Goal: Task Accomplishment & Management: Manage account settings

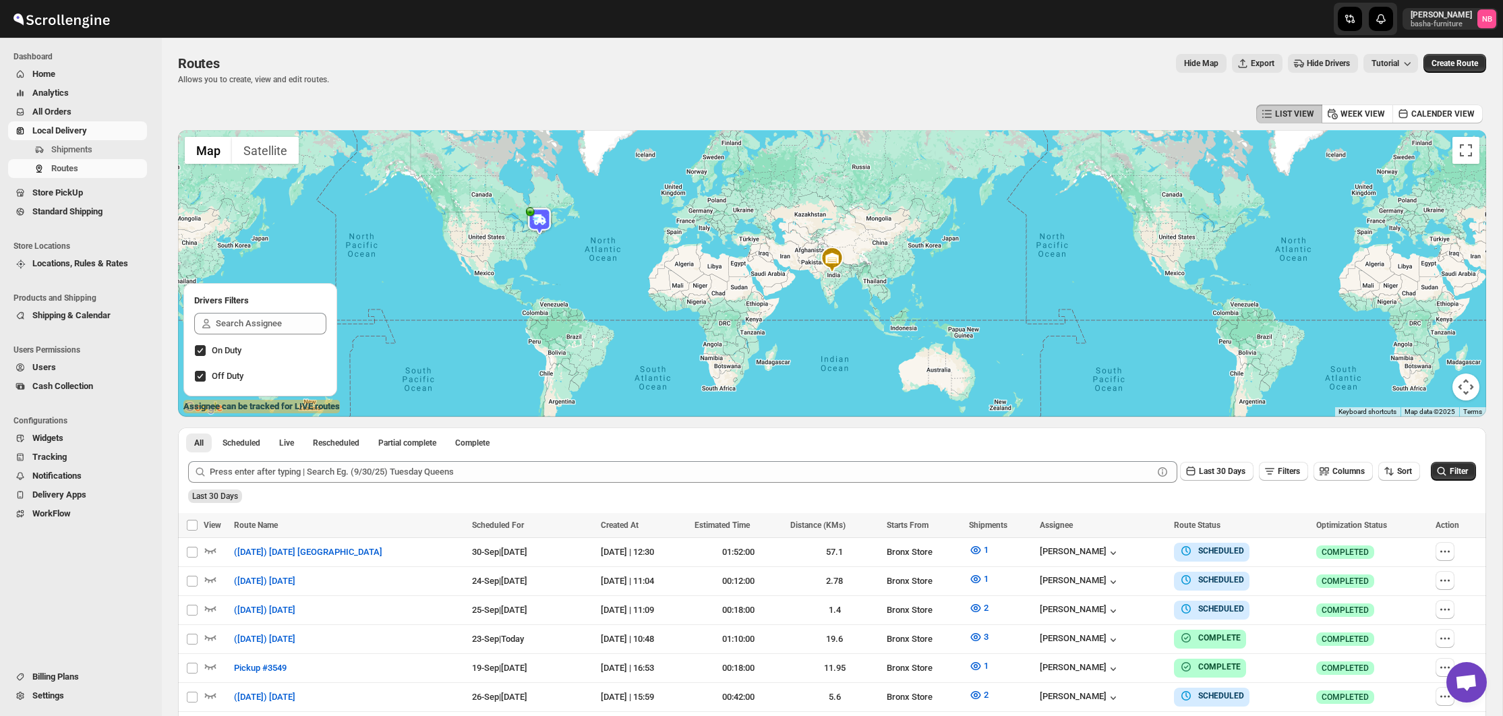
scroll to position [171, 0]
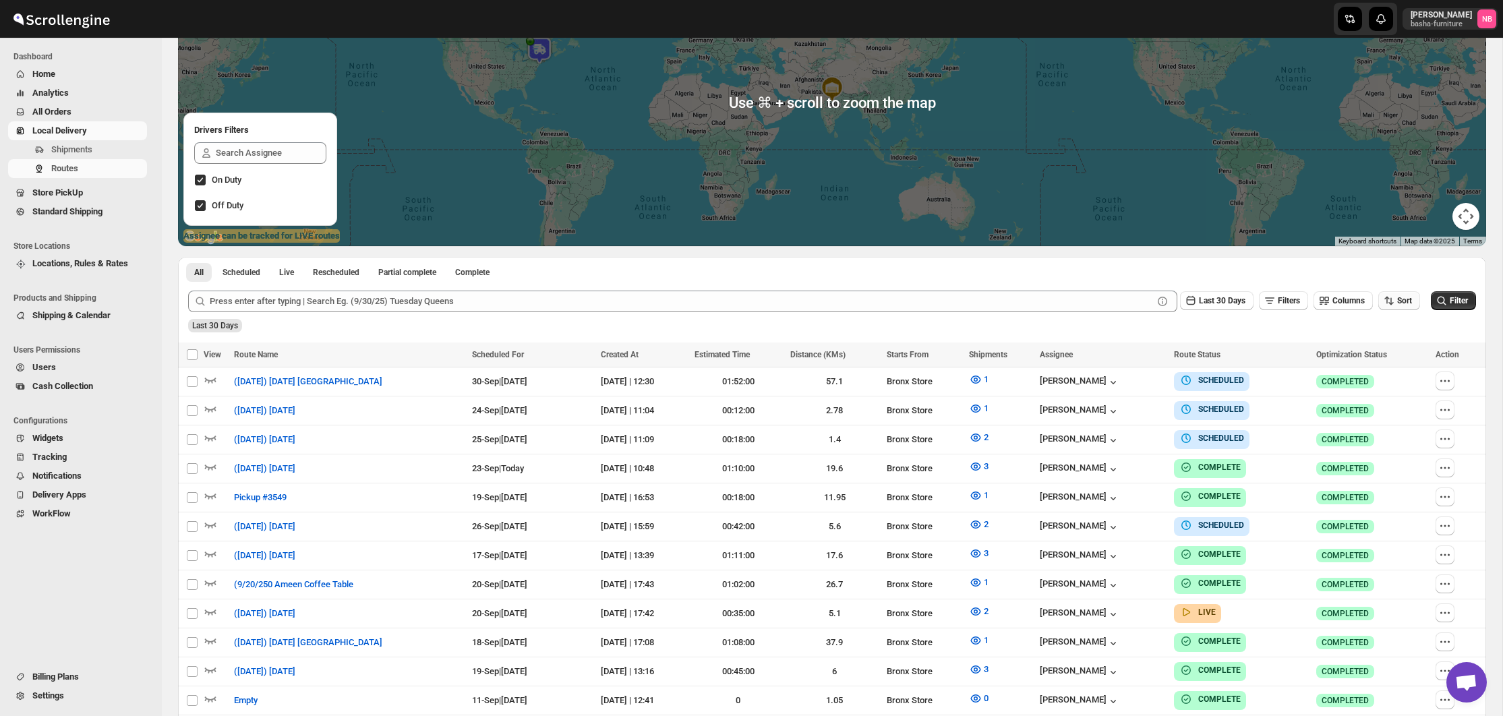
click at [1397, 299] on span "Sort" at bounding box center [1404, 300] width 15 height 9
click at [1369, 373] on div "Due Date" at bounding box center [1375, 372] width 36 height 13
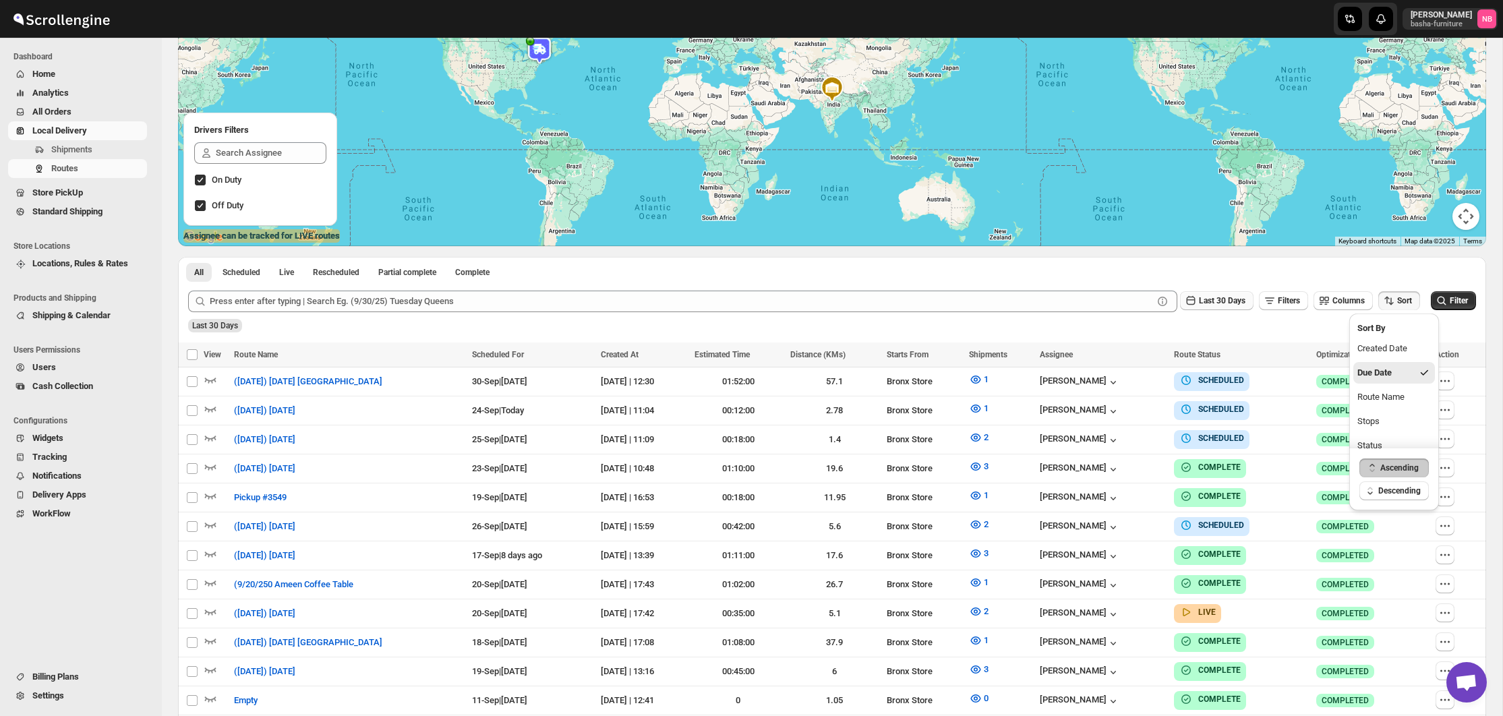
drag, startPoint x: 1177, startPoint y: 295, endPoint x: 1182, endPoint y: 307, distance: 13.0
click at [1184, 295] on icon "button" at bounding box center [1190, 300] width 13 height 13
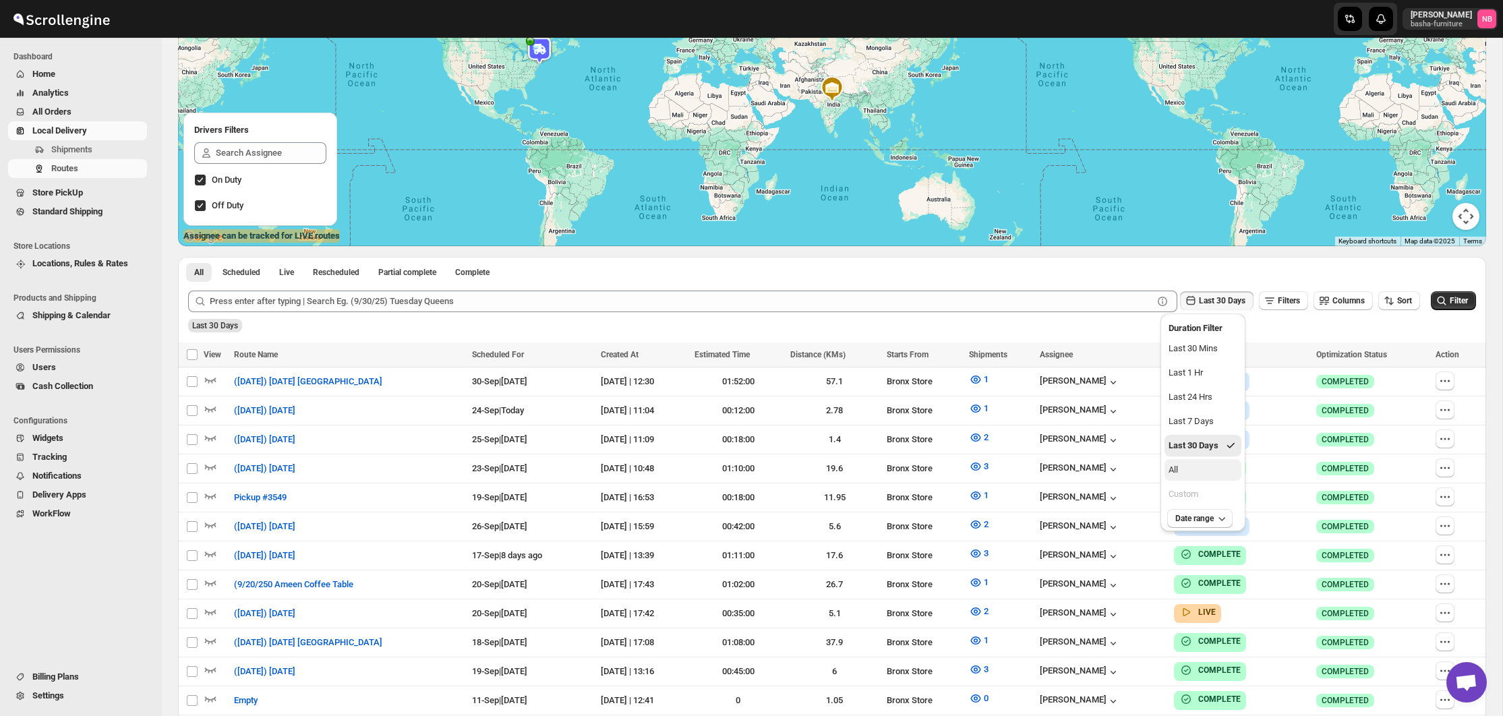
click at [1182, 476] on button "All" at bounding box center [1202, 470] width 77 height 22
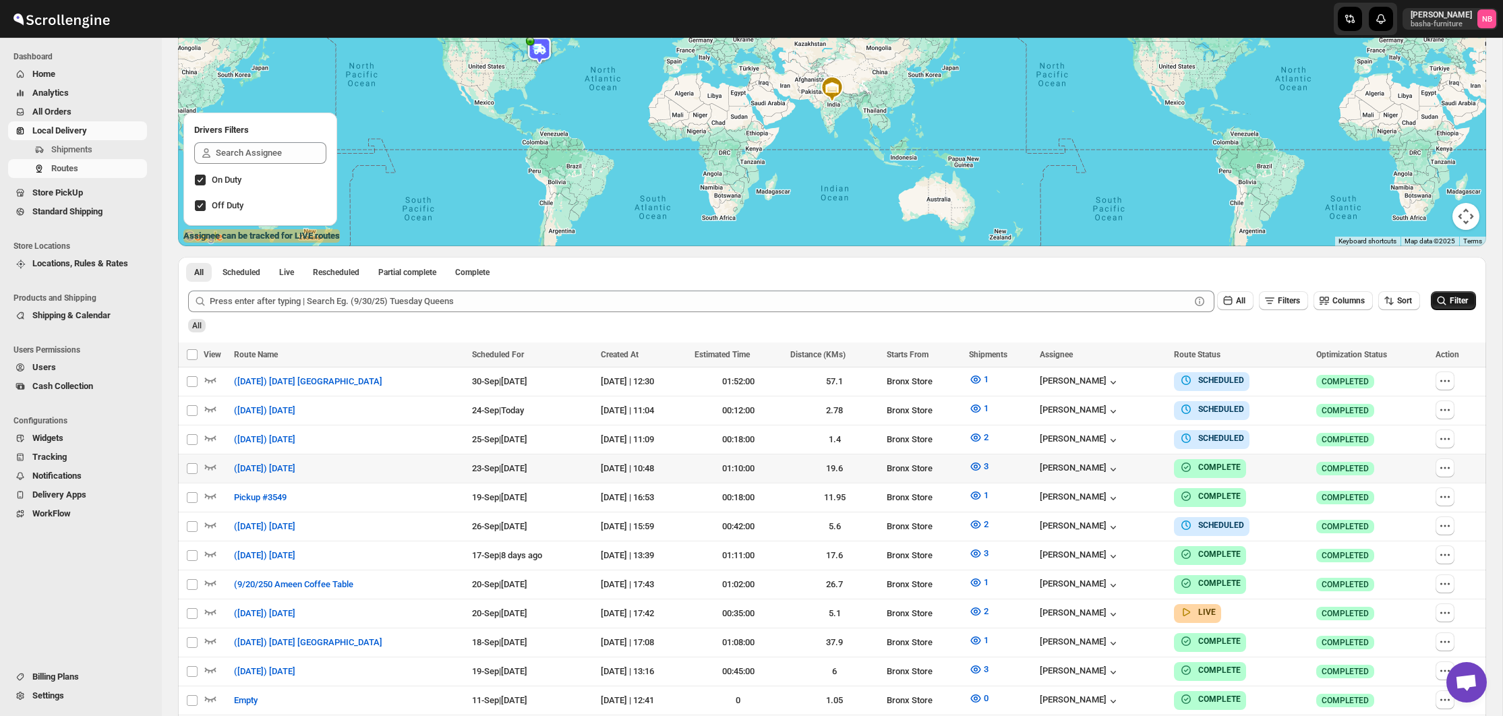
click at [1454, 299] on span "Filter" at bounding box center [1458, 300] width 18 height 9
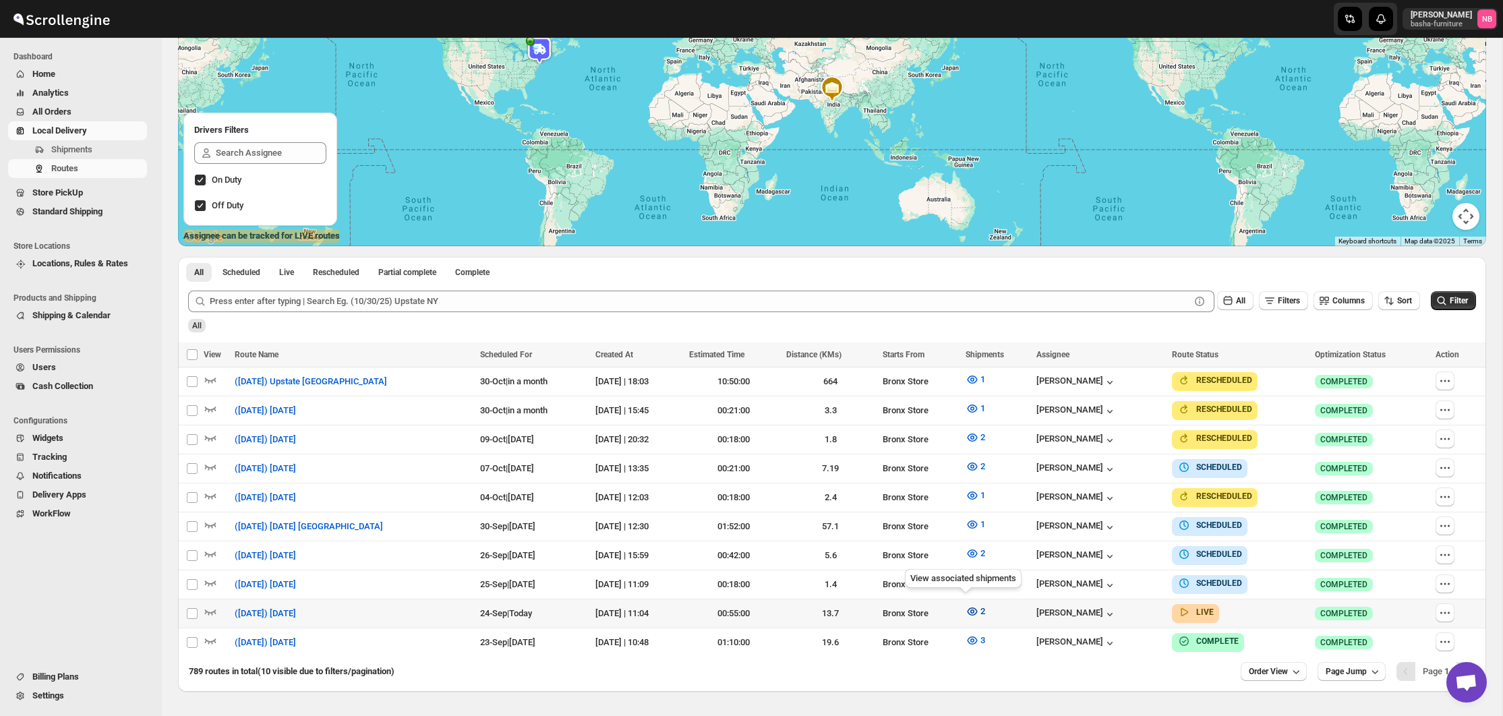
click at [965, 607] on icon "button" at bounding box center [971, 611] width 13 height 13
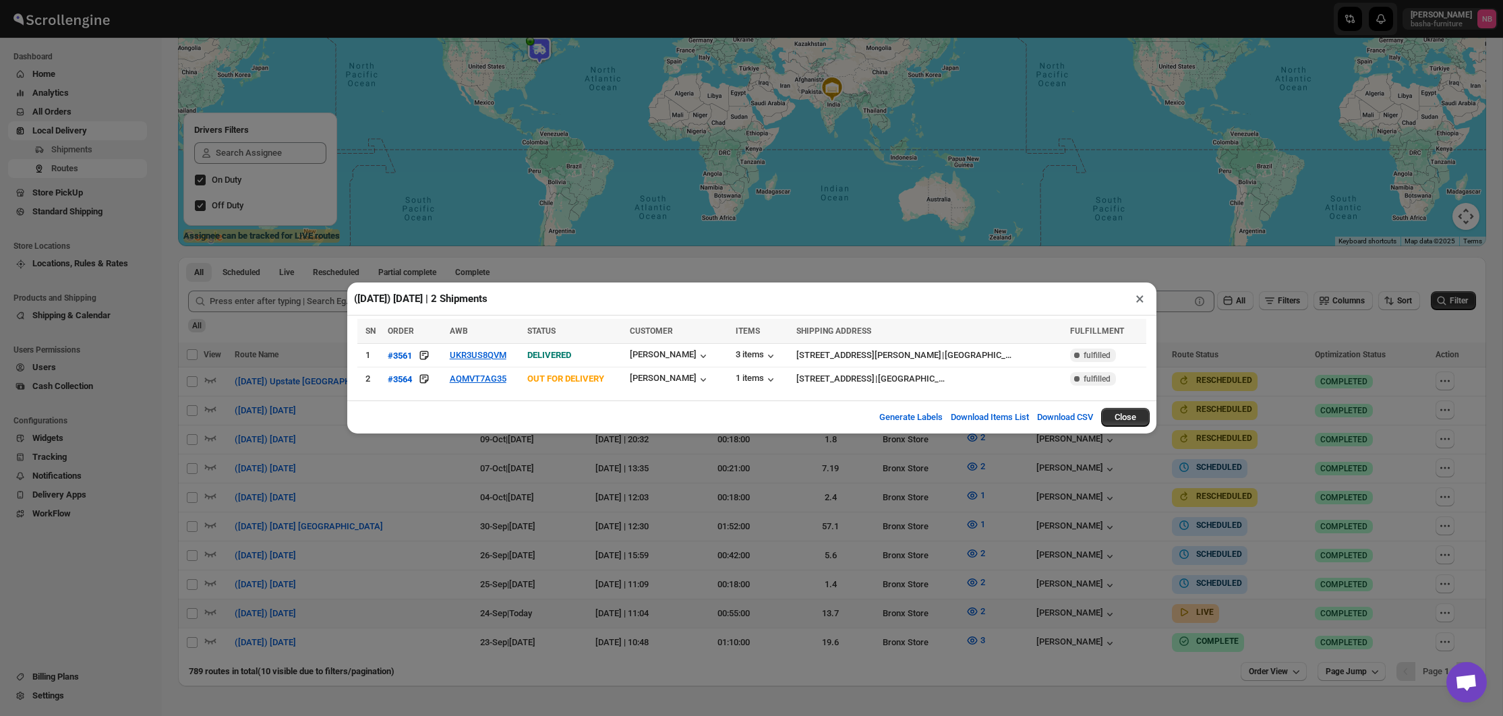
click at [576, 487] on div "([DATE]) [DATE] | 2 Shipments × SN ORDER AWB STATUS CUSTOMER ITEMS SHIPPING ADD…" at bounding box center [751, 358] width 1503 height 716
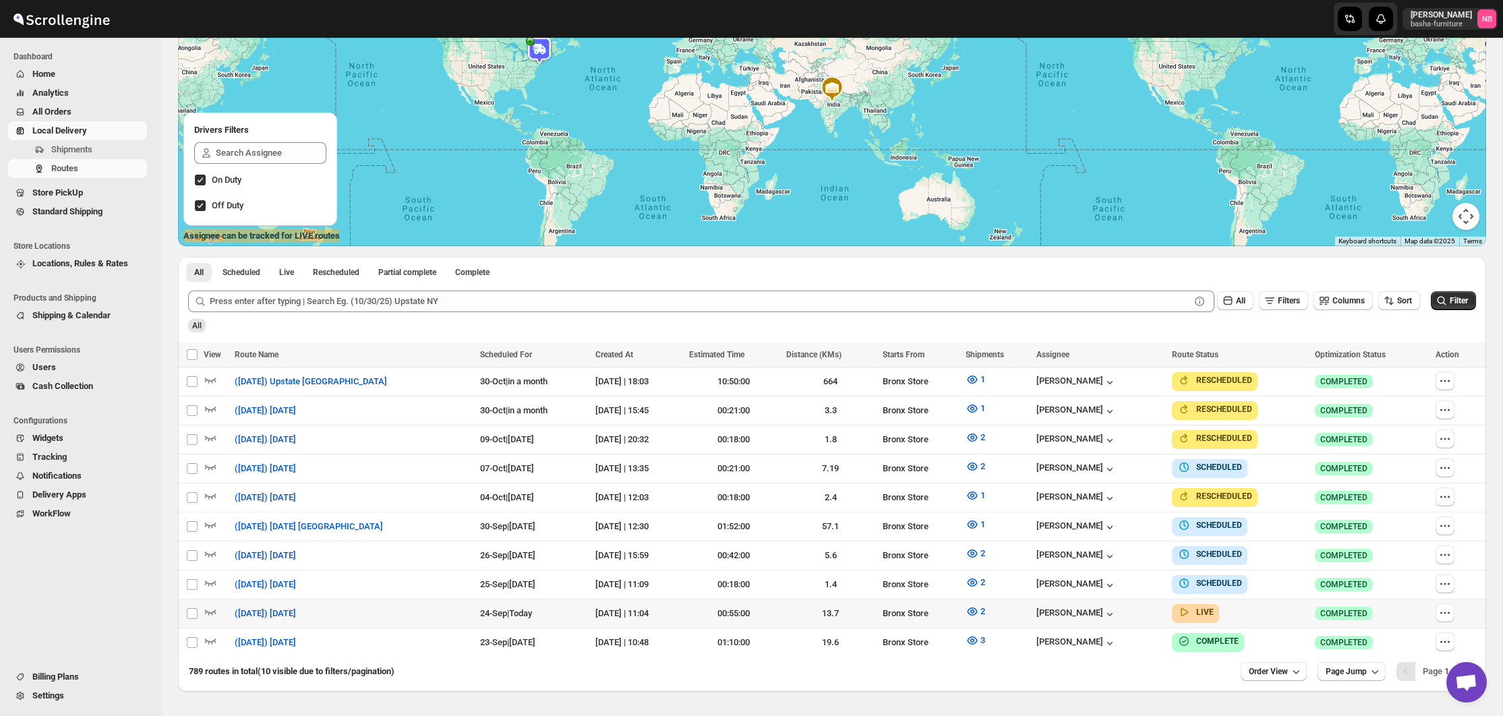
click at [121, 116] on span "All Orders" at bounding box center [88, 111] width 112 height 13
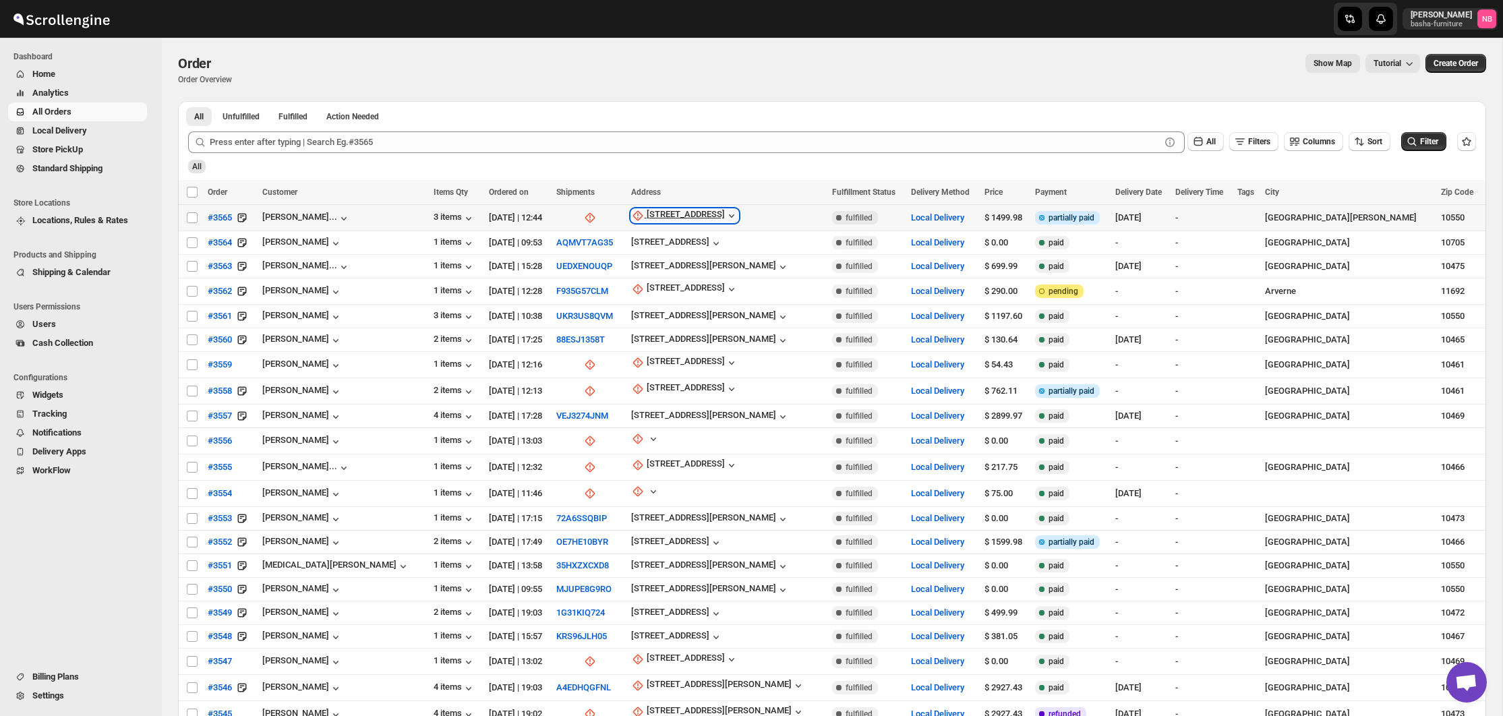
click at [694, 220] on div "[STREET_ADDRESS]" at bounding box center [686, 215] width 78 height 13
click at [692, 296] on button "Update manually" at bounding box center [666, 289] width 96 height 22
select select "US"
select select "[US_STATE]"
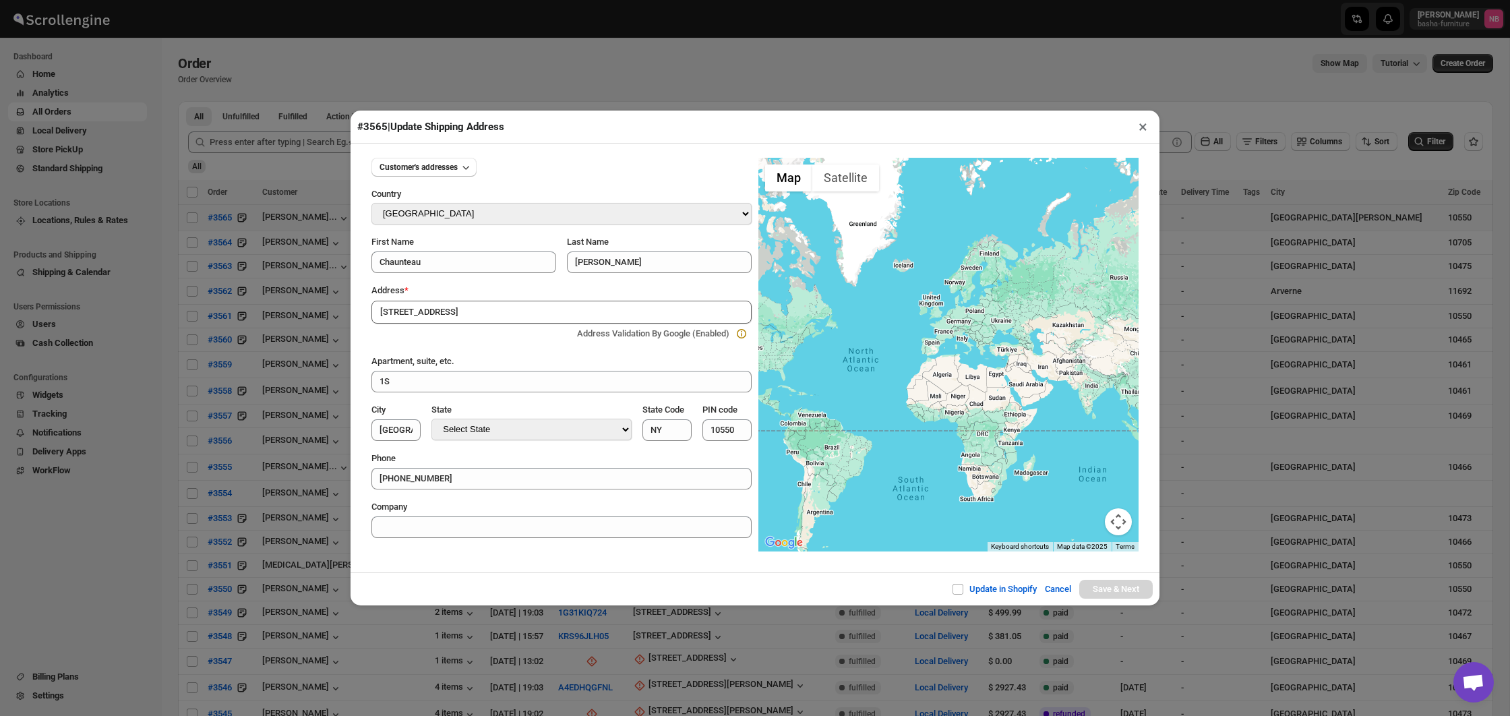
drag, startPoint x: 1145, startPoint y: 130, endPoint x: 1116, endPoint y: 104, distance: 39.6
click at [1145, 130] on button "×" at bounding box center [1143, 126] width 20 height 19
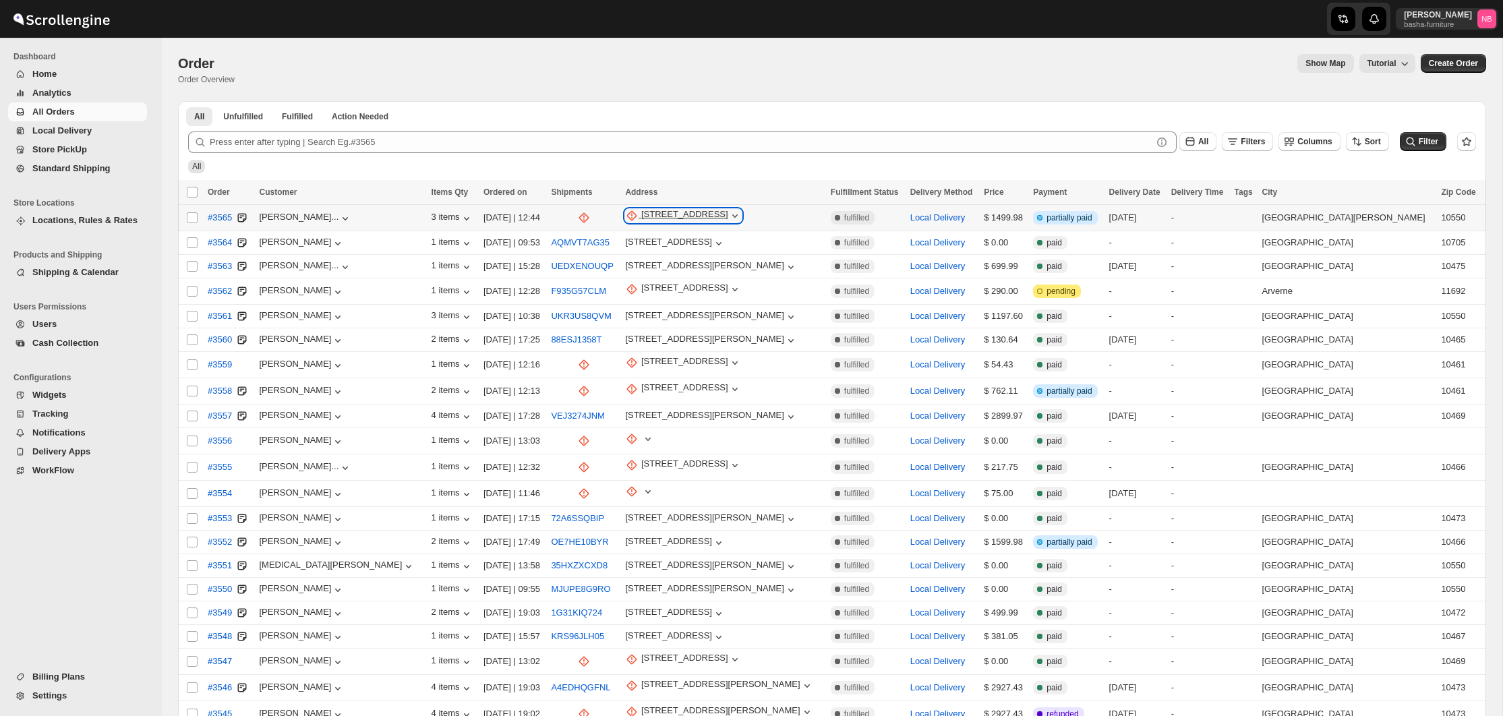
click at [692, 218] on div "[STREET_ADDRESS]" at bounding box center [684, 215] width 87 height 13
click at [675, 293] on span "Update manually" at bounding box center [673, 289] width 66 height 10
select select "US"
select select "[US_STATE]"
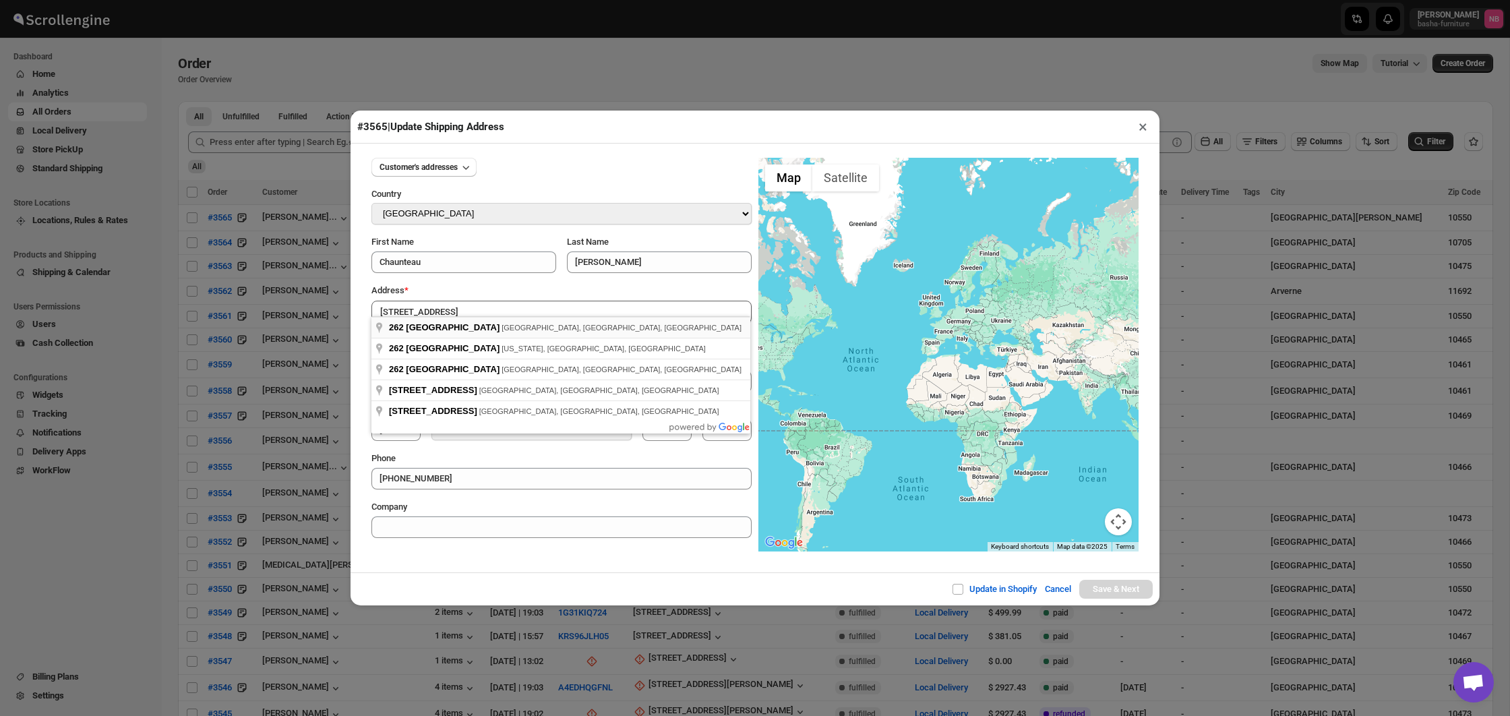
type input "262 South 5th Avenue, Mount Vernon, NY, USA"
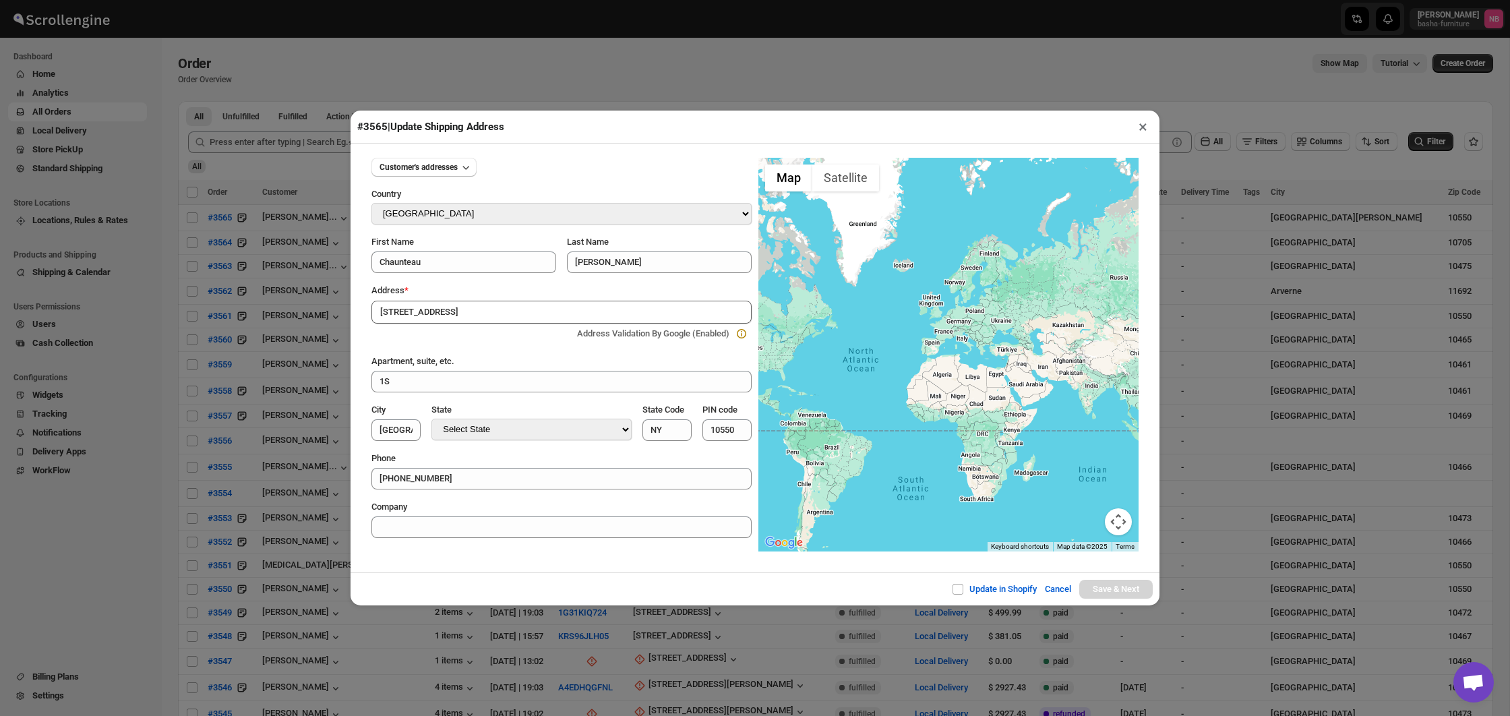
type input "[GEOGRAPHIC_DATA]"
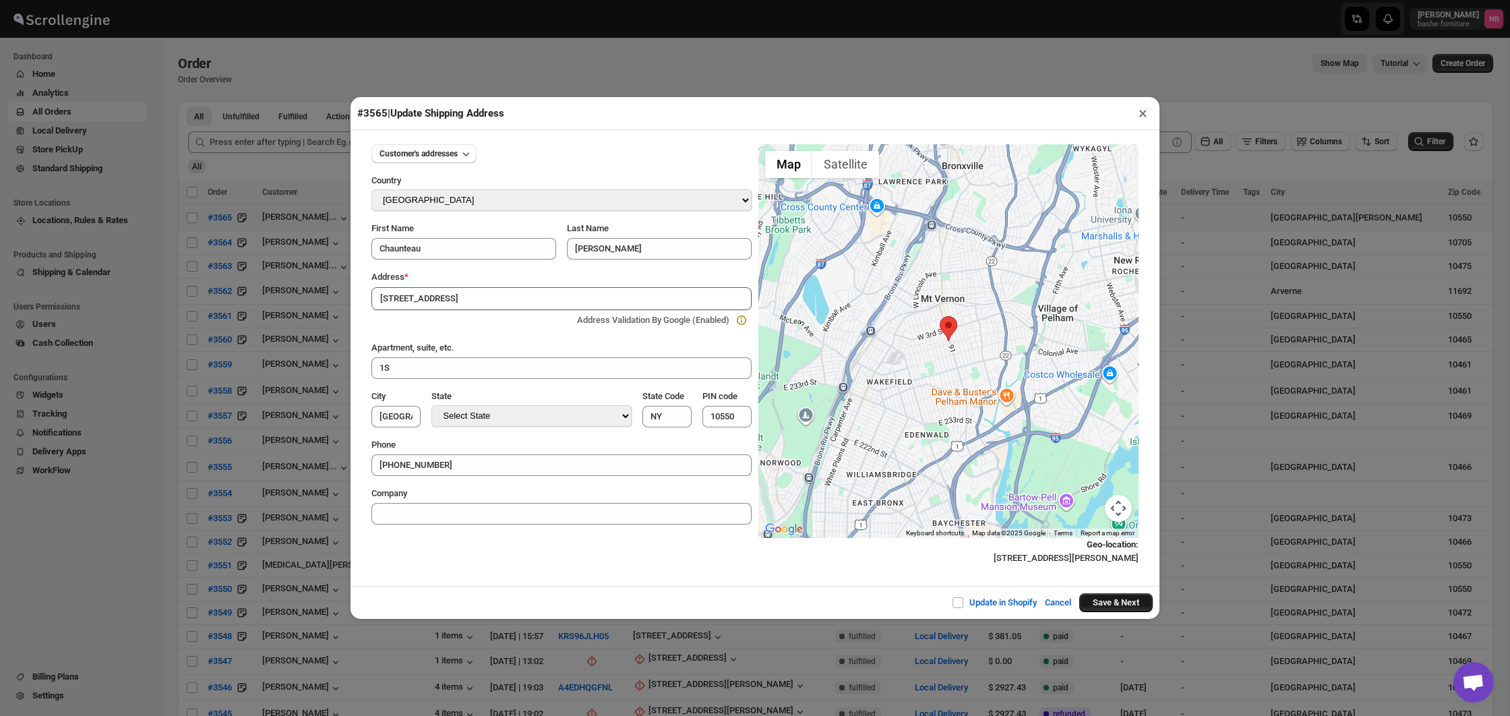
click at [1108, 605] on button "Save & Next" at bounding box center [1115, 602] width 73 height 19
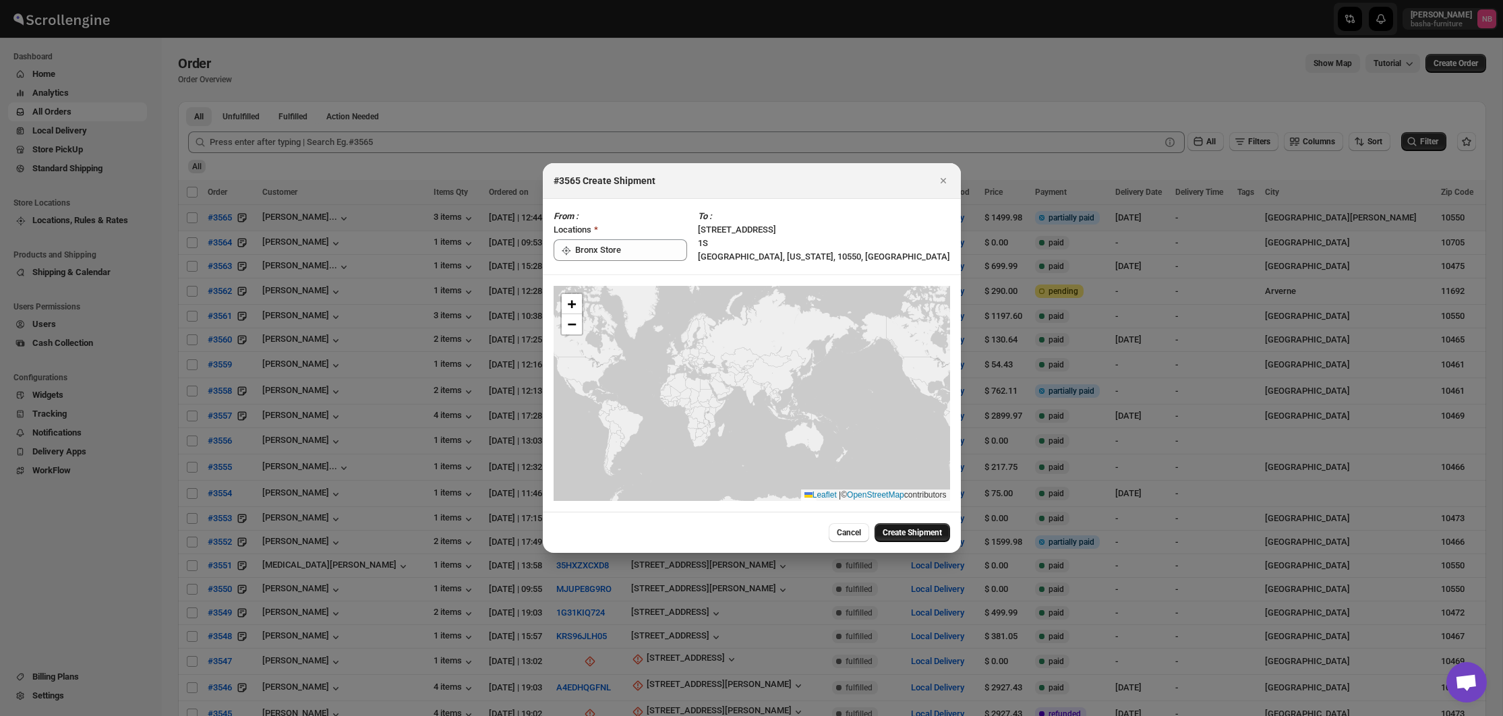
click at [897, 539] on button "Create Shipment" at bounding box center [912, 532] width 76 height 19
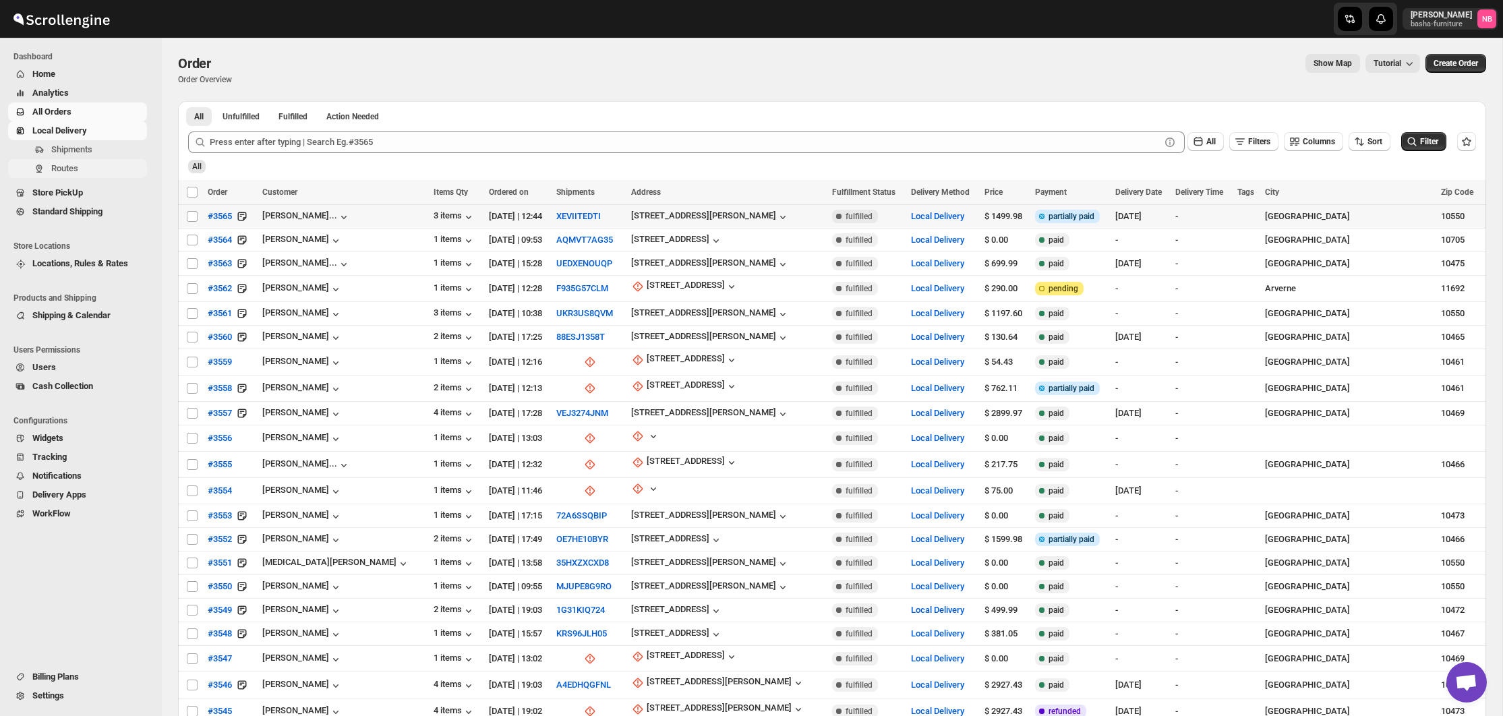
click at [99, 167] on span "Routes" at bounding box center [97, 168] width 93 height 13
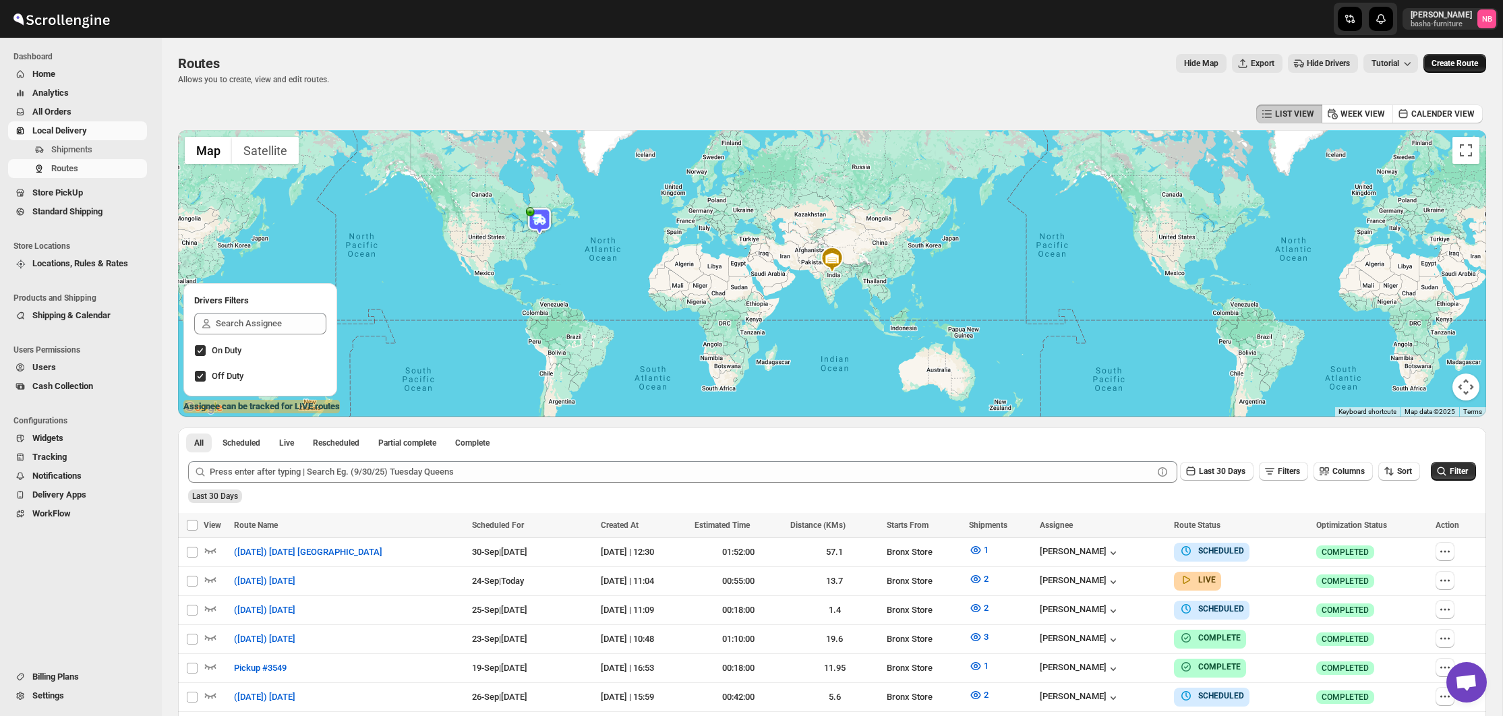
click at [1450, 60] on span "Create Route" at bounding box center [1454, 63] width 47 height 11
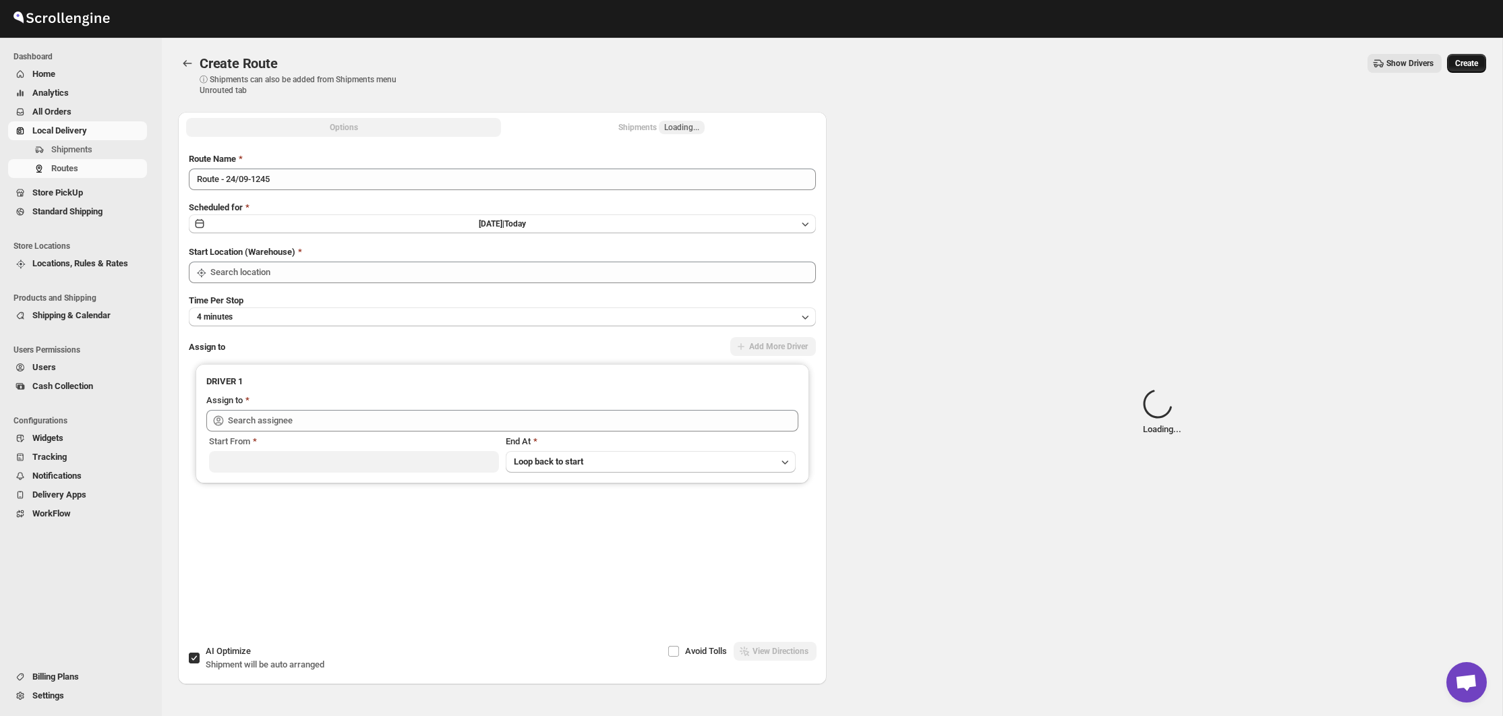
type input "Not Available"
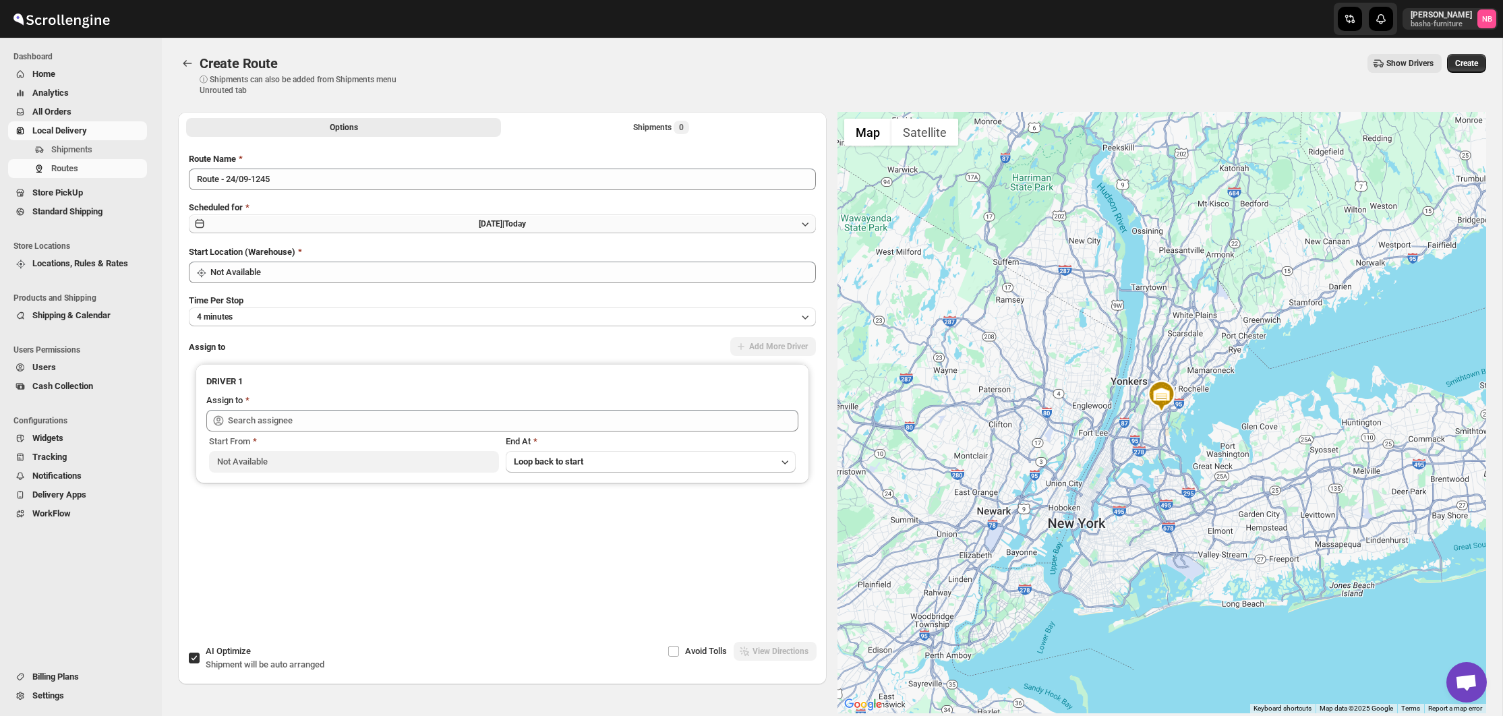
click at [577, 224] on button "Wed Sep 24 2025 | Today" at bounding box center [502, 223] width 627 height 19
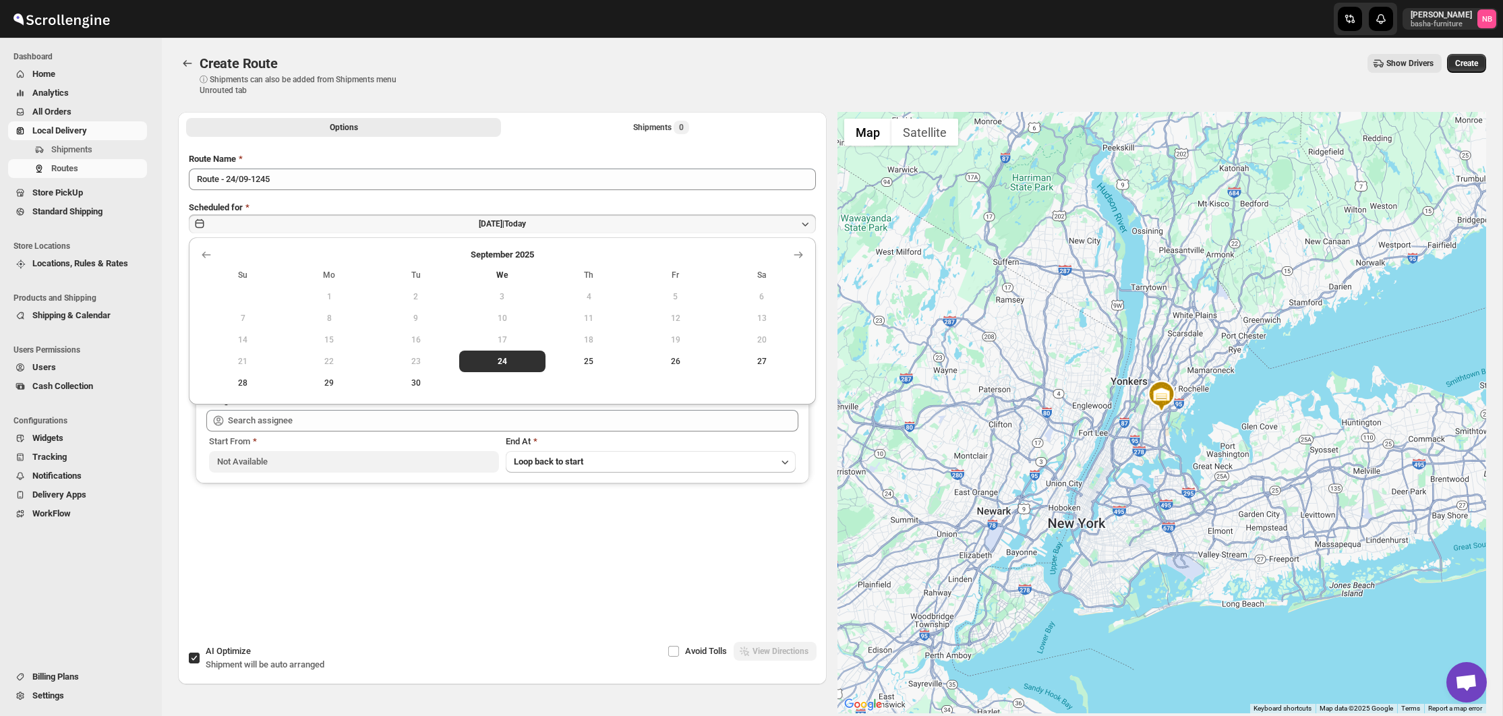
drag, startPoint x: 792, startPoint y: 251, endPoint x: 666, endPoint y: 295, distance: 133.7
click at [792, 251] on icon "Show next month, October 2025" at bounding box center [797, 254] width 13 height 13
click at [499, 295] on span "1" at bounding box center [502, 296] width 76 height 11
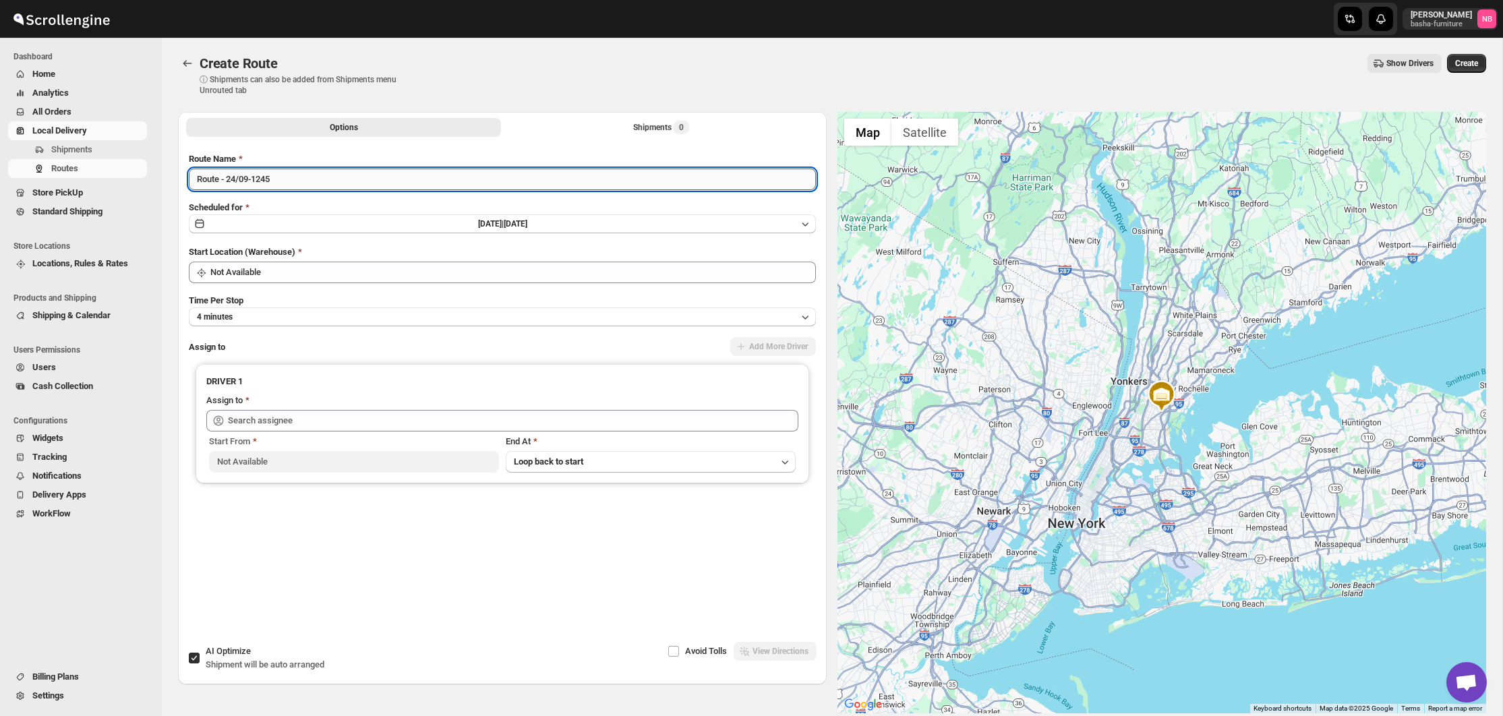
click at [320, 183] on input "Route - 24/09-1245" at bounding box center [502, 180] width 627 height 22
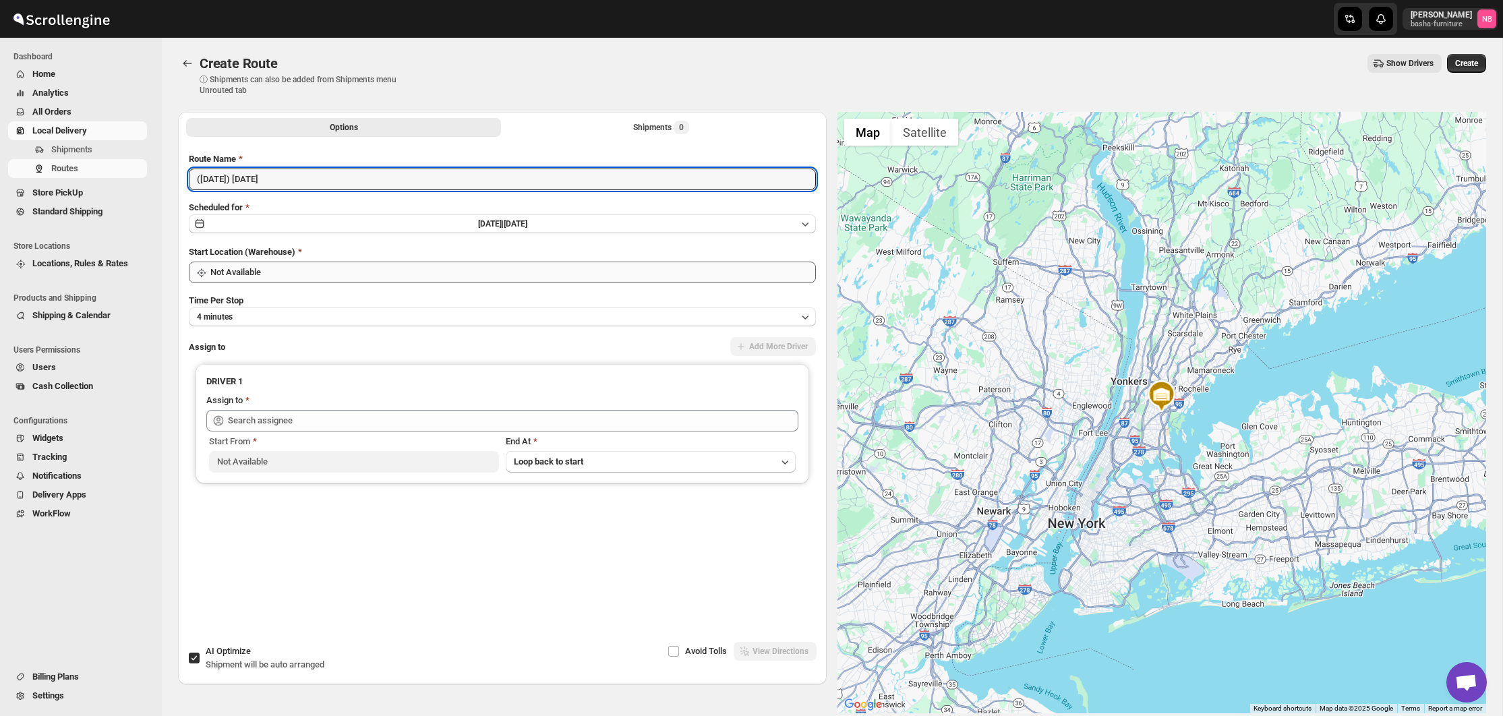
type input "(10/1/25) Wednesday"
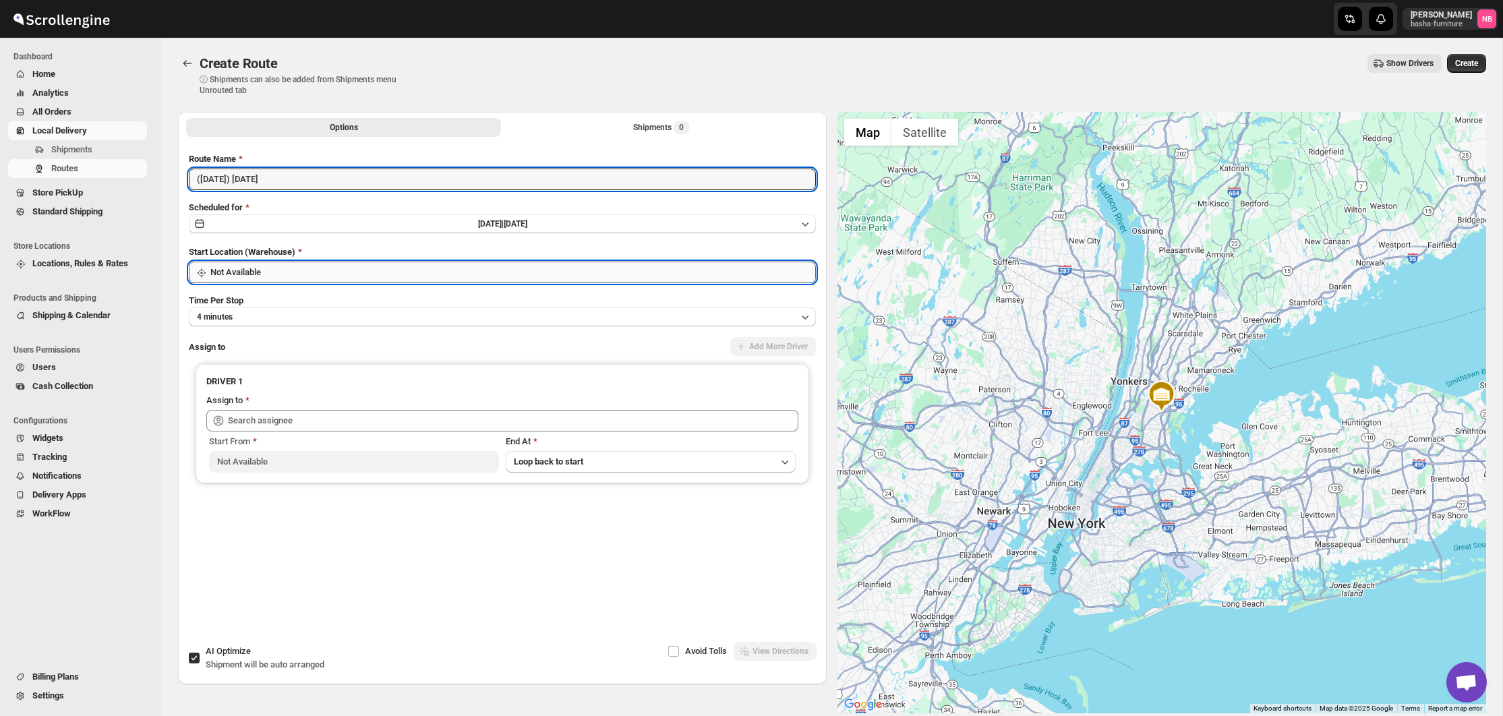
click at [328, 280] on input "Not Available" at bounding box center [512, 273] width 605 height 22
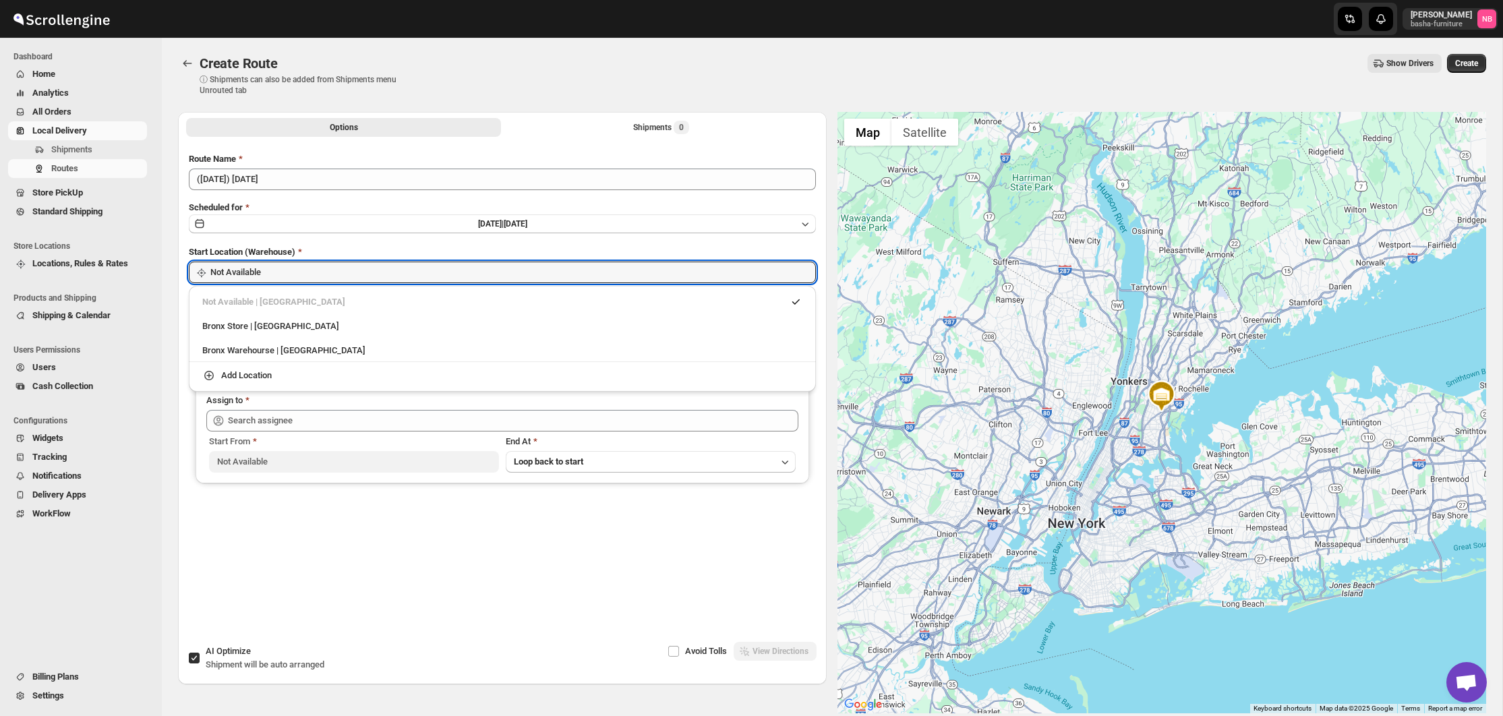
click at [329, 311] on div "Not Available | Bronx County" at bounding box center [502, 302] width 616 height 22
click at [328, 326] on div "Bronx Store | The Bronx" at bounding box center [502, 326] width 600 height 13
type input "Bronx Store"
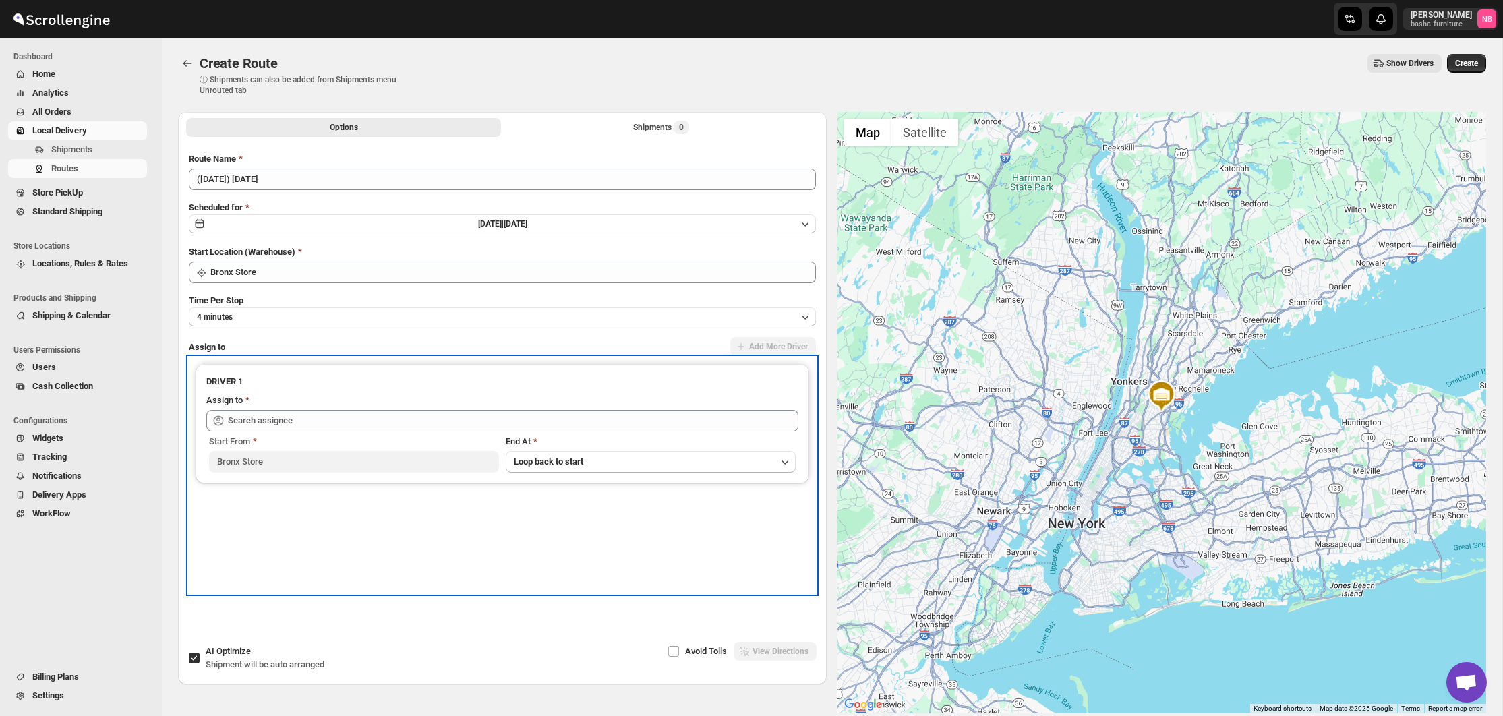
click at [338, 431] on div "Start From Bronx Store End At Loop back to start" at bounding box center [502, 451] width 592 height 41
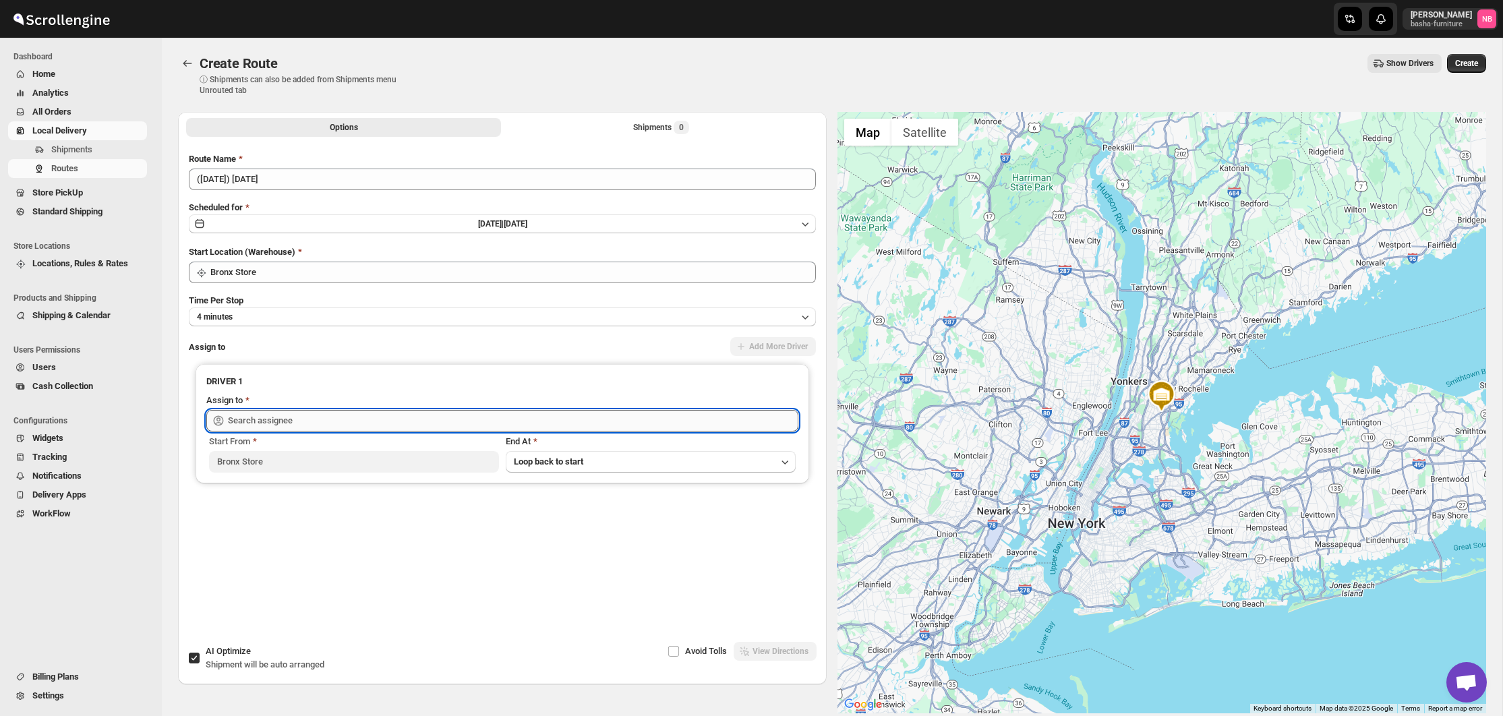
click at [343, 423] on input "text" at bounding box center [513, 421] width 570 height 22
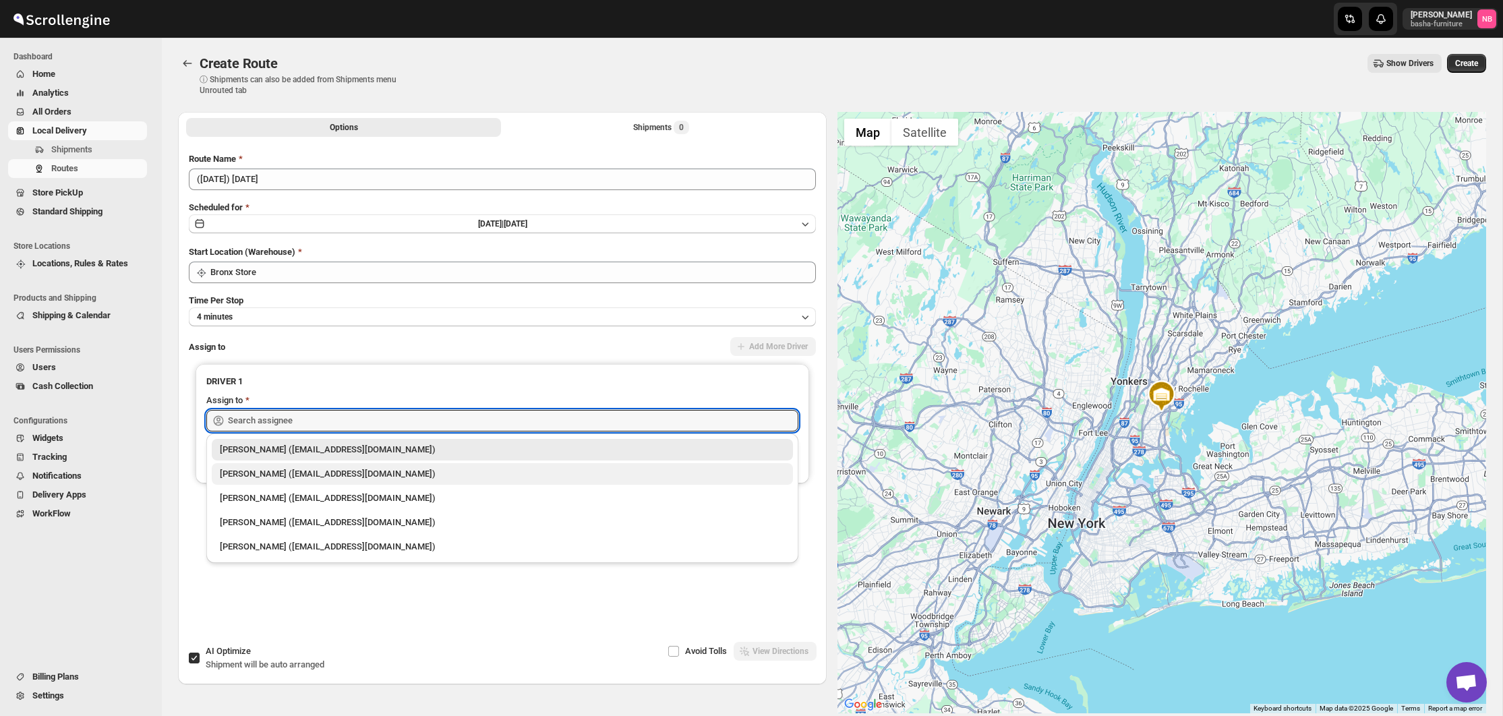
click at [328, 468] on div "Kumar Budhram (kumar16ld@gmail.com)" at bounding box center [502, 473] width 565 height 13
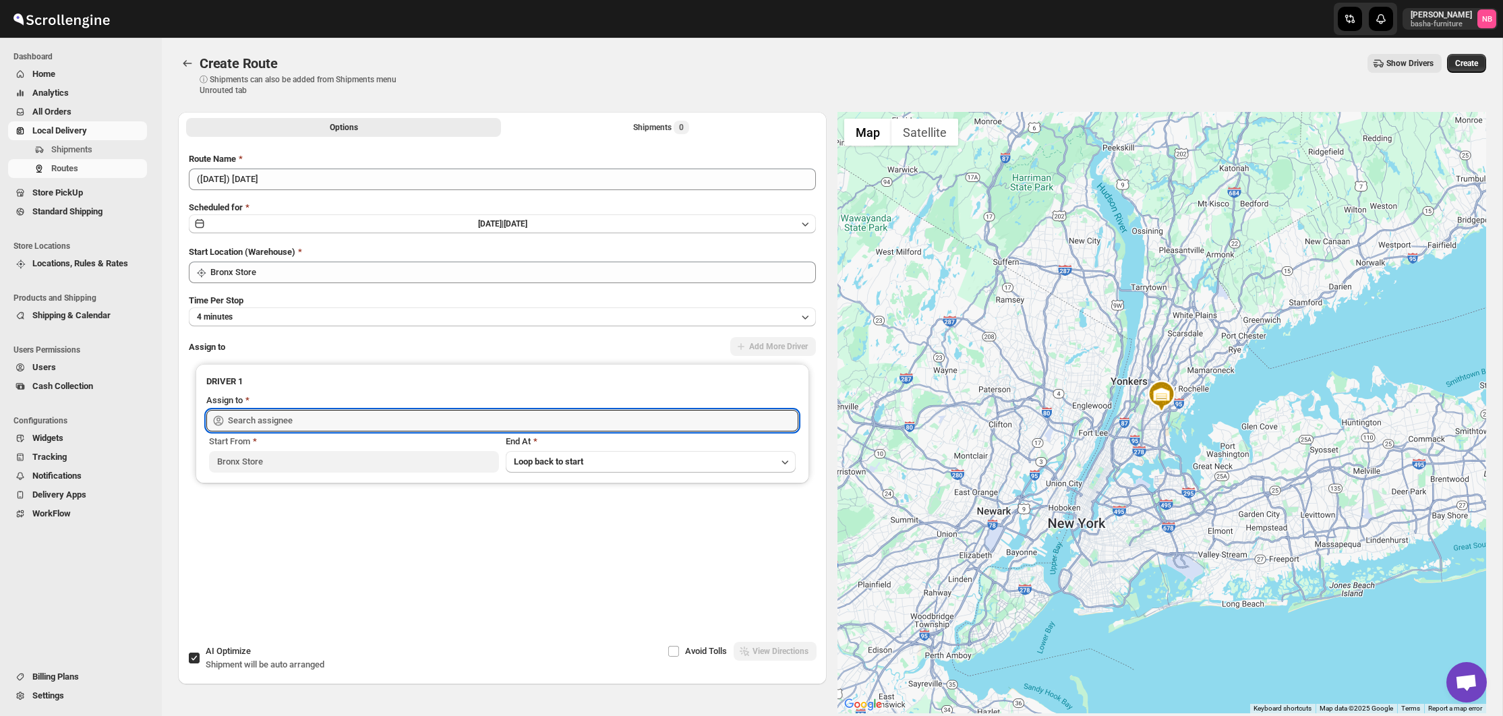
type input "Kumar Budhram (kumar16ld@gmail.com)"
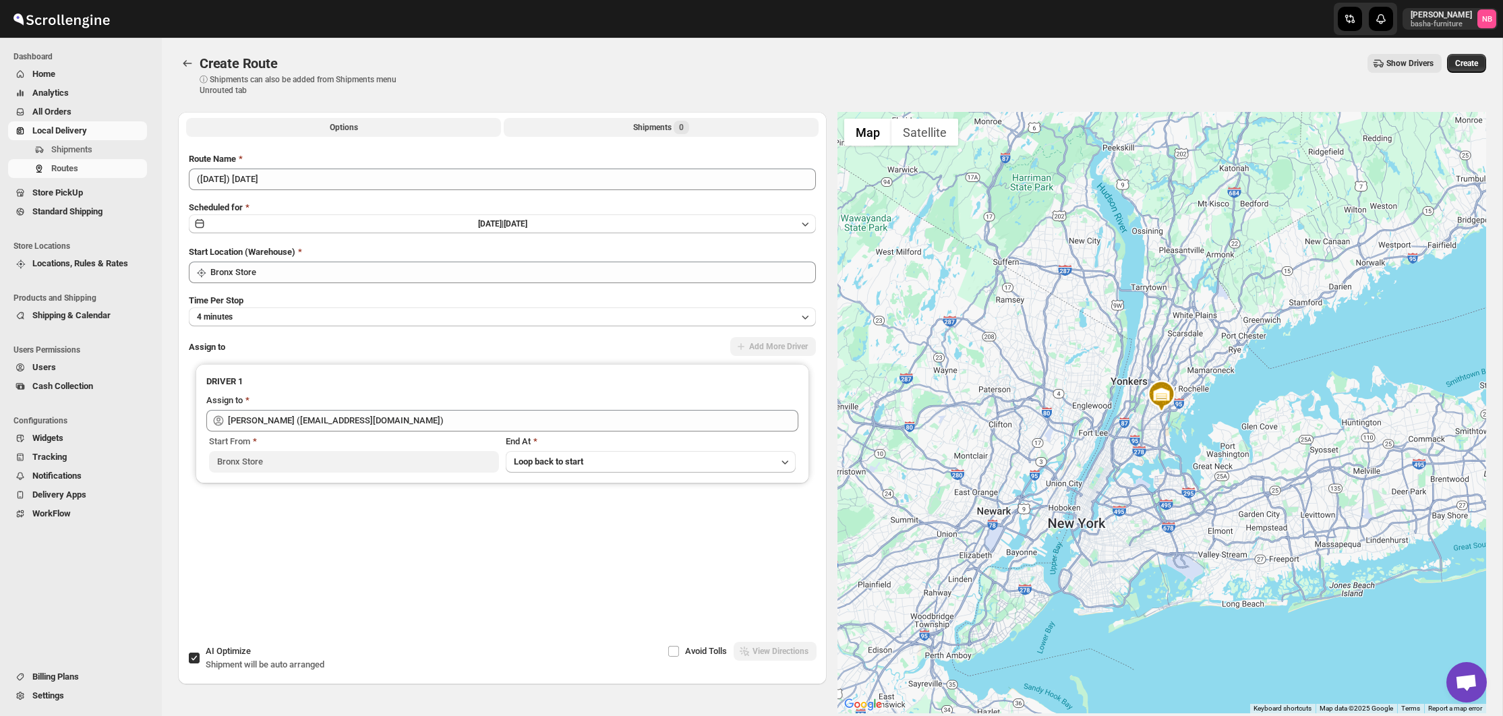
click at [676, 133] on div "Shipments 0" at bounding box center [661, 127] width 56 height 13
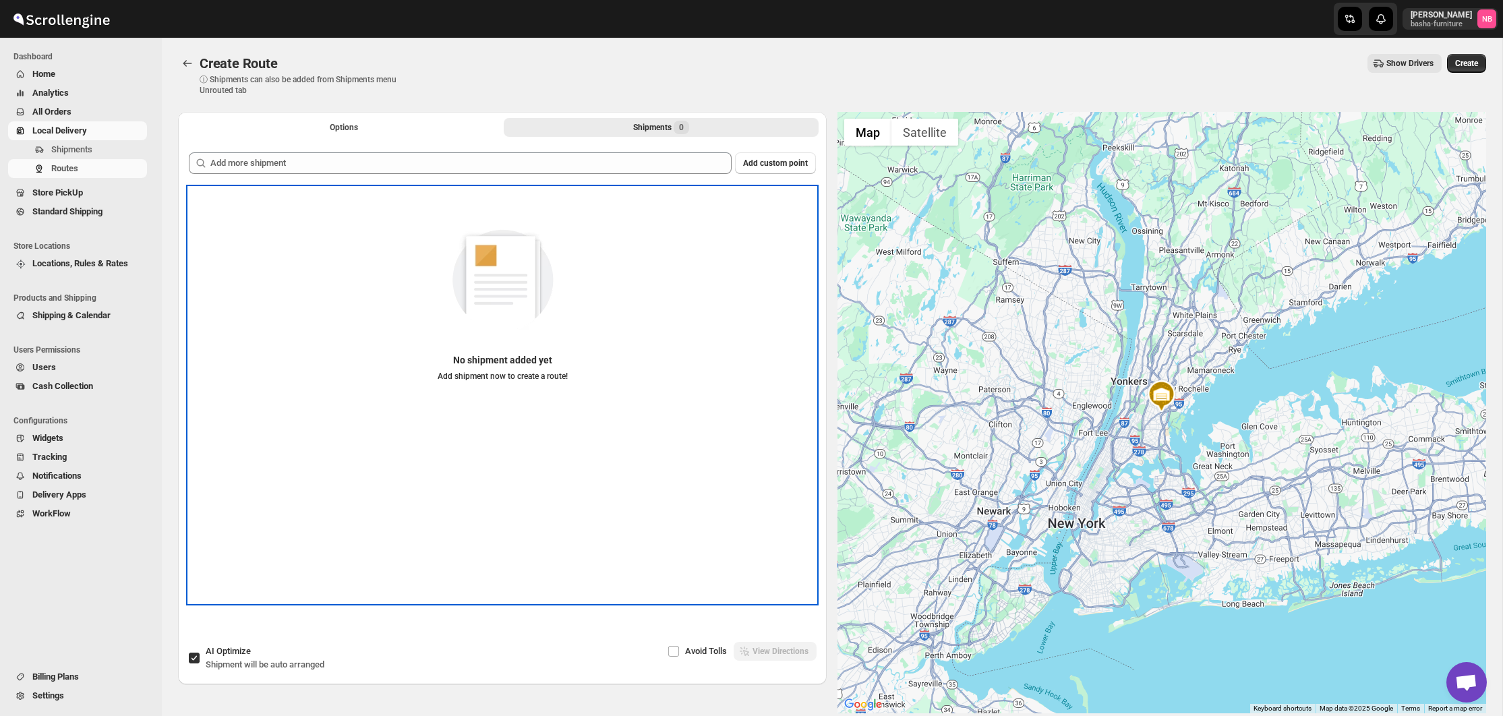
click at [560, 192] on div "No shipment added yet Add shipment now to create a route!" at bounding box center [502, 311] width 627 height 248
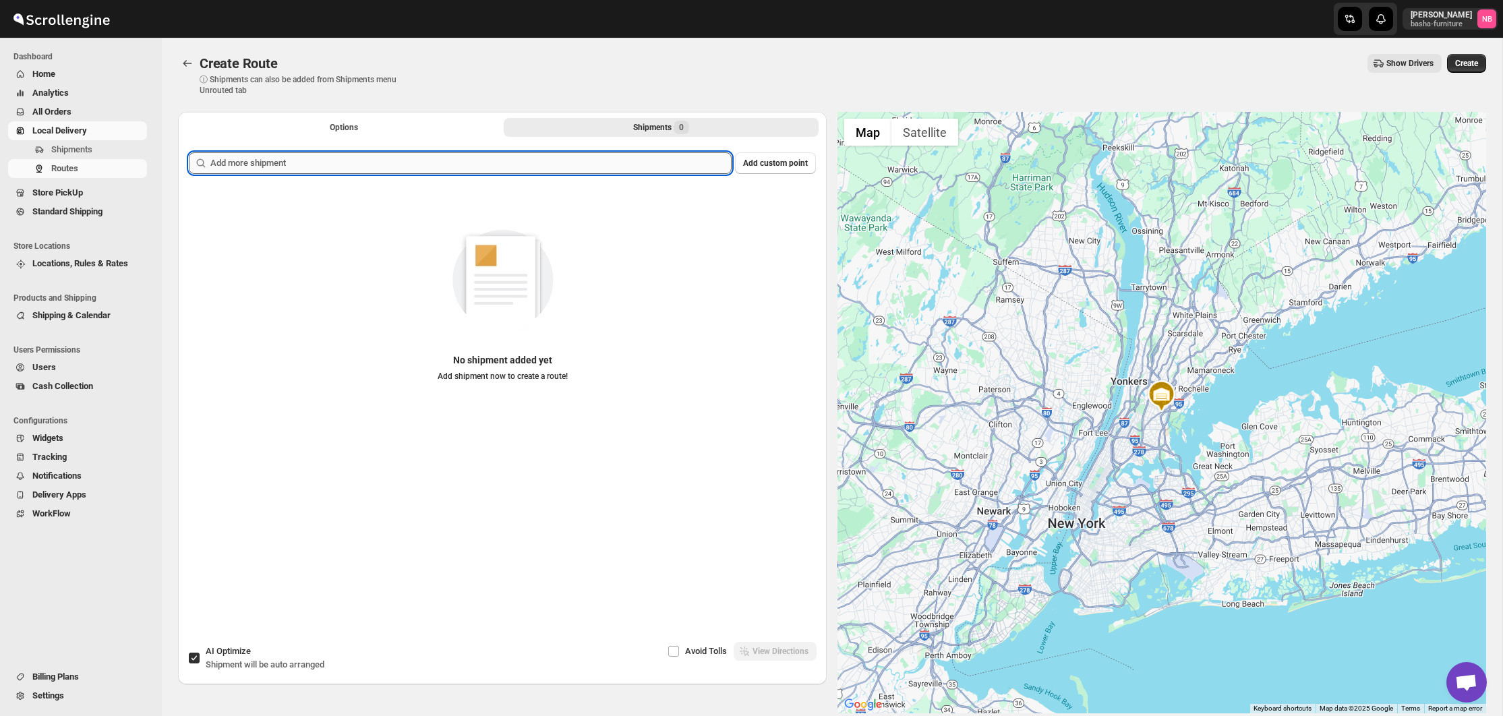
click at [563, 169] on input "text" at bounding box center [470, 163] width 521 height 22
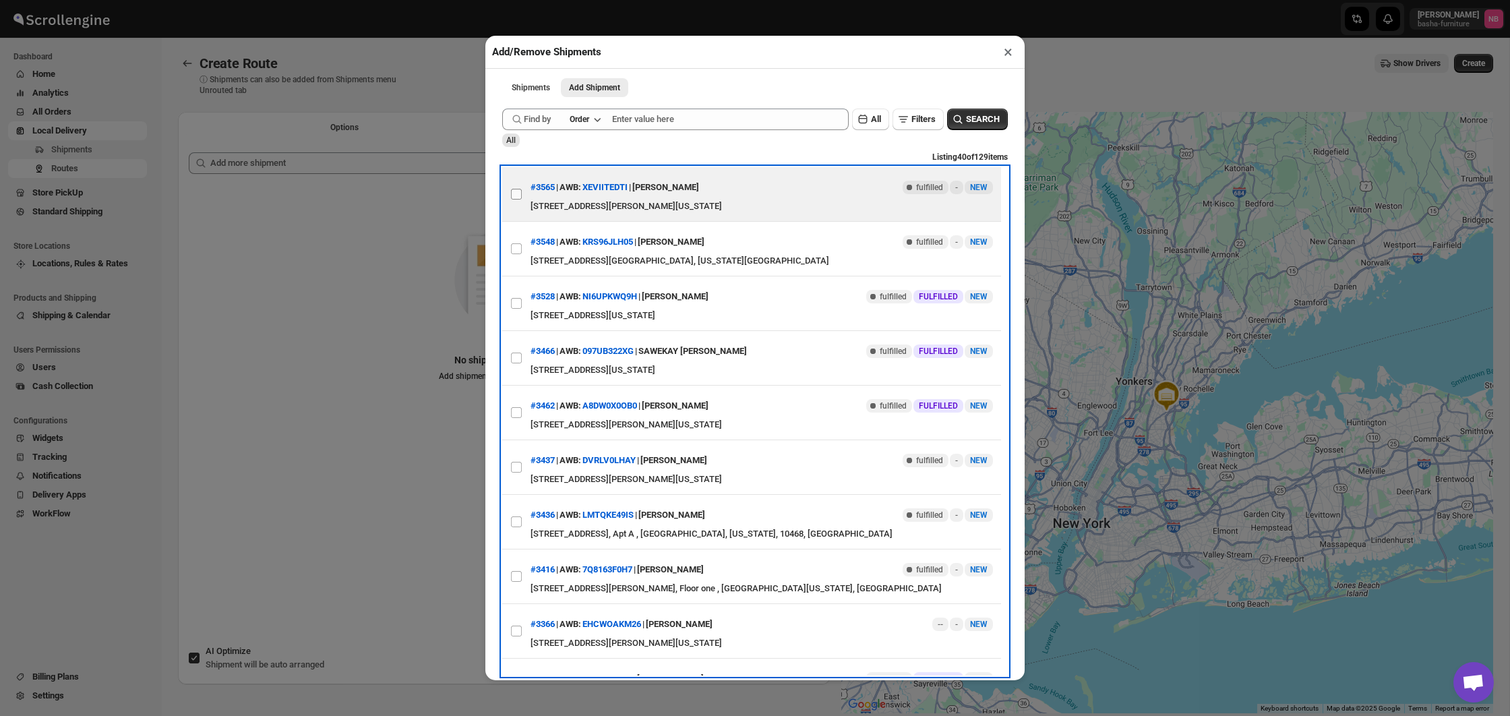
click at [523, 191] on label "View details for 68d4202802c94fc1c02b77ce" at bounding box center [516, 194] width 28 height 54
click at [522, 191] on input "View details for 68d4202802c94fc1c02b77ce" at bounding box center [516, 194] width 11 height 11
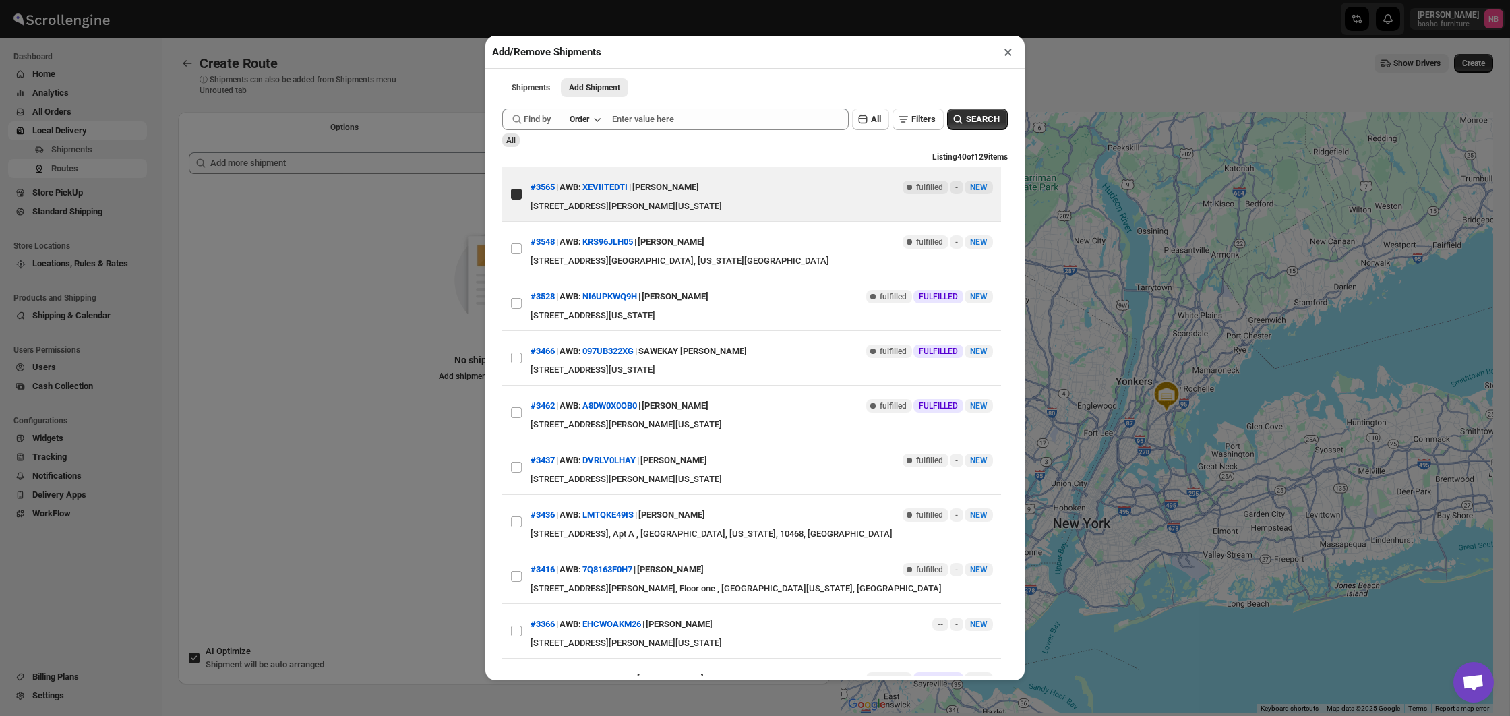
checkbox input "true"
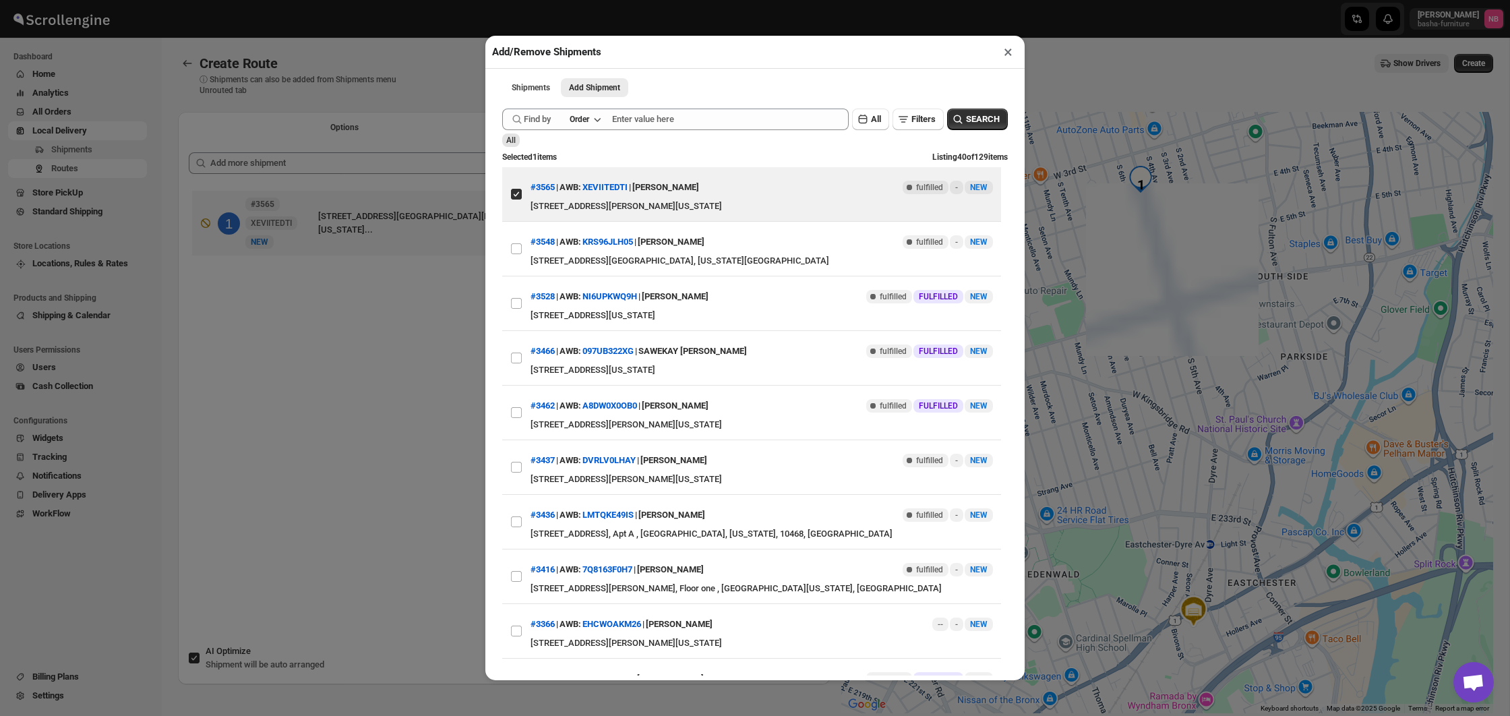
click at [361, 344] on div "Add/Remove Shipments × Shipments Add Shipment More views Shipments Add Shipment…" at bounding box center [755, 358] width 1510 height 716
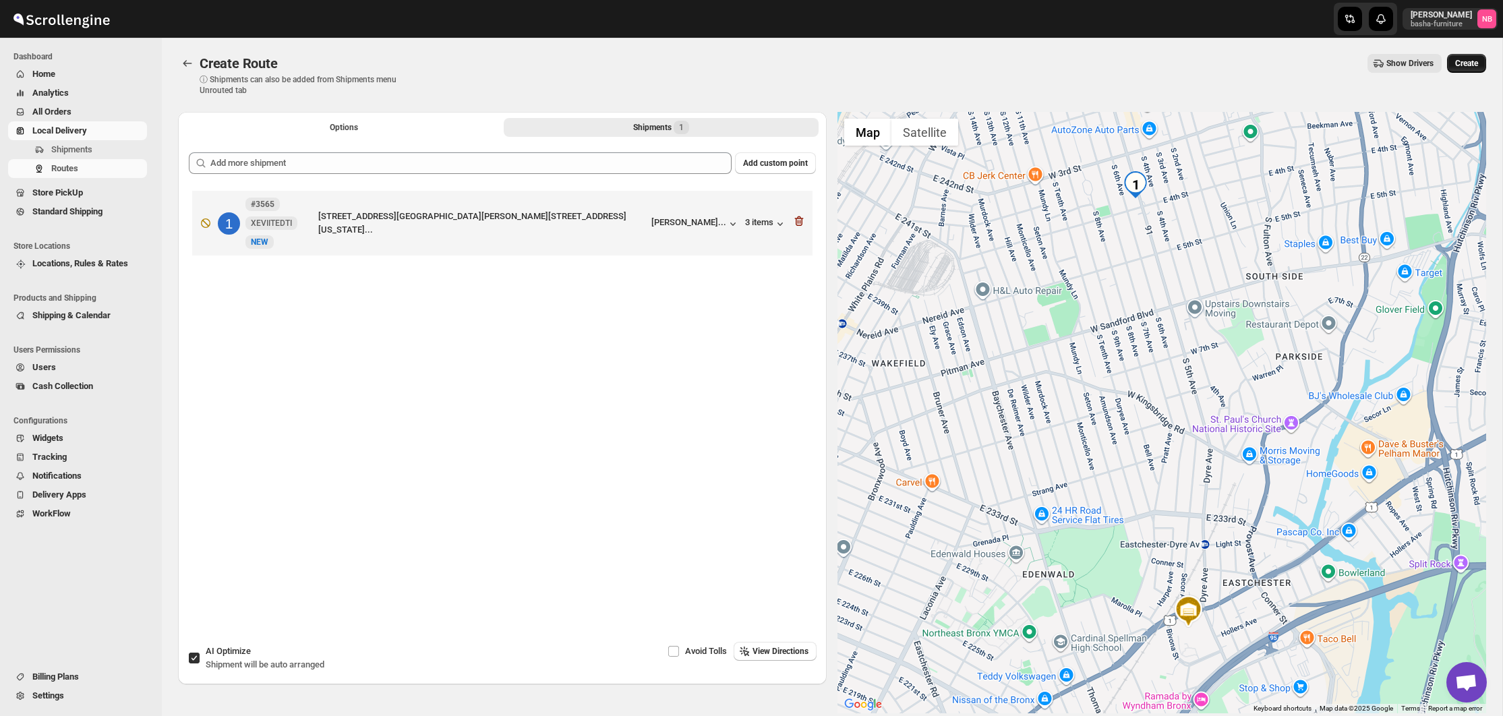
click at [1480, 63] on button "Create" at bounding box center [1466, 63] width 39 height 19
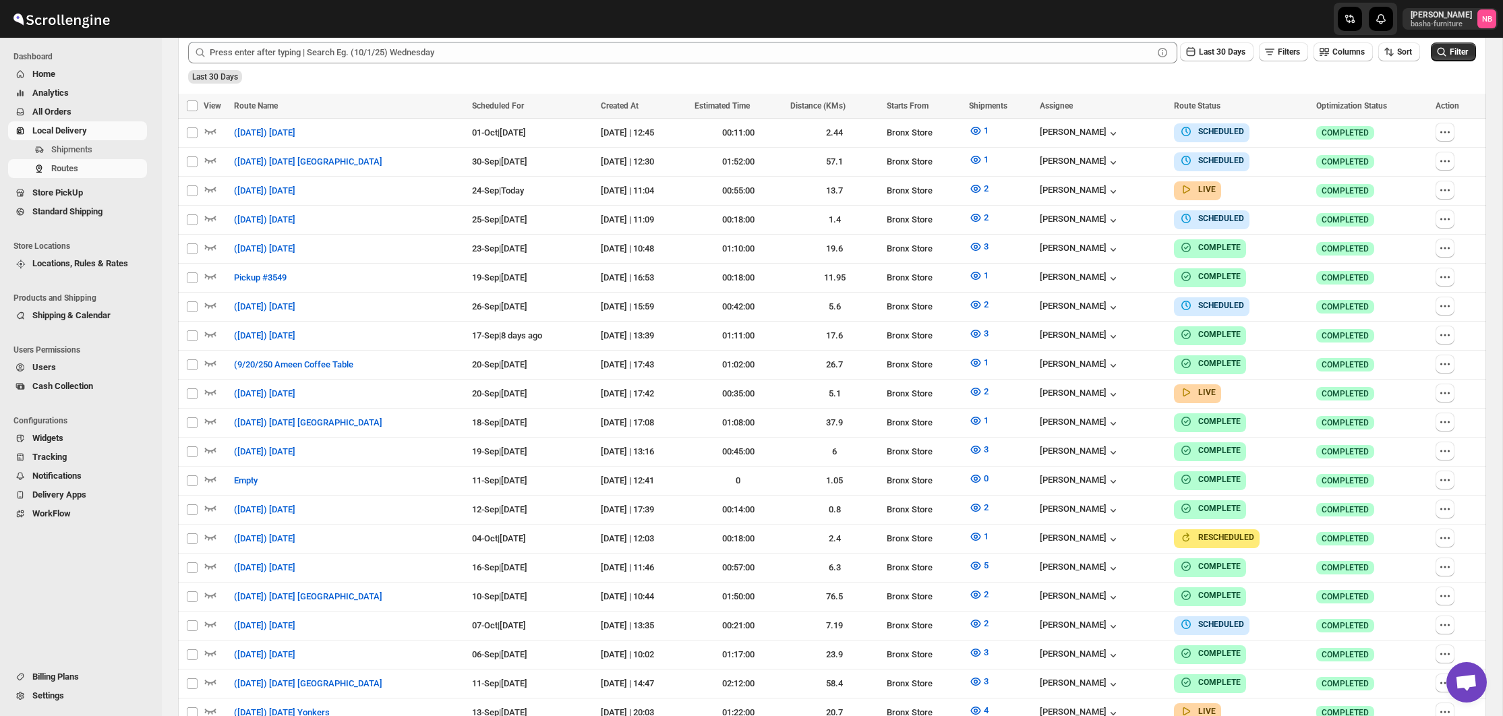
scroll to position [419, 0]
click at [1412, 57] on button "Sort" at bounding box center [1399, 52] width 42 height 19
drag, startPoint x: 1399, startPoint y: 123, endPoint x: 1252, endPoint y: 71, distance: 156.1
click at [1398, 123] on button "Due Date" at bounding box center [1394, 125] width 82 height 22
click at [1220, 53] on span "Last 30 Days" at bounding box center [1222, 52] width 47 height 9
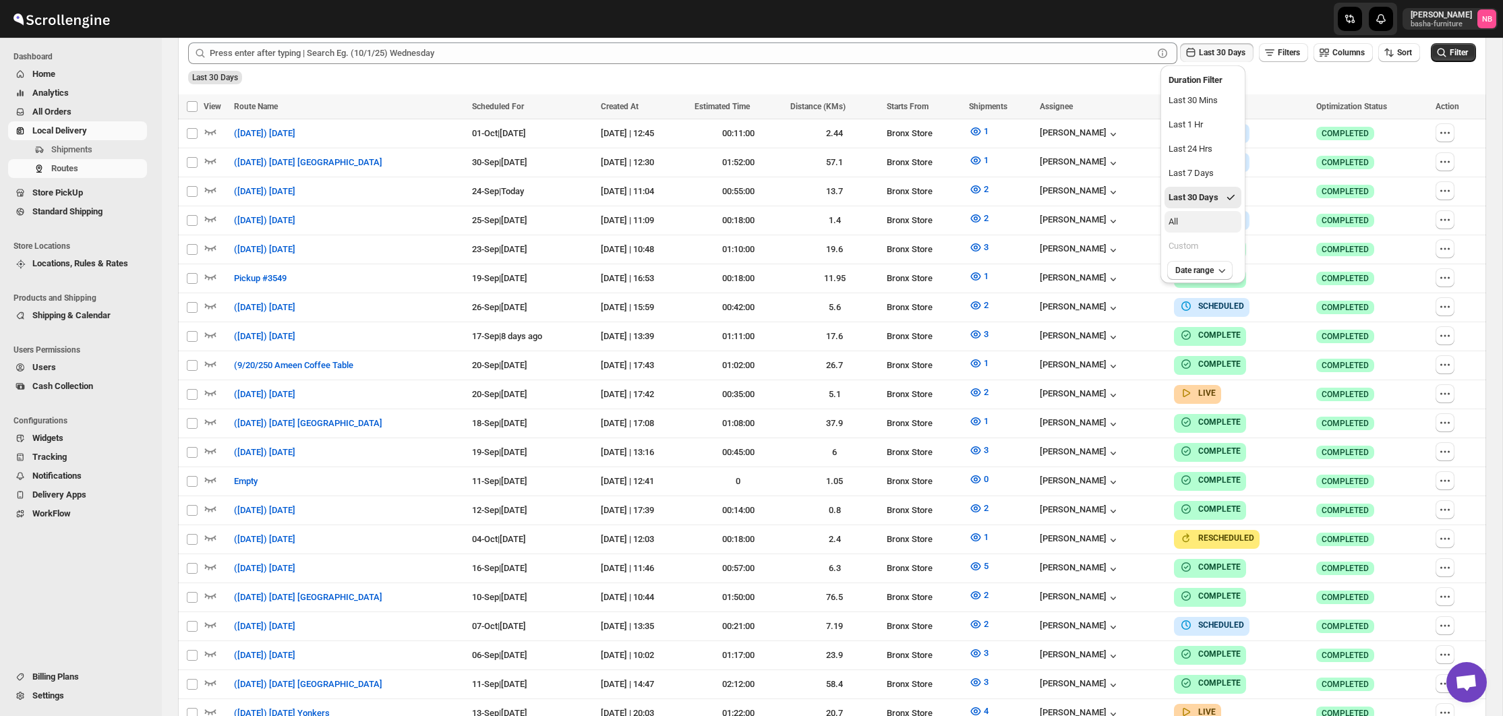
click at [1234, 213] on button "All" at bounding box center [1202, 222] width 77 height 22
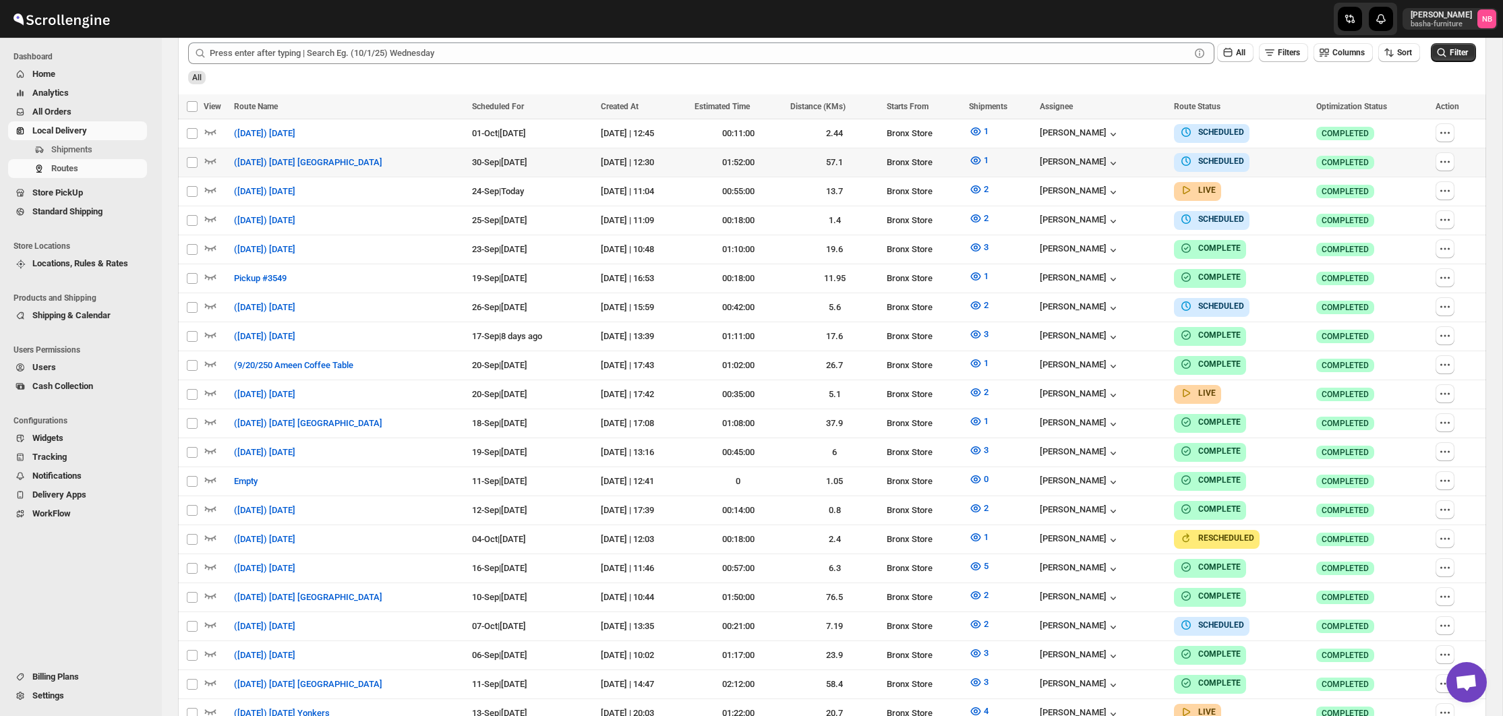
click at [1426, 63] on div "All" at bounding box center [830, 72] width 1290 height 23
click at [1441, 55] on icon "submit" at bounding box center [1441, 52] width 9 height 9
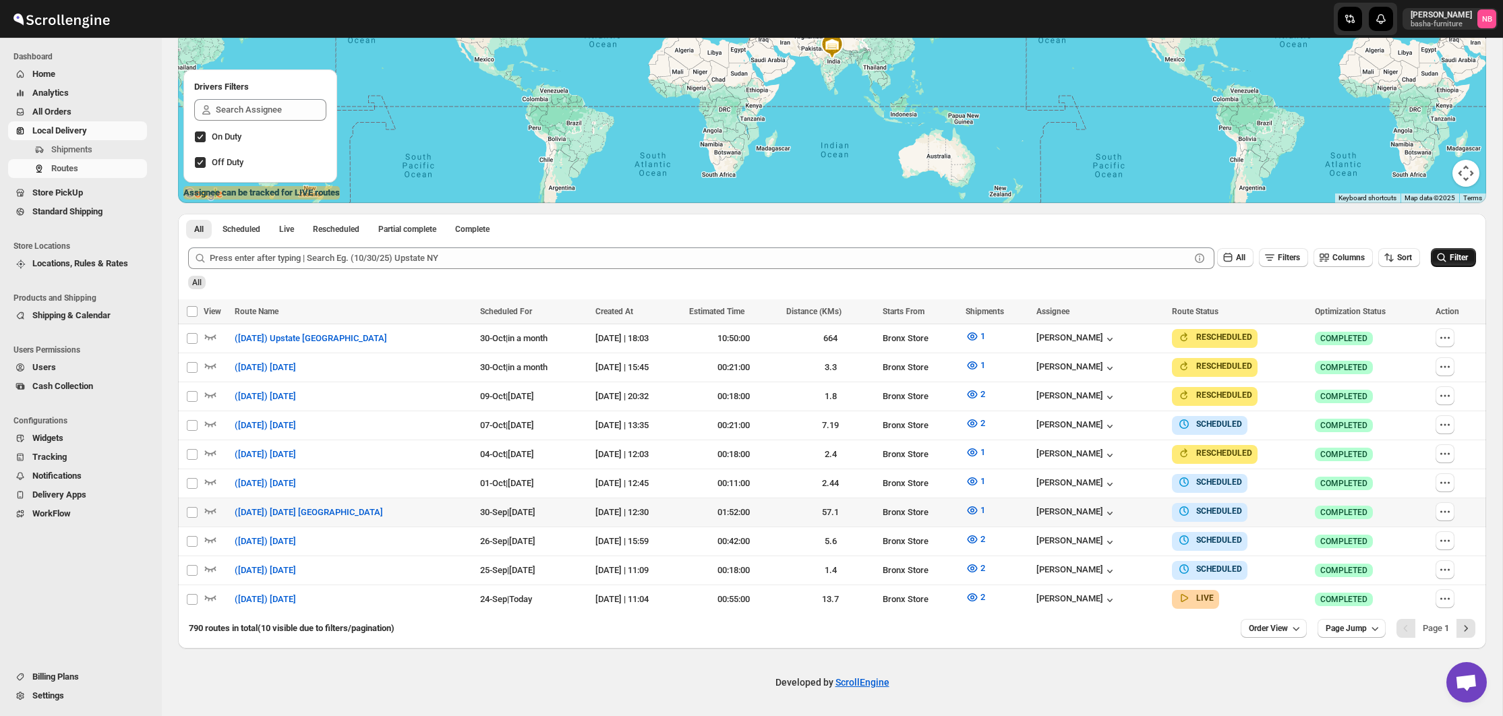
scroll to position [208, 0]
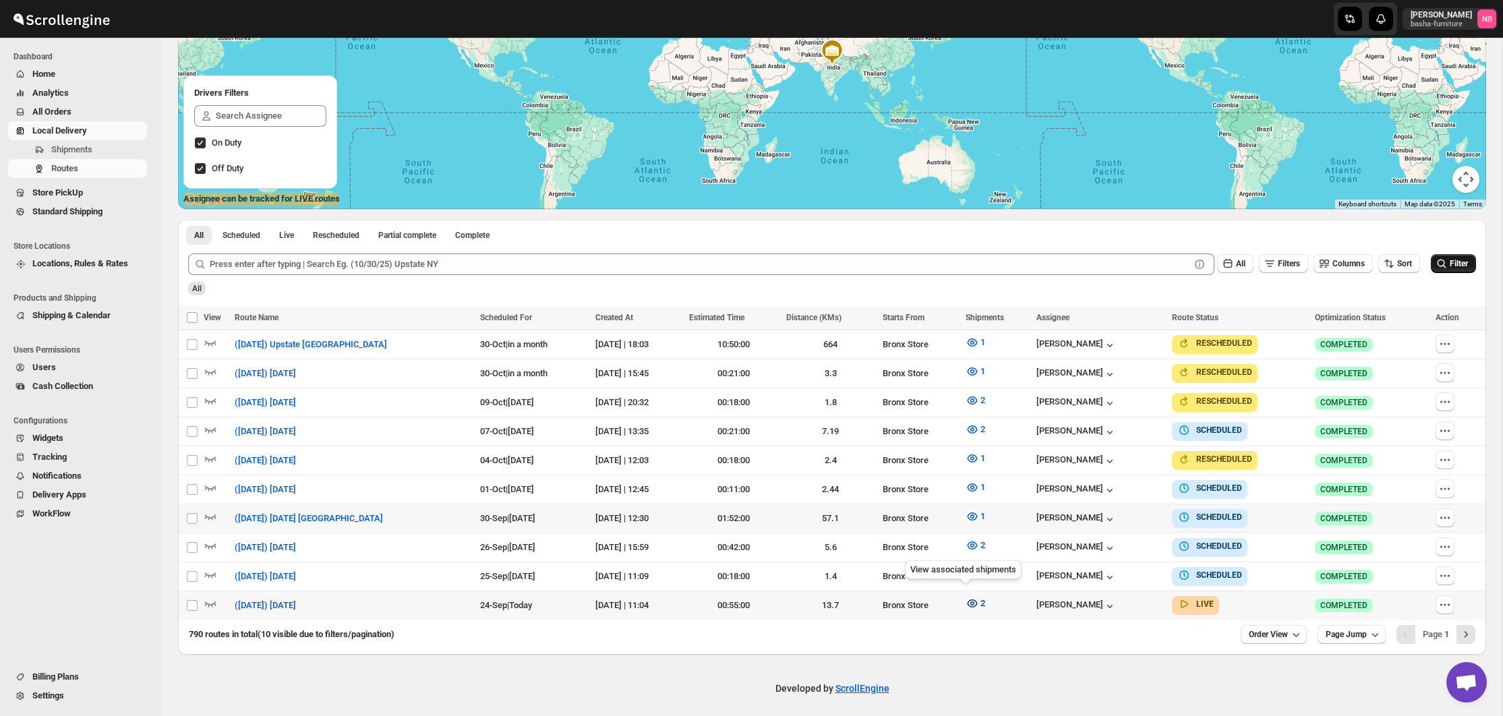
click at [965, 597] on icon "button" at bounding box center [971, 603] width 13 height 13
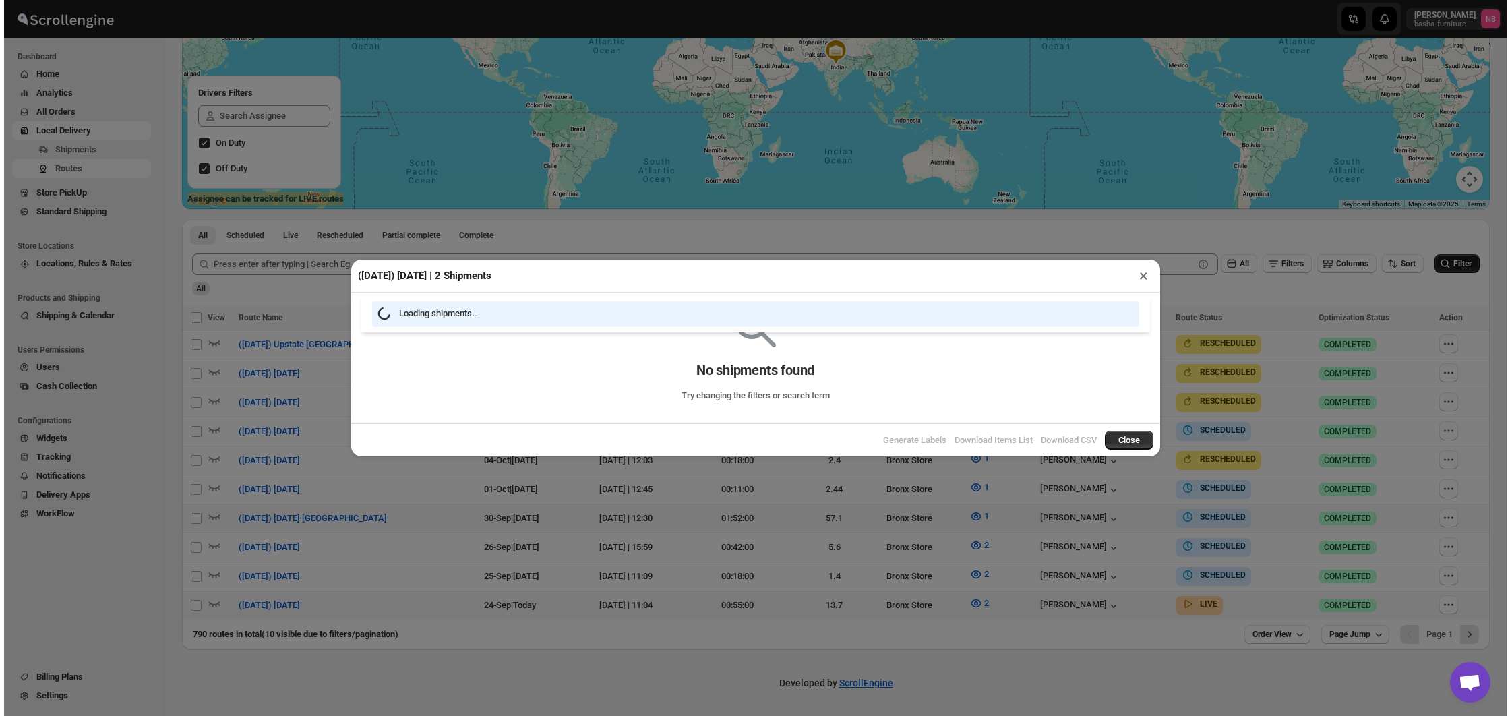
scroll to position [202, 0]
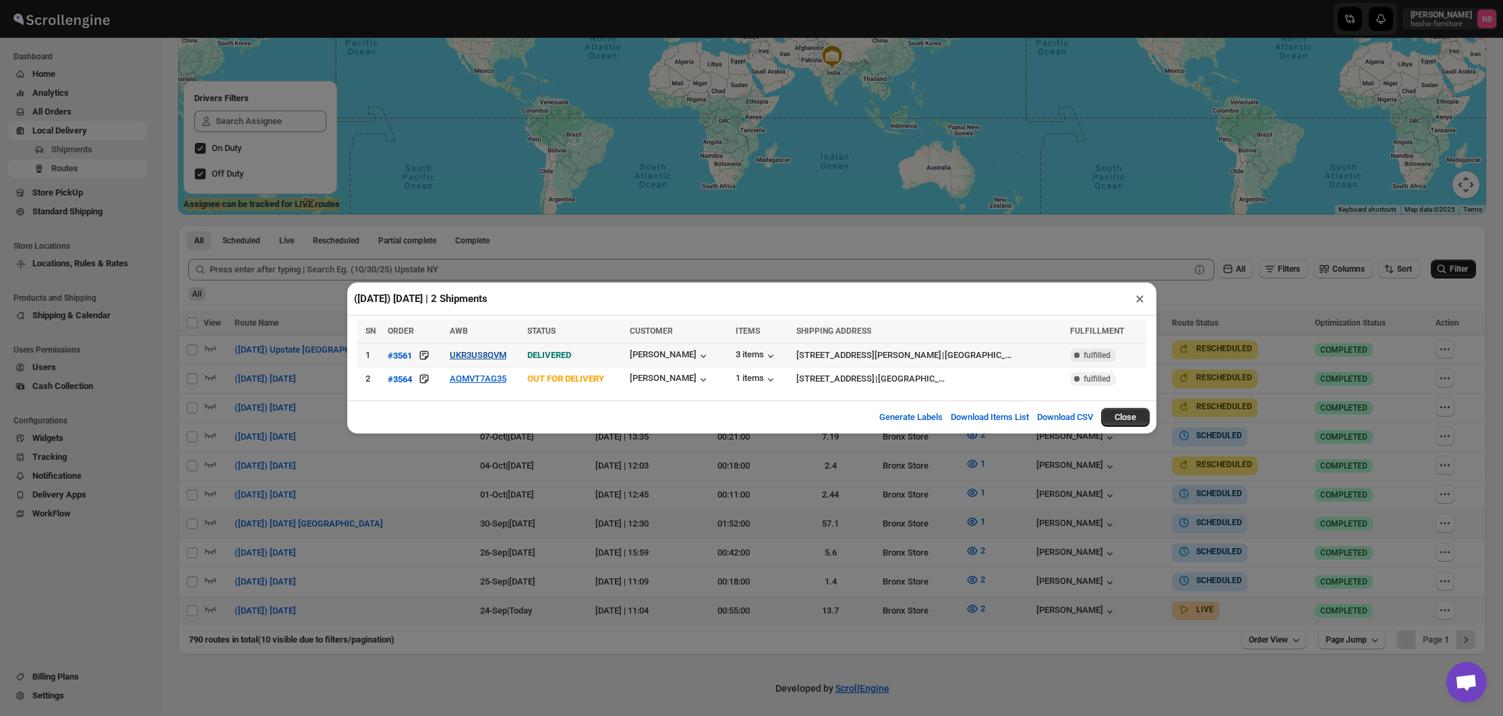
click at [463, 355] on button "UKR3US8QVM" at bounding box center [478, 355] width 57 height 10
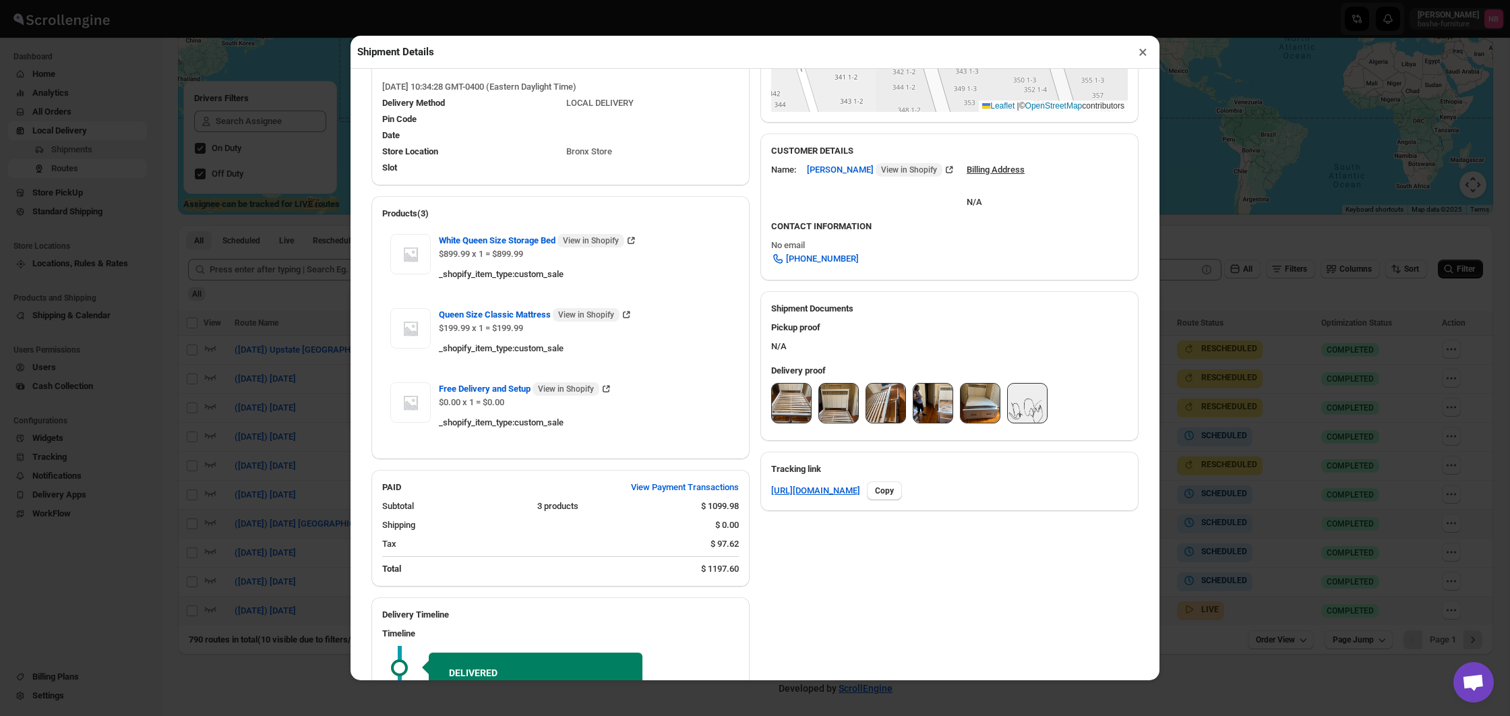
scroll to position [425, 0]
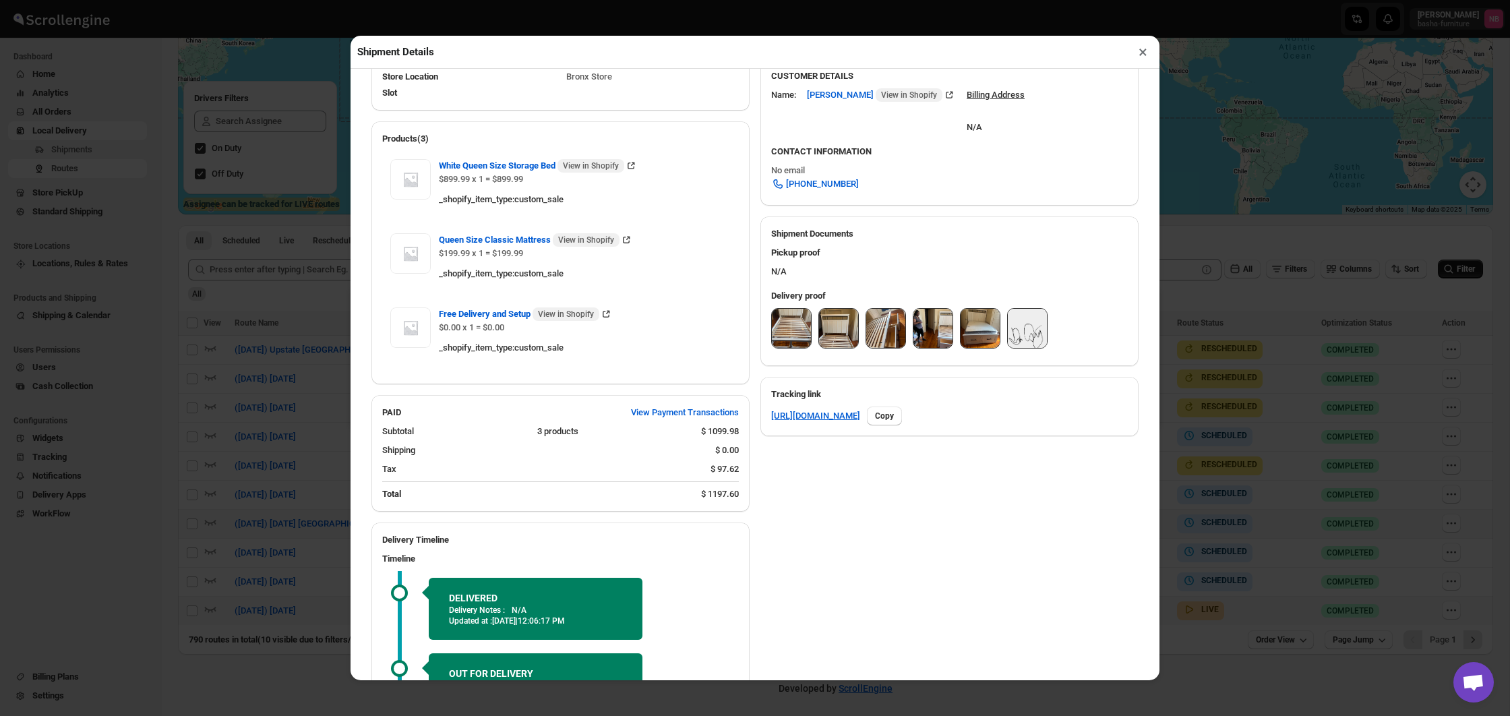
click at [802, 335] on img at bounding box center [791, 328] width 39 height 39
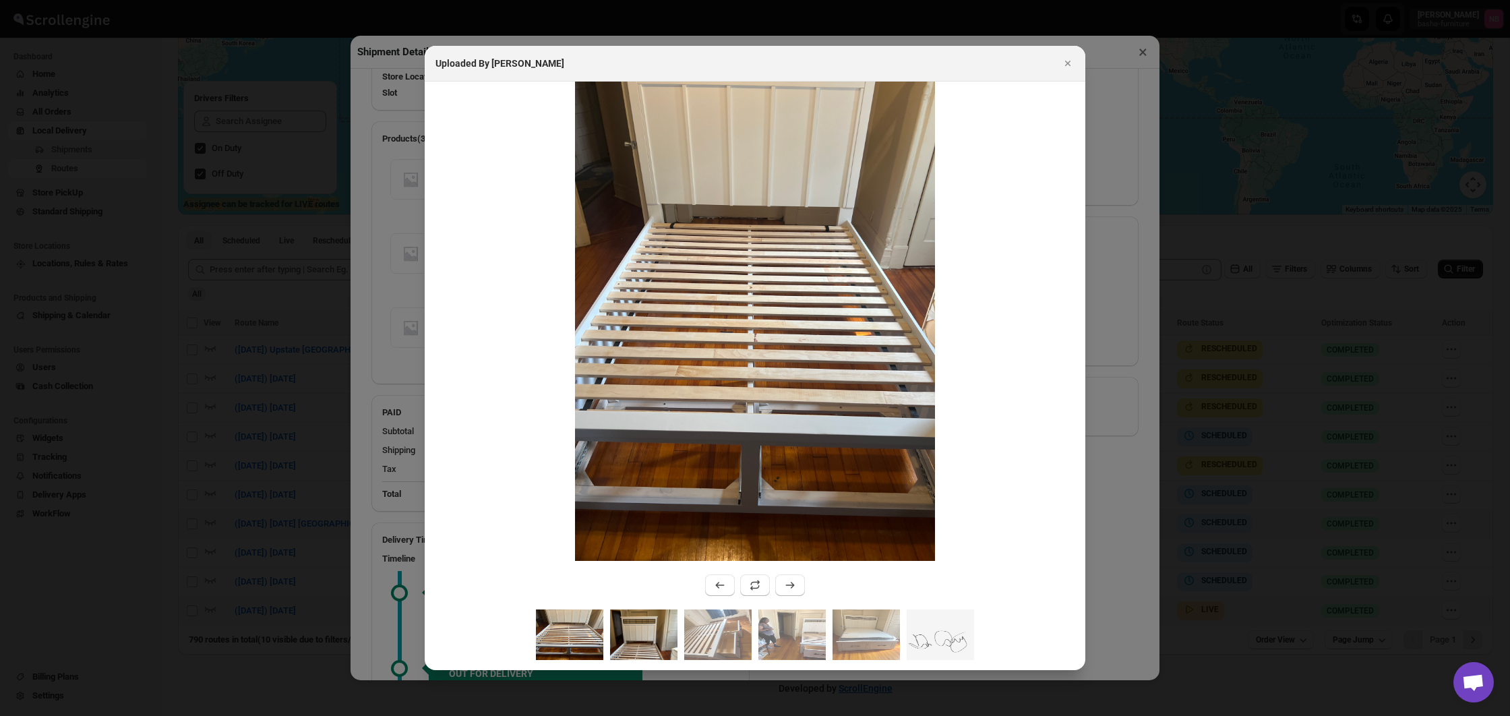
click at [657, 642] on img ":r4j2:" at bounding box center [643, 634] width 67 height 51
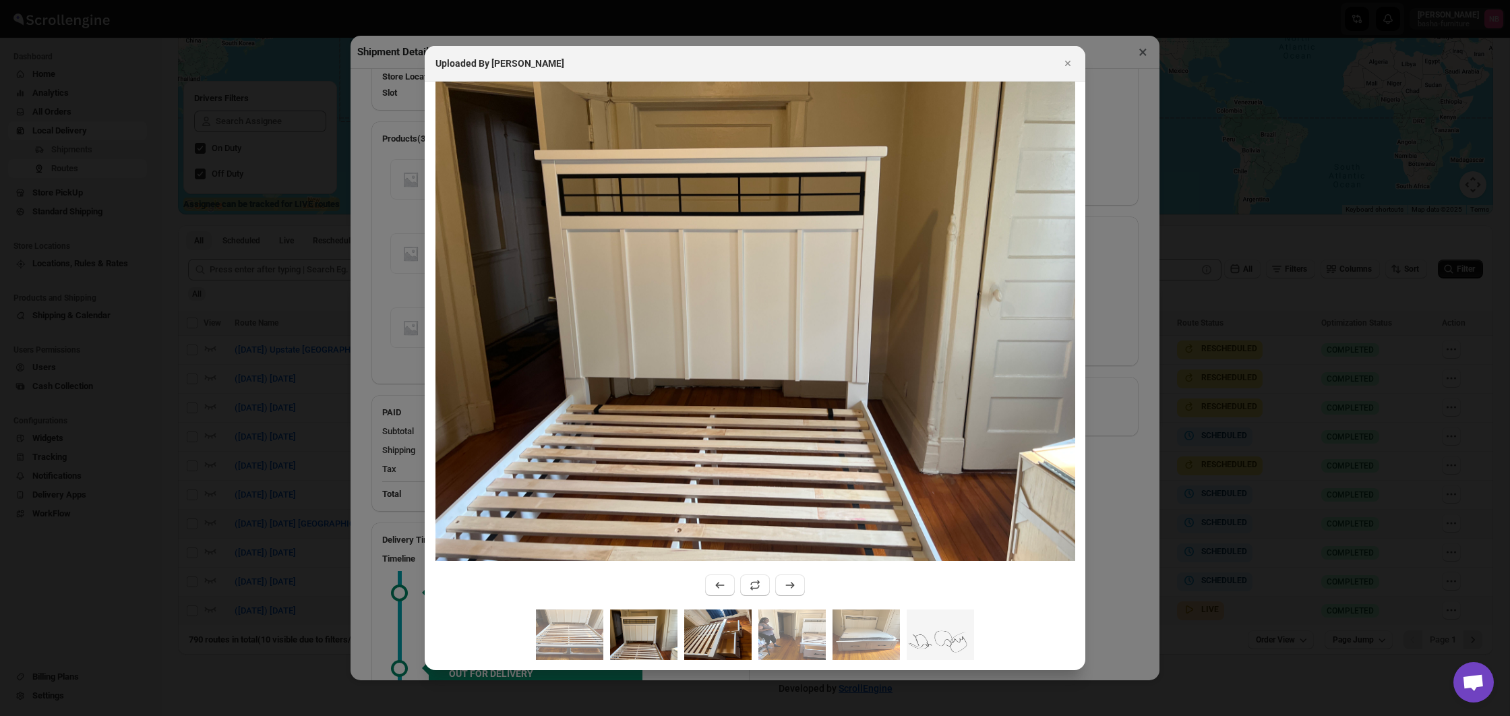
click at [698, 642] on img ":r4j2:" at bounding box center [717, 634] width 67 height 51
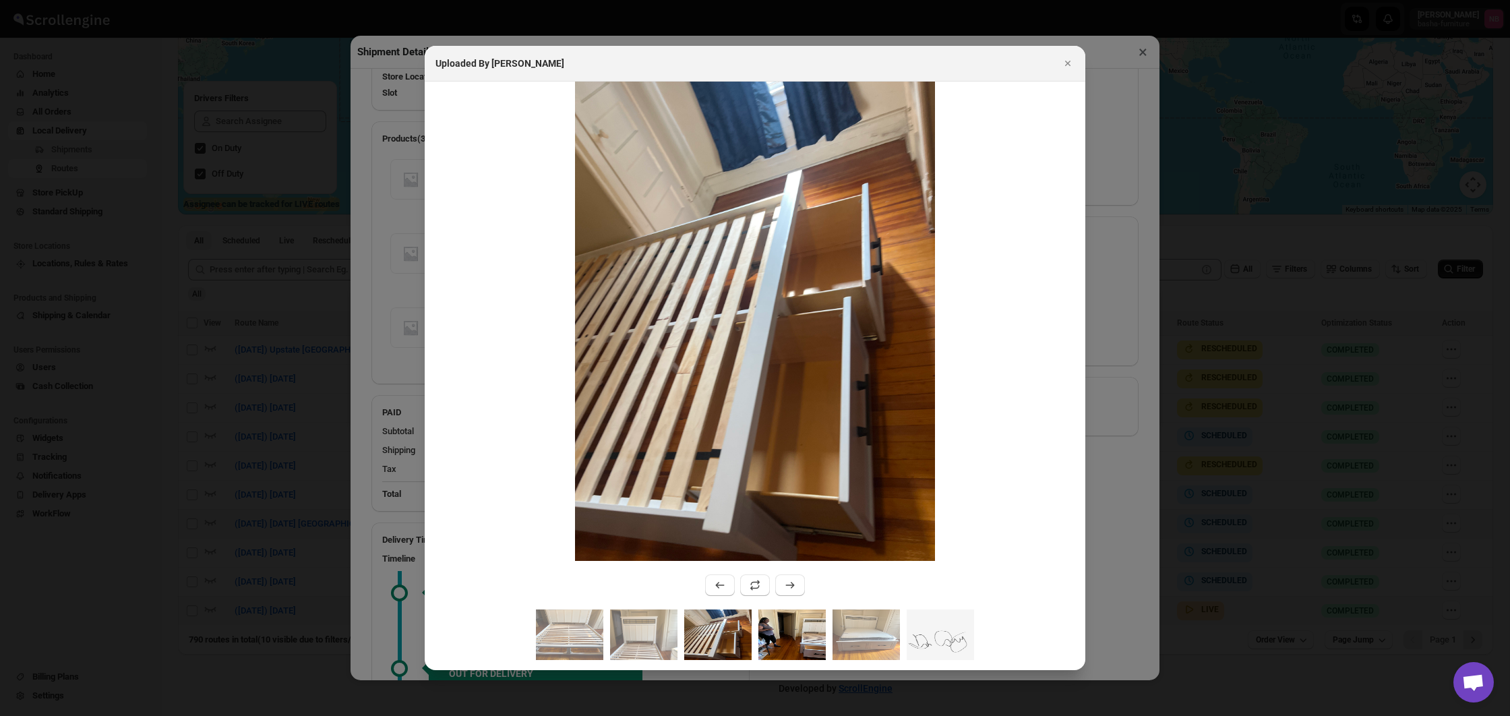
click at [771, 644] on img ":r4j2:" at bounding box center [791, 634] width 67 height 51
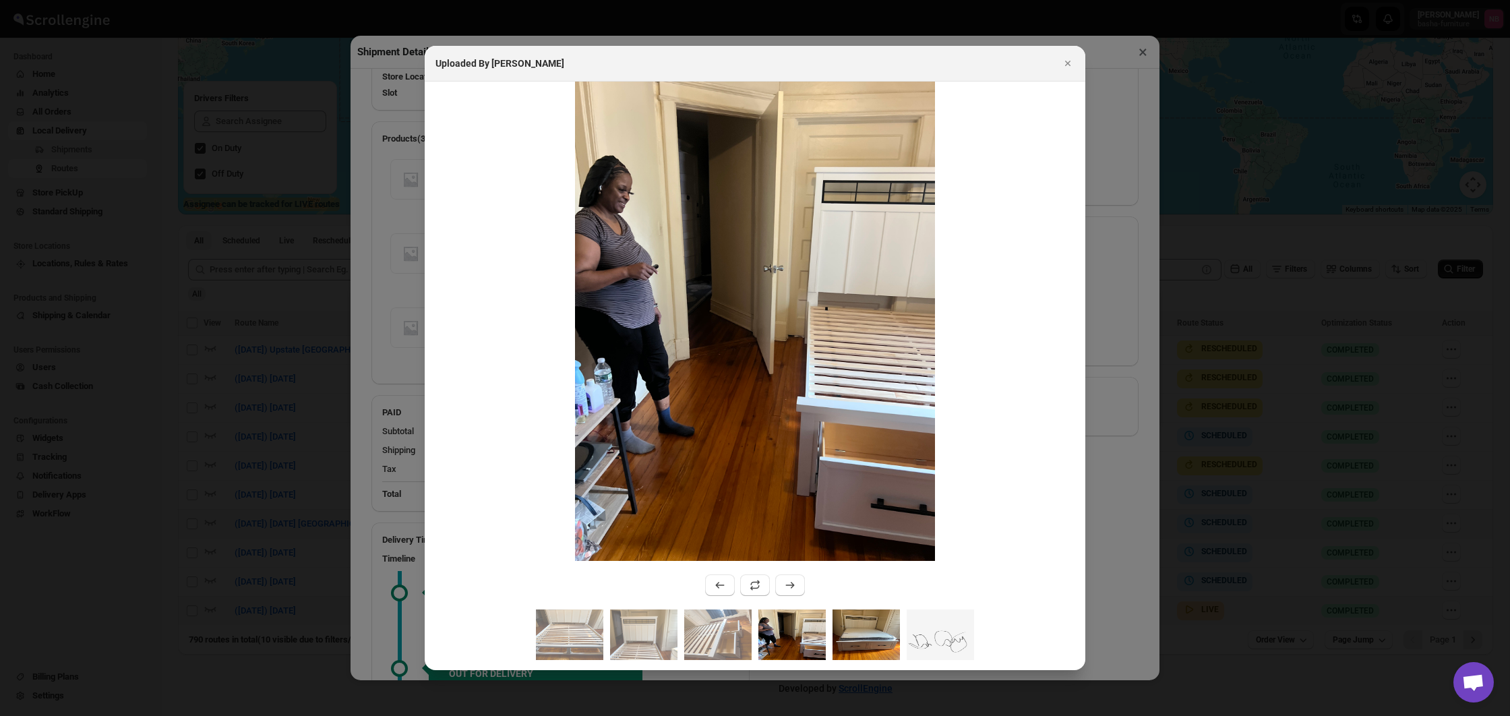
click at [866, 632] on img ":r4j2:" at bounding box center [866, 634] width 67 height 51
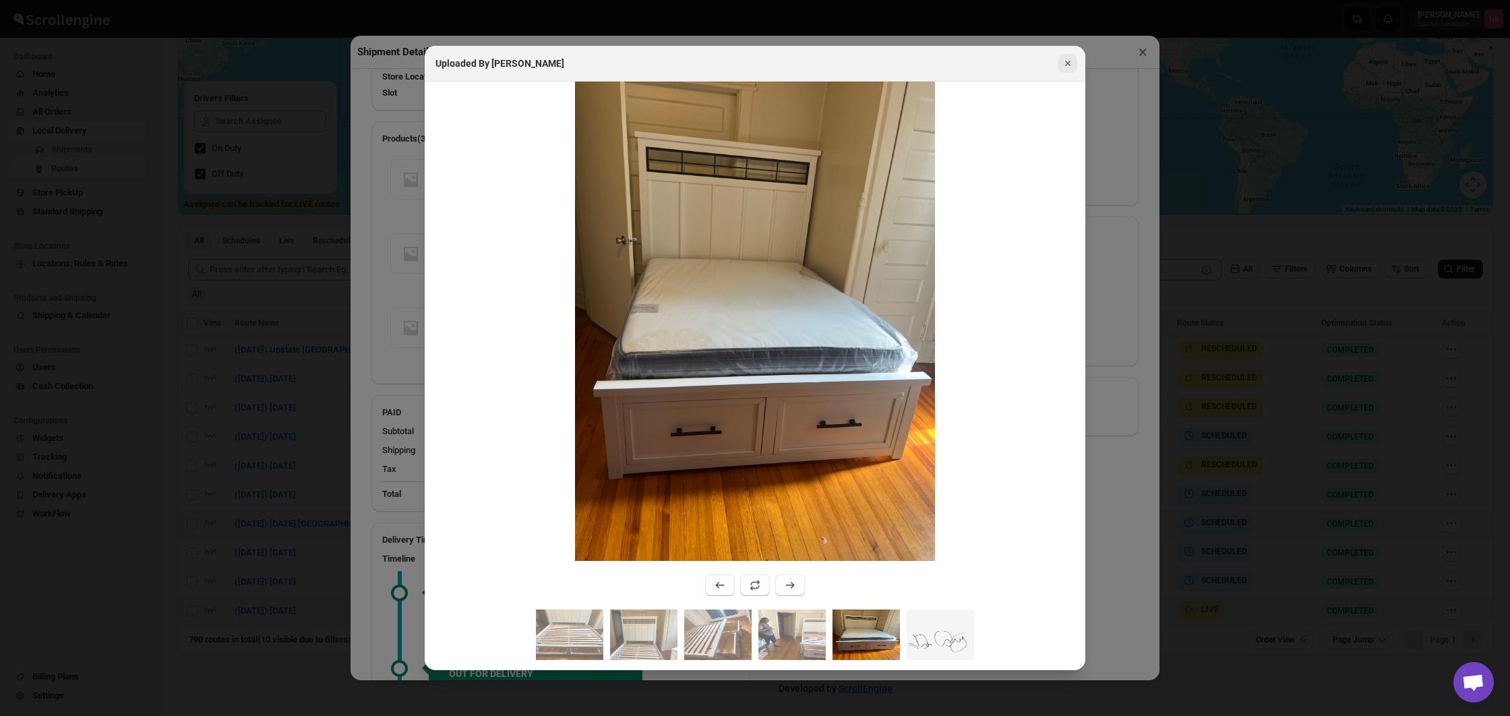
click at [1070, 63] on icon "Close" at bounding box center [1067, 63] width 13 height 13
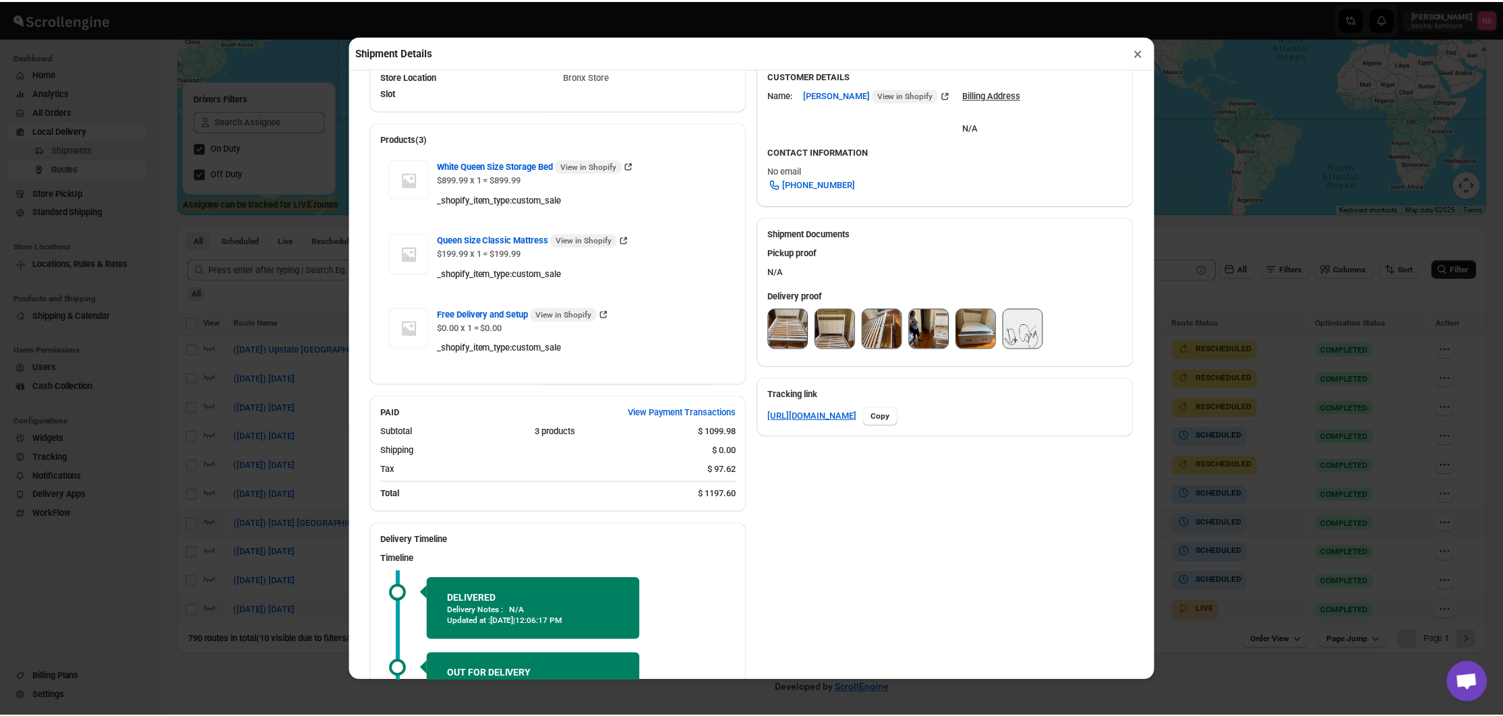
scroll to position [636, 0]
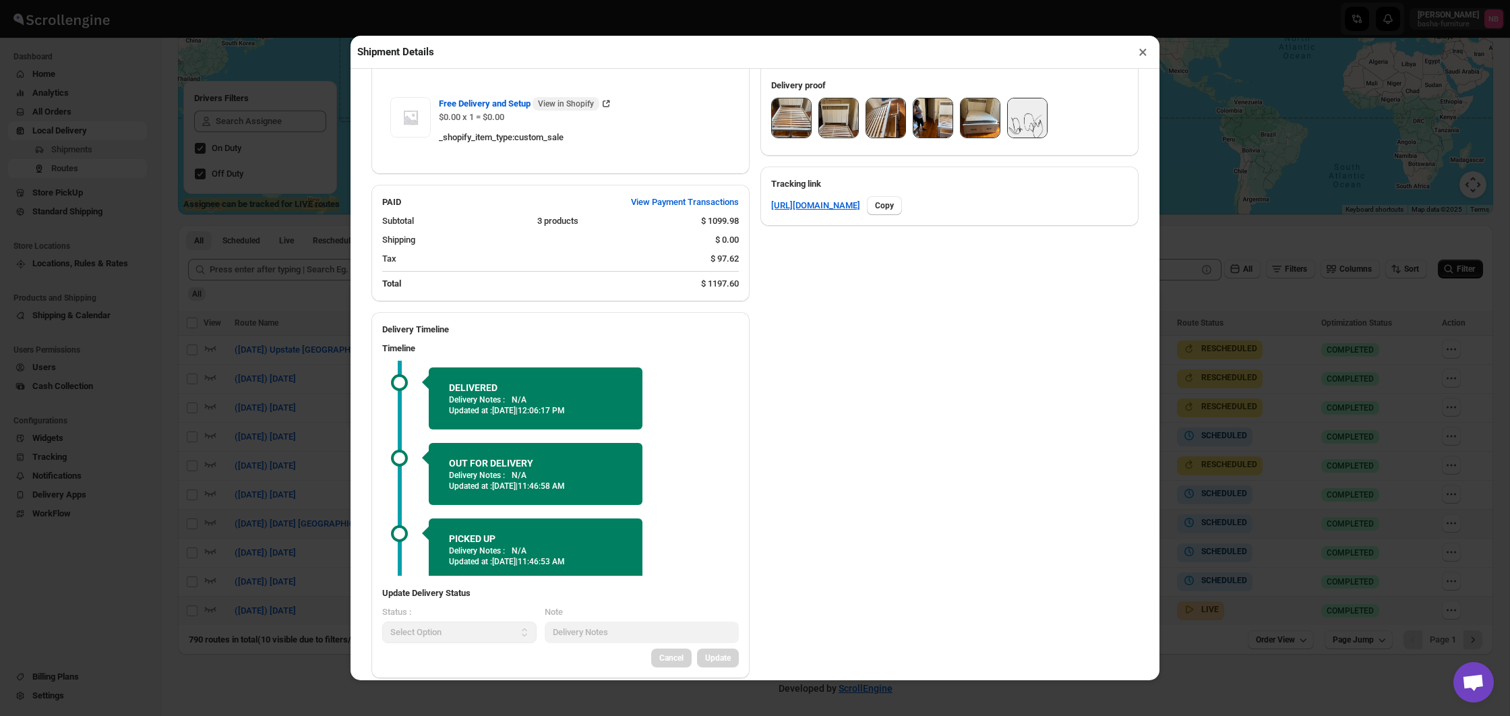
click at [1142, 53] on button "×" at bounding box center [1143, 51] width 20 height 19
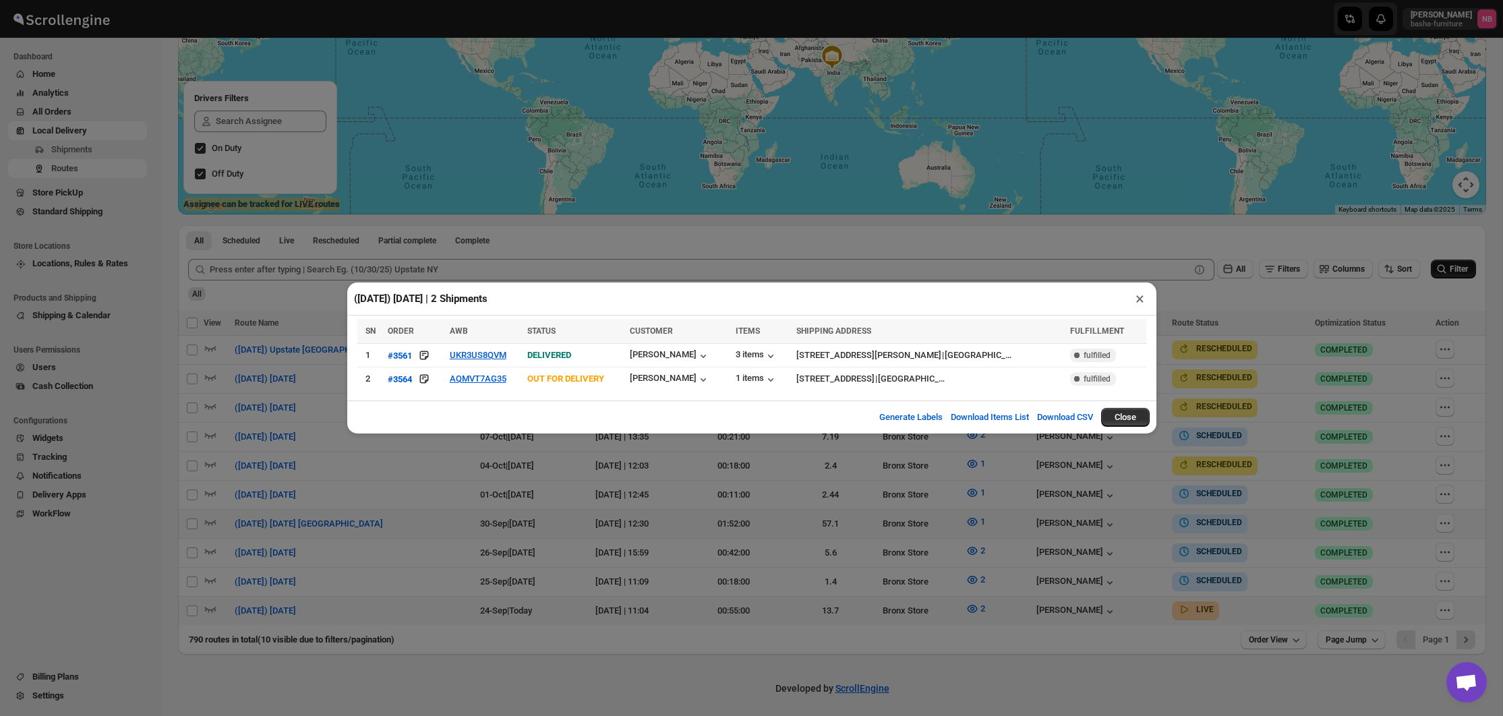
click at [1287, 245] on div "([DATE]) [DATE] | 2 Shipments × SN ORDER AWB STATUS CUSTOMER ITEMS SHIPPING ADD…" at bounding box center [751, 358] width 1503 height 716
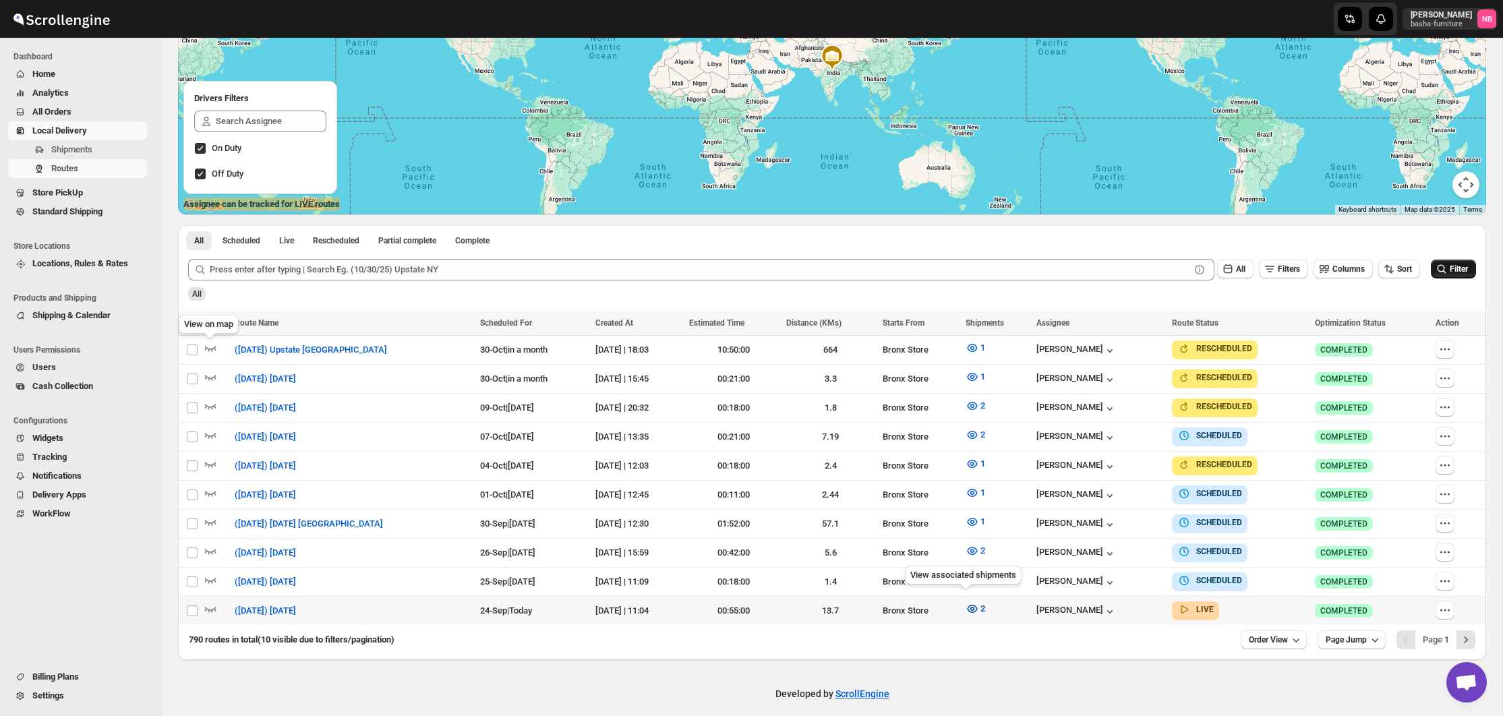
click at [963, 613] on button "2" at bounding box center [975, 609] width 36 height 22
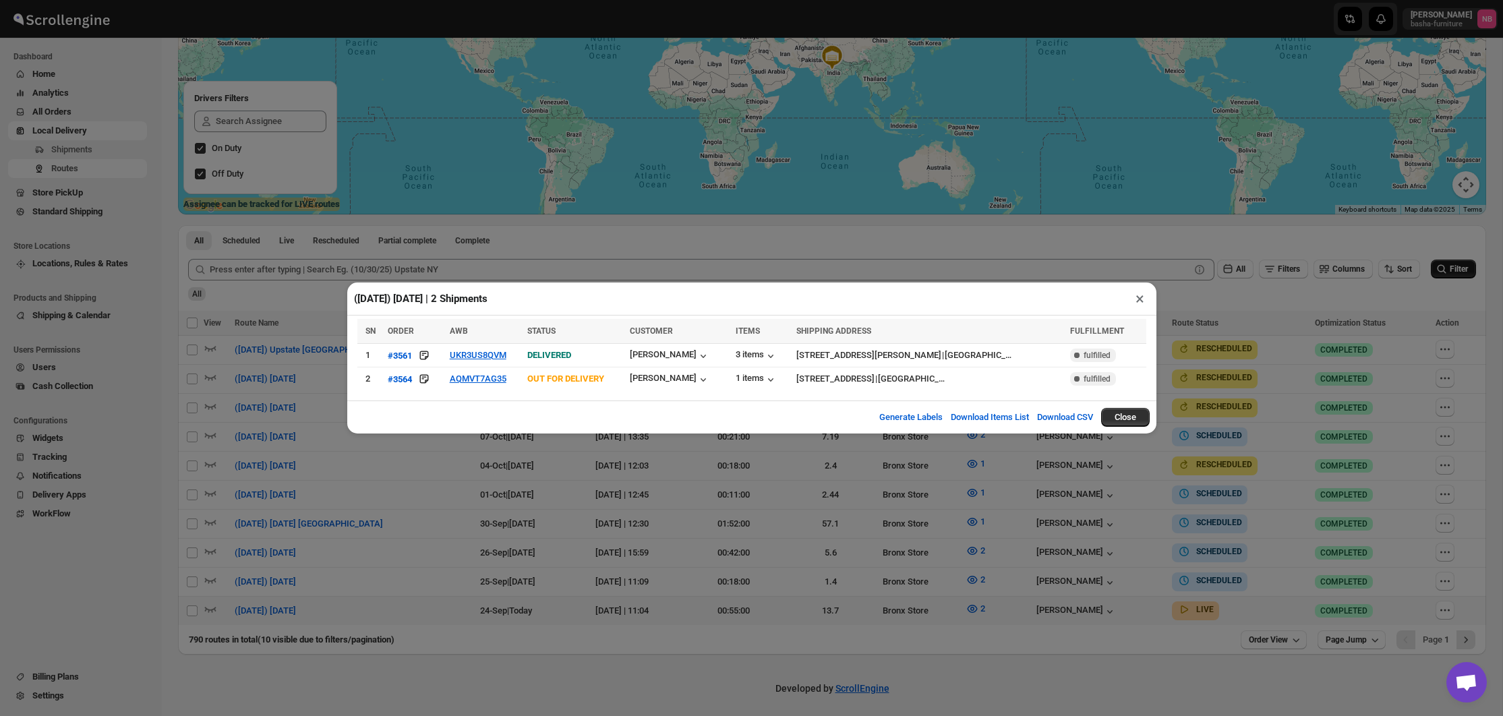
click at [1321, 452] on div "([DATE]) [DATE] | 2 Shipments × SN ORDER AWB STATUS CUSTOMER ITEMS SHIPPING ADD…" at bounding box center [751, 358] width 1503 height 716
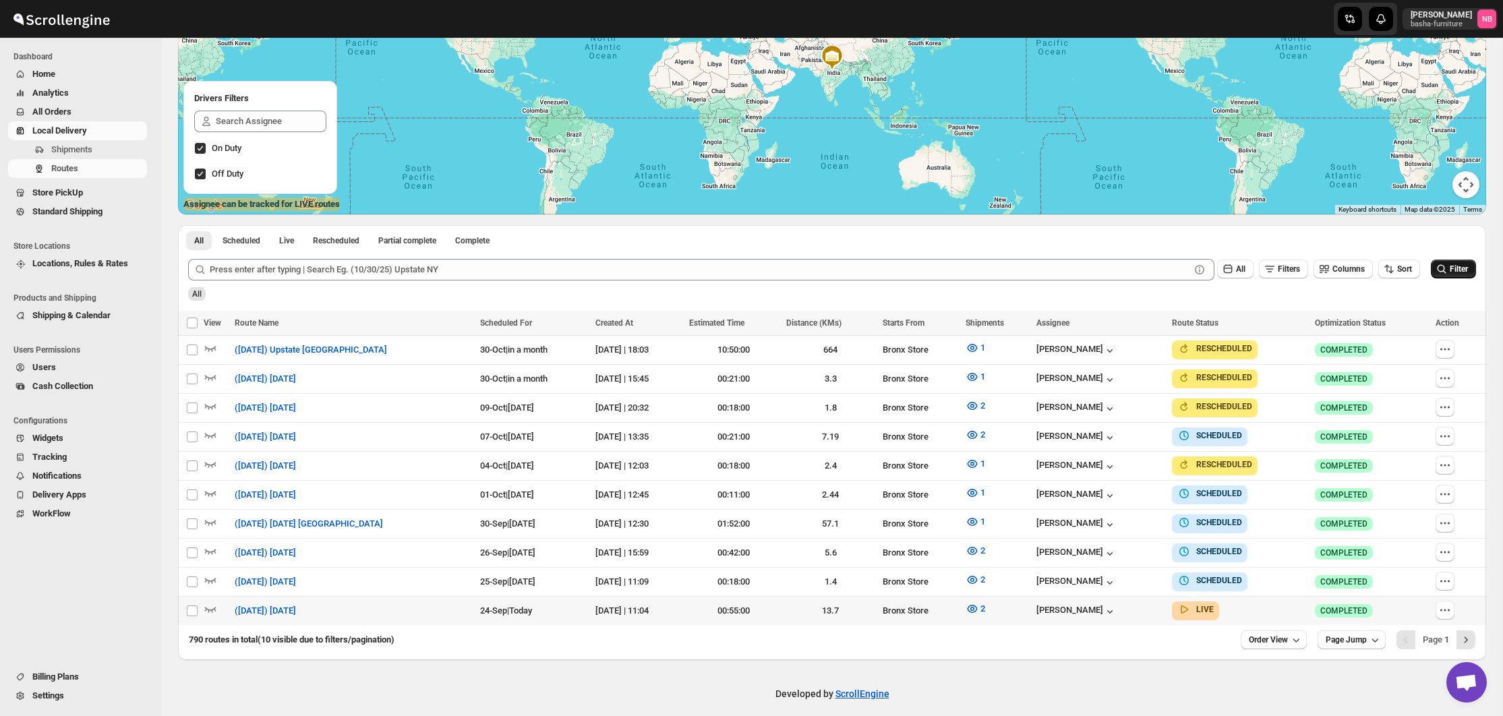
click at [1451, 289] on div "All" at bounding box center [830, 289] width 1290 height 23
click at [1451, 284] on div "All" at bounding box center [830, 289] width 1290 height 23
click at [1431, 272] on button "Filter" at bounding box center [1453, 269] width 45 height 19
click at [969, 607] on button "2" at bounding box center [975, 609] width 36 height 22
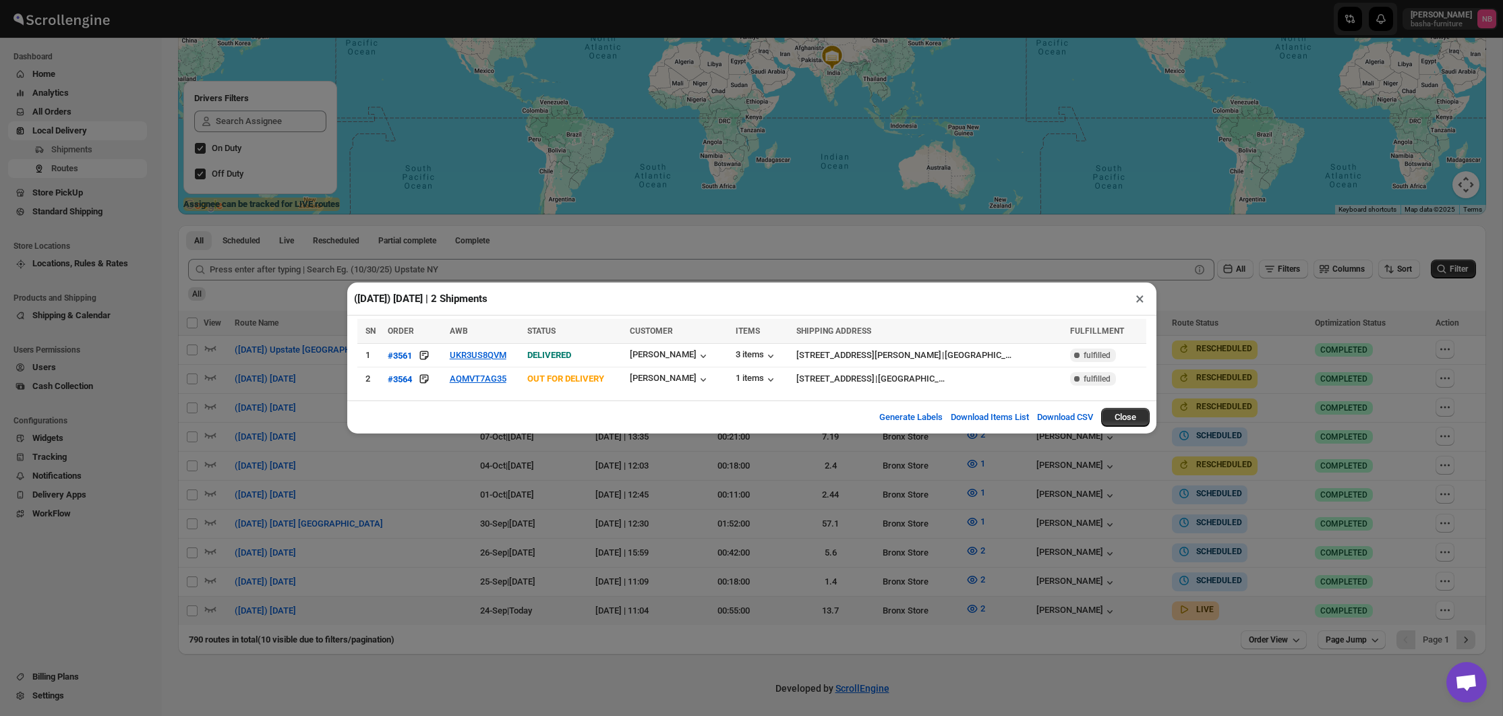
click at [973, 631] on div "([DATE]) [DATE] | 2 Shipments × SN ORDER AWB STATUS CUSTOMER ITEMS SHIPPING ADD…" at bounding box center [751, 358] width 1503 height 716
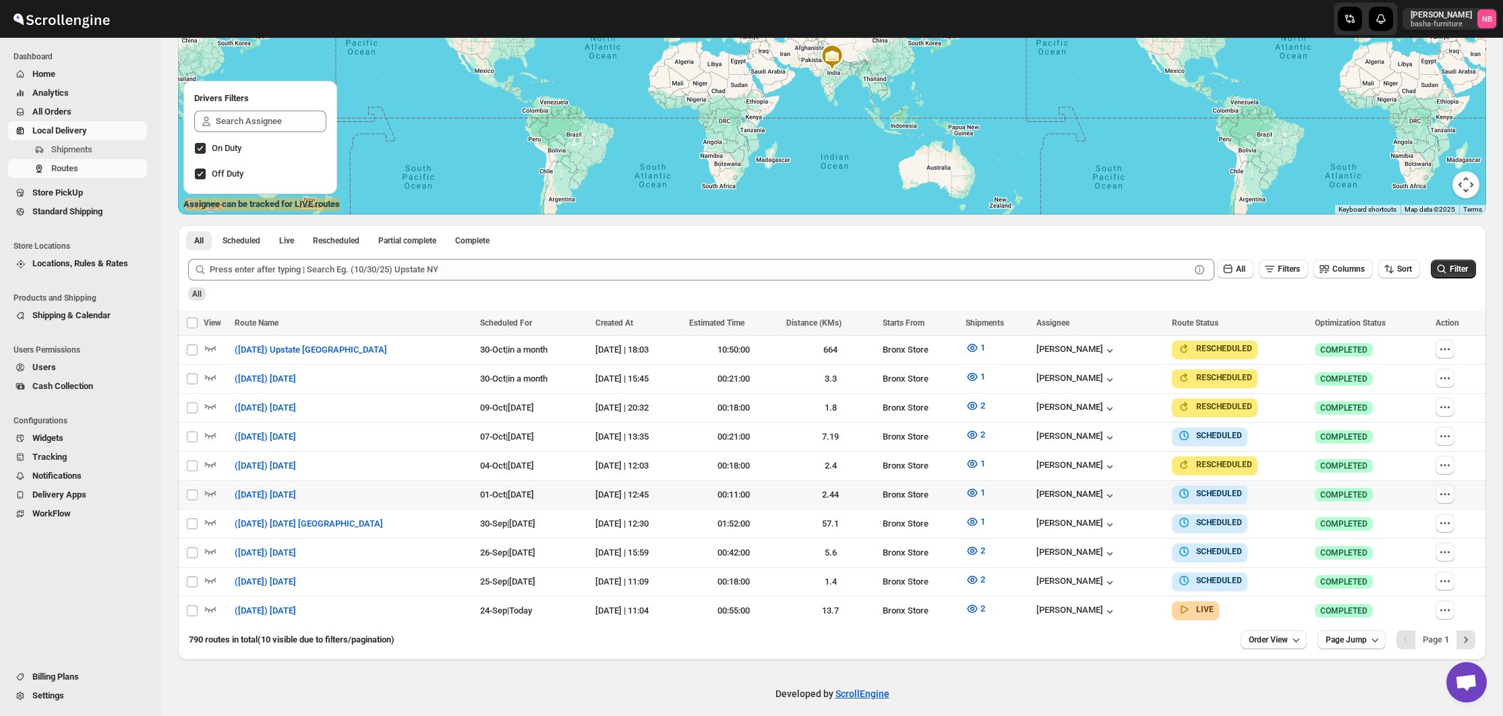
click at [1444, 488] on icon "button" at bounding box center [1444, 493] width 13 height 13
checkbox input "true"
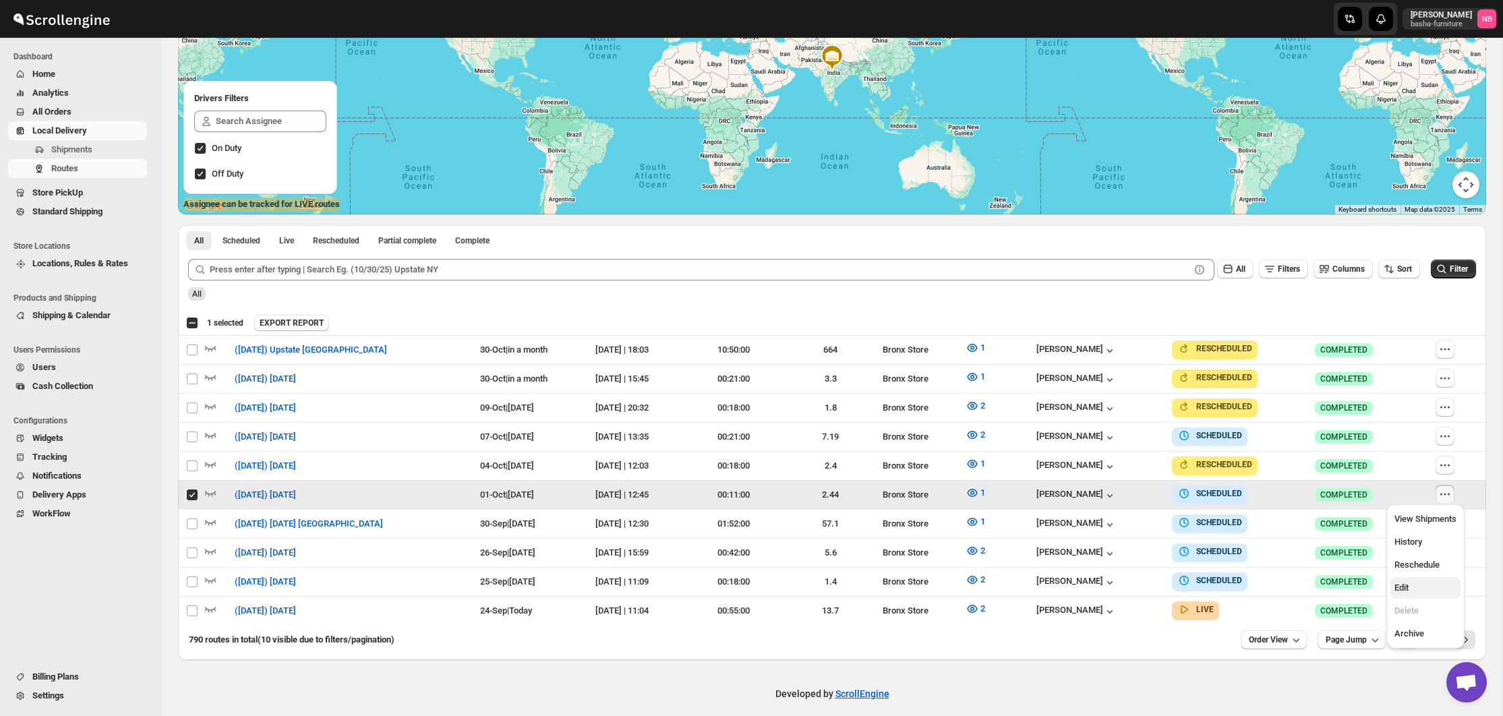
click at [1402, 584] on span "Edit" at bounding box center [1401, 587] width 14 height 10
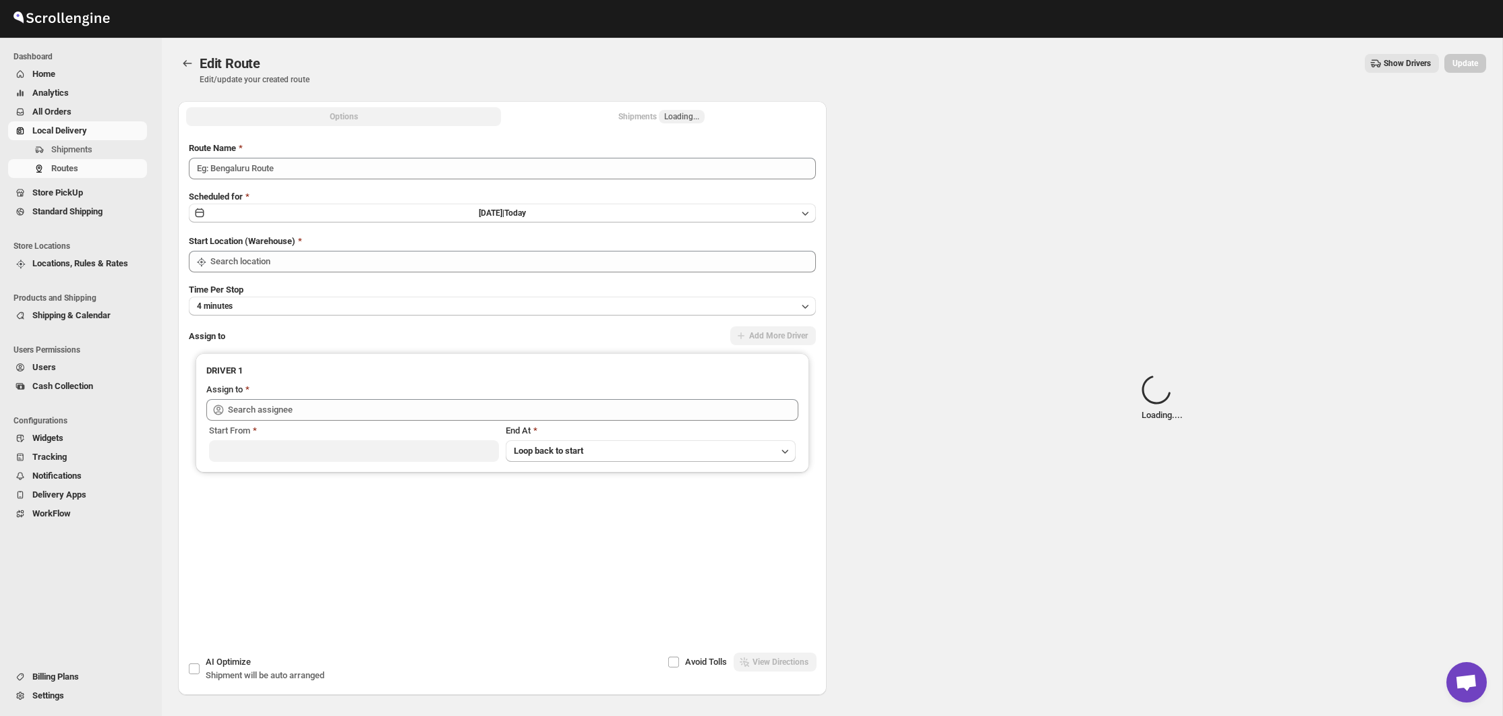
type input "(10/1/25) Wednesday"
type input "Bronx Store"
type input "Kumar Budhram (kumar16ld@gmail.com)"
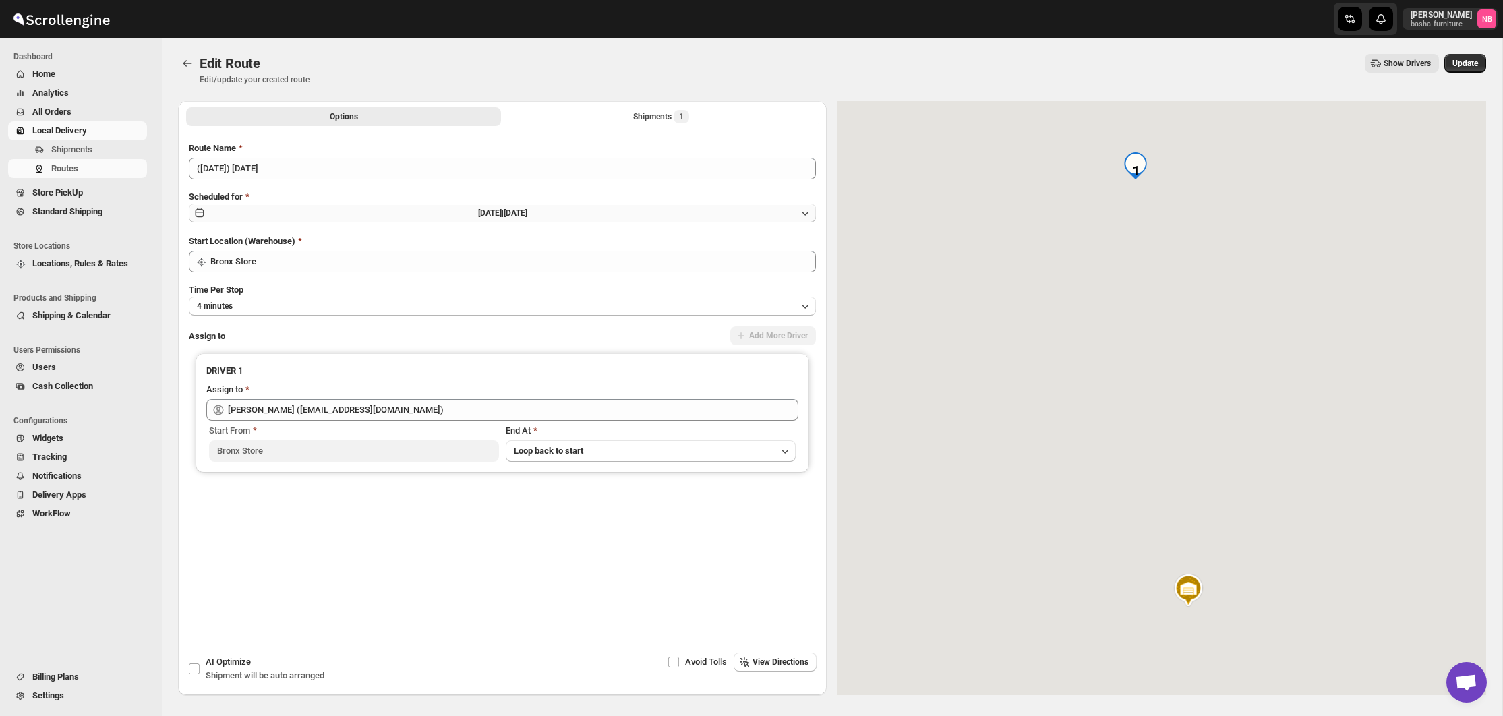
click at [564, 213] on button "Wed Oct 01 2025 | in 6 days" at bounding box center [502, 213] width 627 height 19
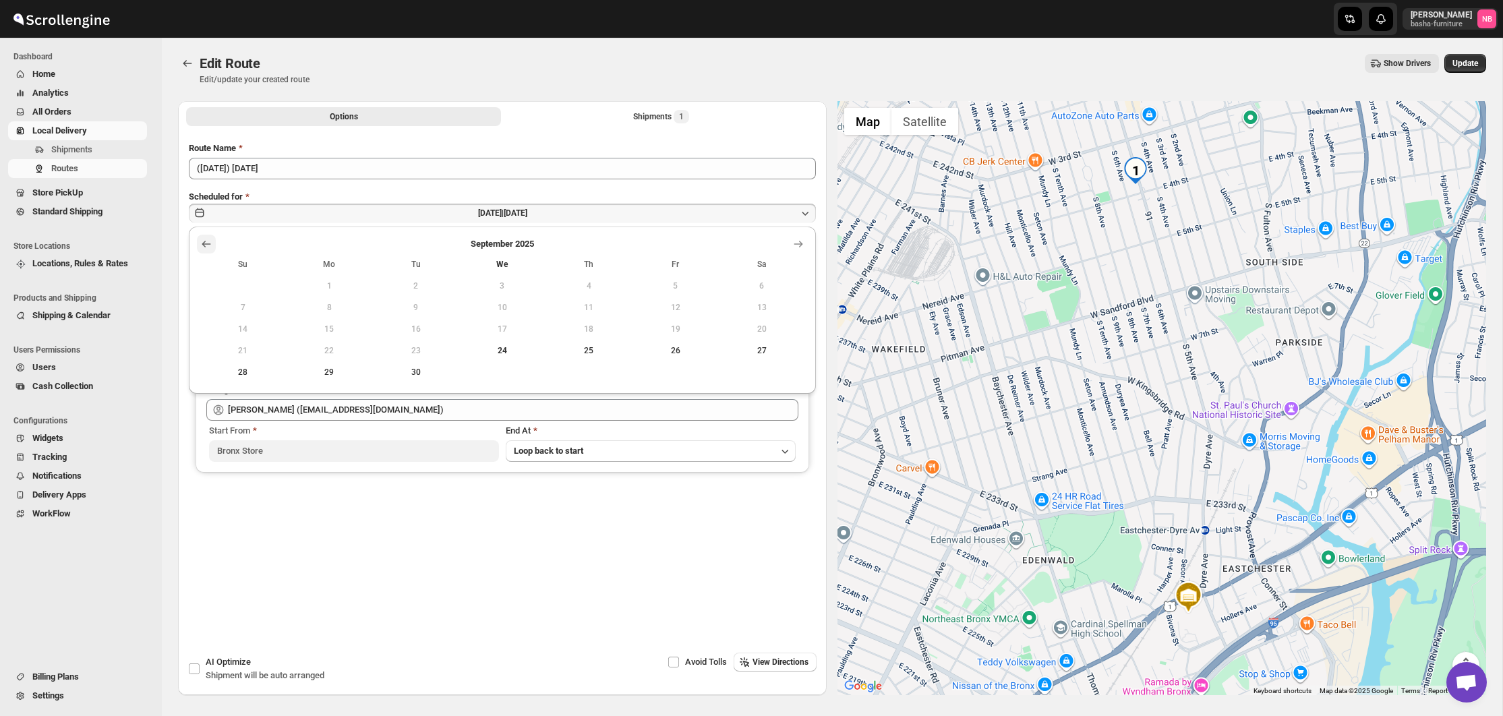
click at [210, 243] on icon "Show previous month, August 2025" at bounding box center [206, 243] width 13 height 13
click at [798, 242] on icon "Show next month, September 2025" at bounding box center [797, 243] width 13 height 13
click at [745, 349] on span "27" at bounding box center [762, 350] width 76 height 11
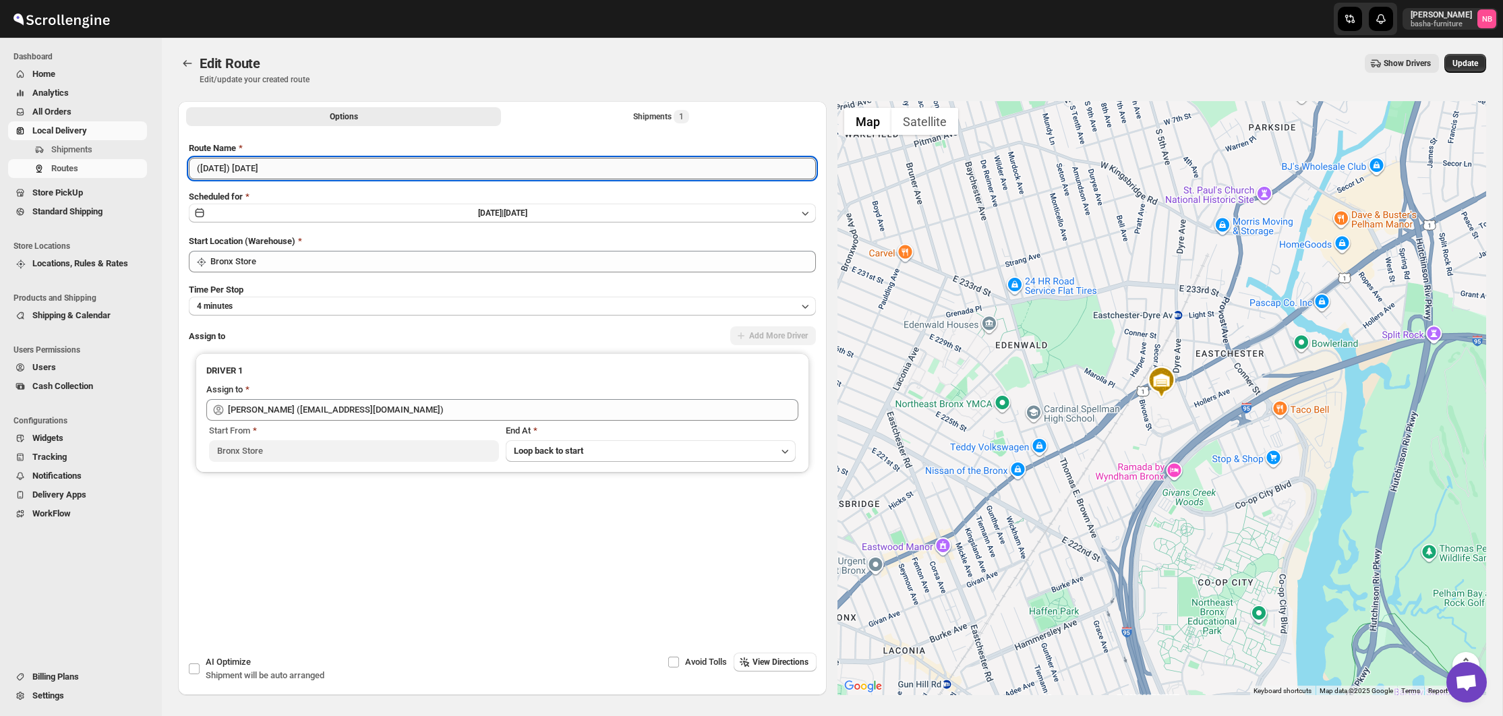
click at [217, 169] on input "(10/1/25) Wednesday" at bounding box center [502, 169] width 627 height 22
click at [349, 173] on input "(9/27/25) Wednesday" at bounding box center [502, 169] width 627 height 22
type input "(9/27/25) Saturday"
click at [1464, 69] on button "Update" at bounding box center [1465, 63] width 42 height 19
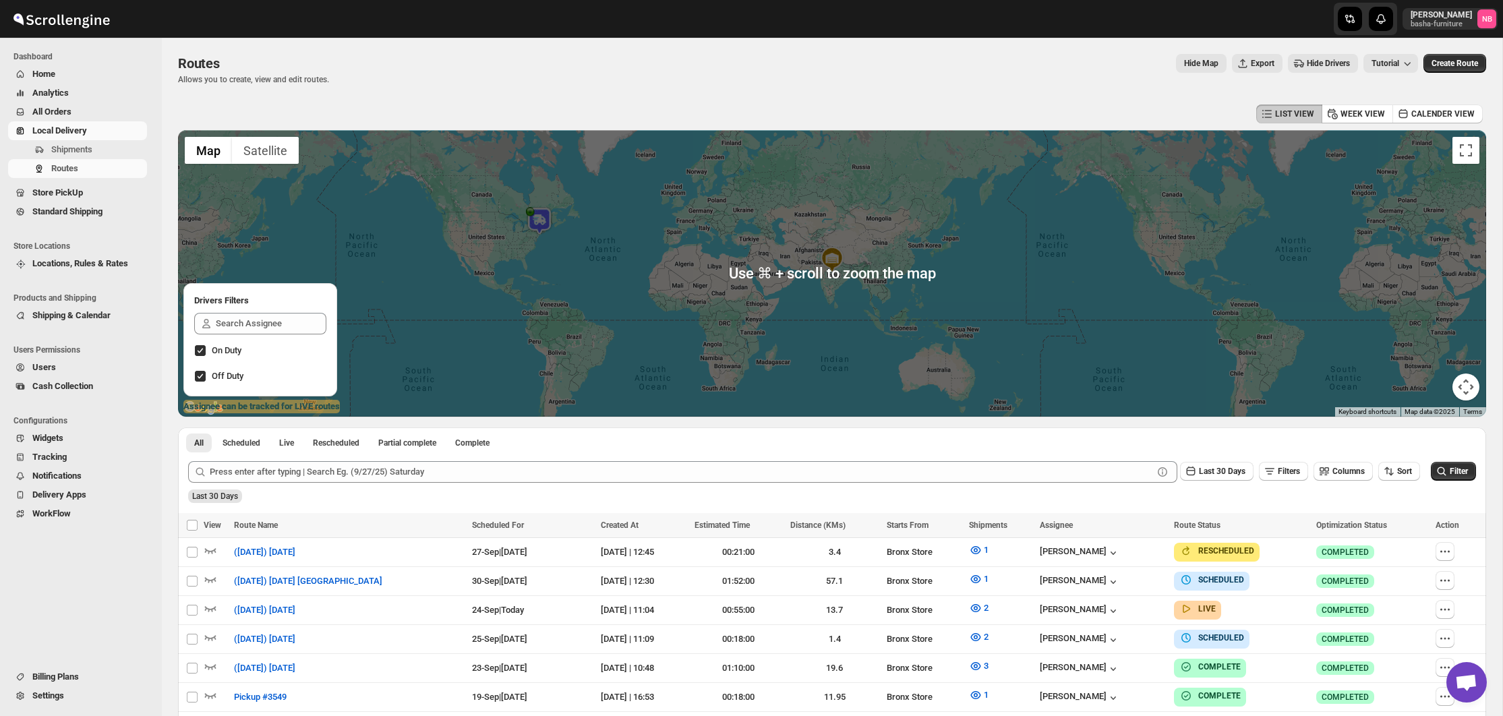
scroll to position [151, 0]
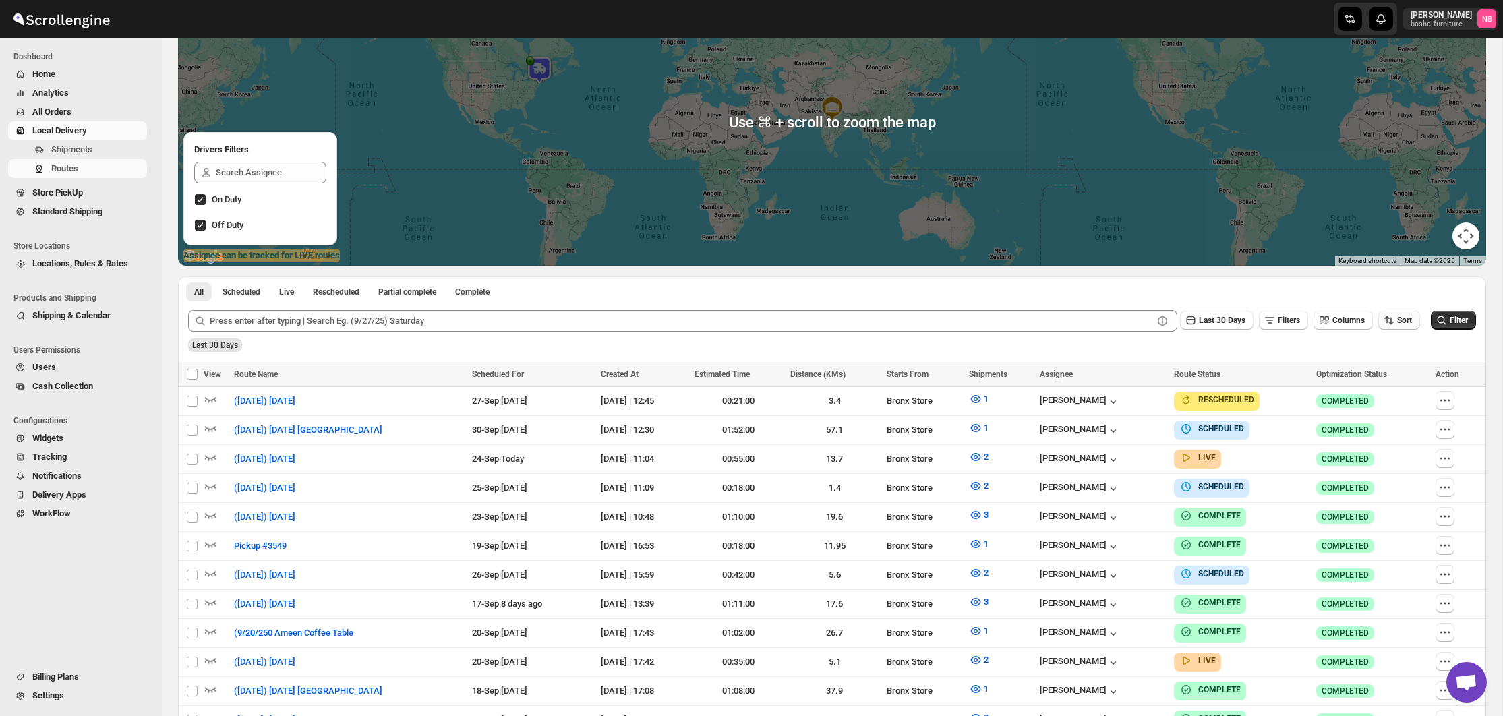
click at [1406, 325] on span "Sort" at bounding box center [1404, 320] width 15 height 9
click at [1391, 397] on div "Due Date" at bounding box center [1375, 392] width 36 height 13
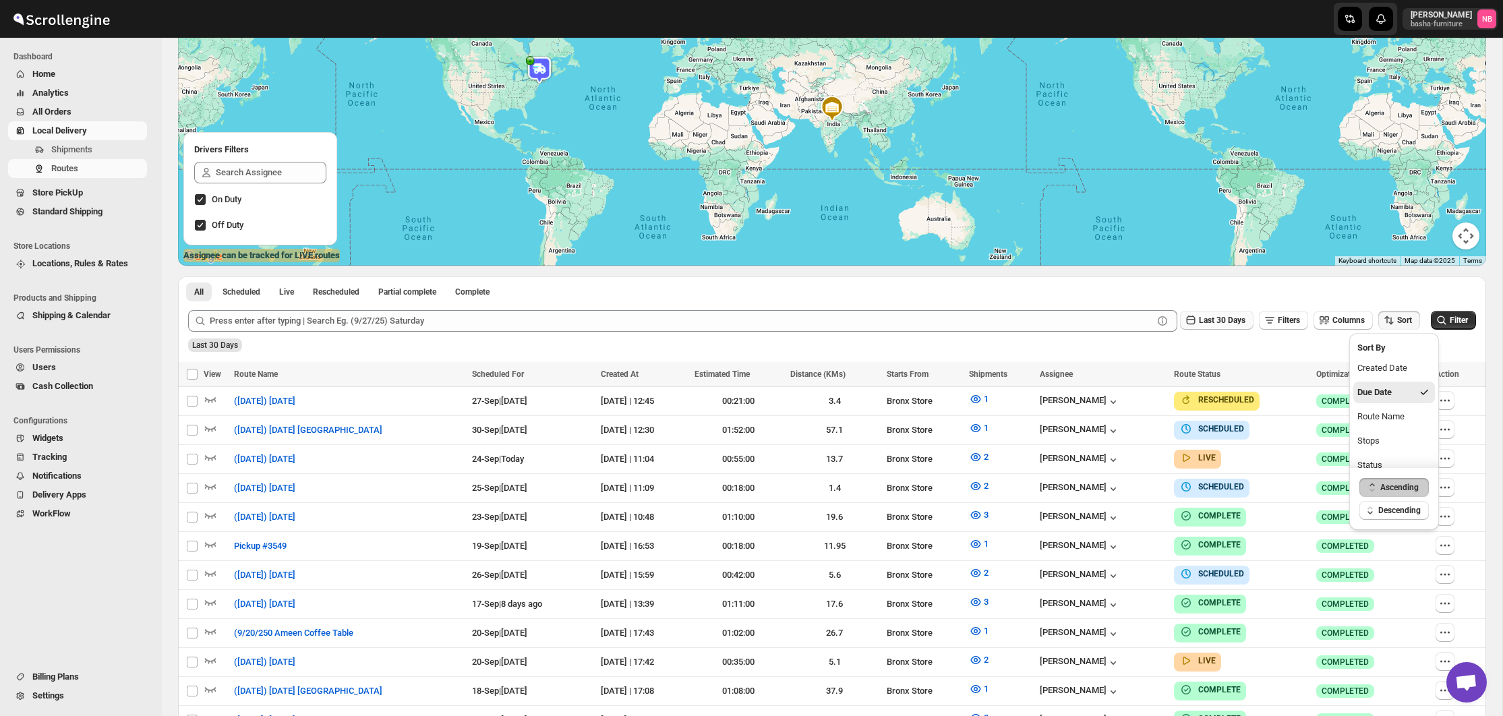
click at [1231, 313] on button "Last 30 Days" at bounding box center [1216, 320] width 73 height 19
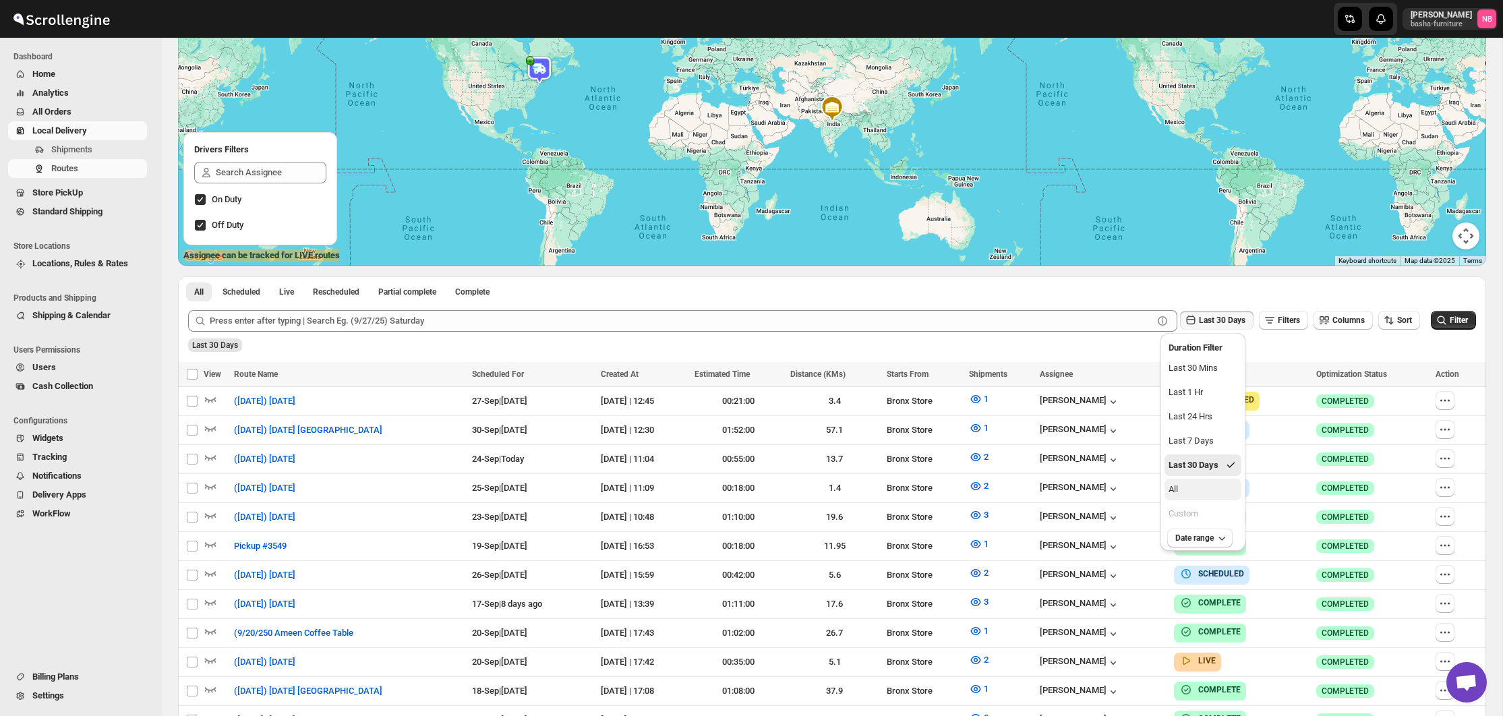
click at [1215, 483] on button "All" at bounding box center [1202, 490] width 77 height 22
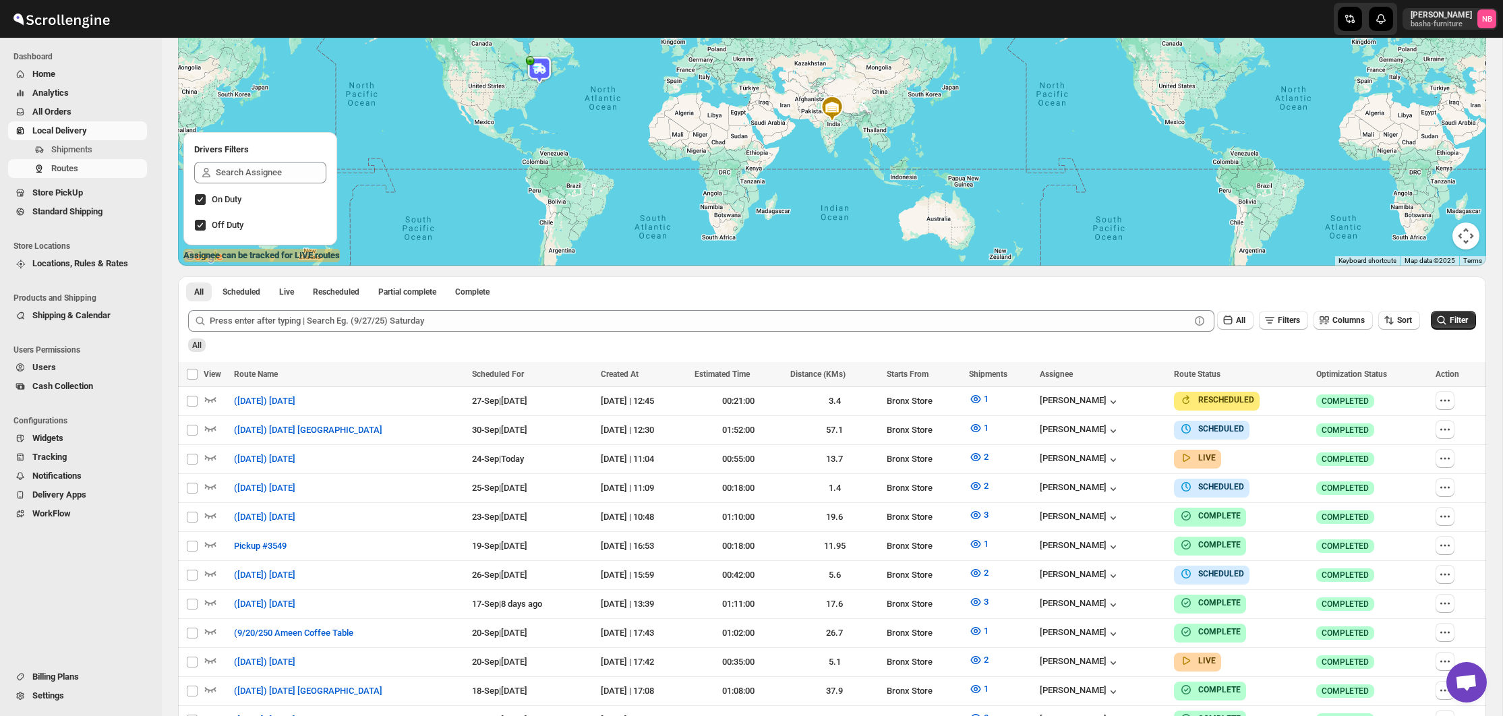
click at [1457, 321] on span "Filter" at bounding box center [1458, 320] width 18 height 9
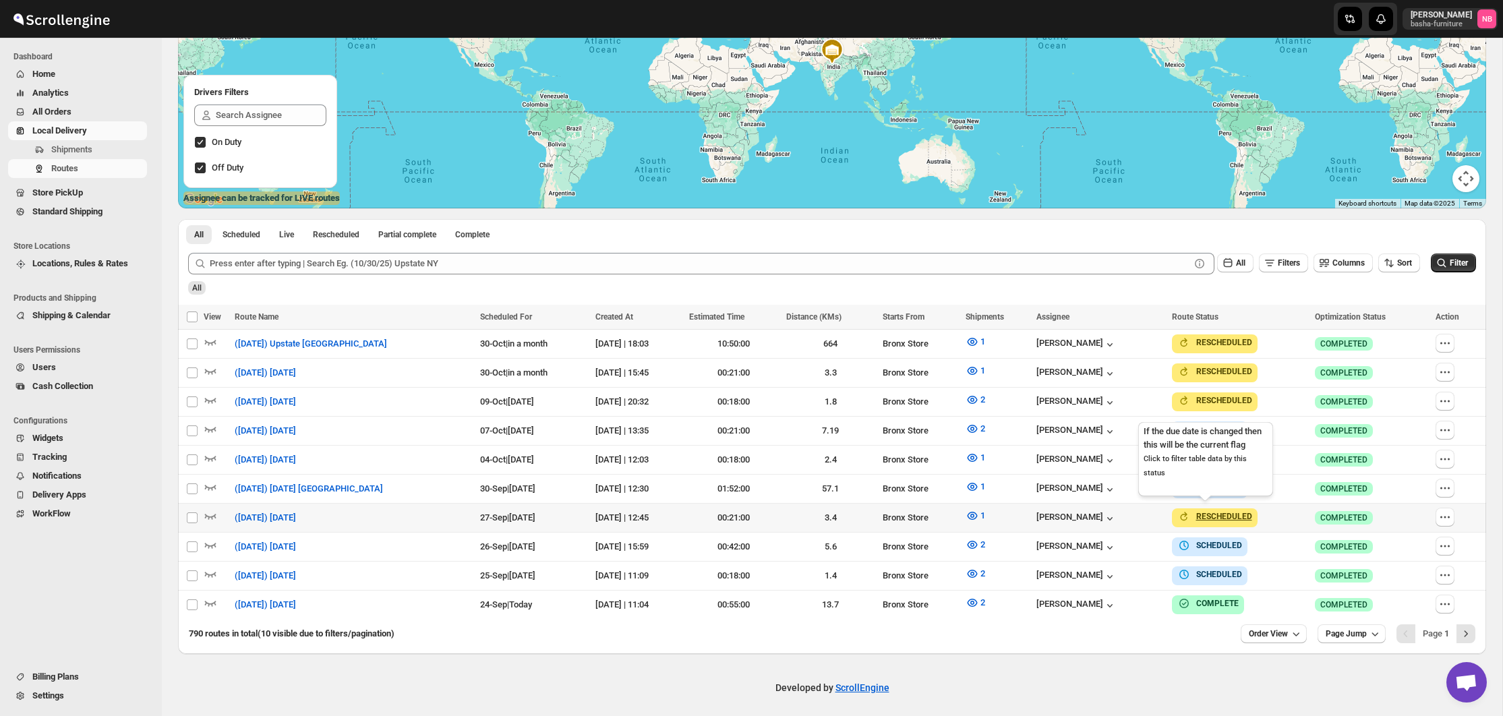
scroll to position [208, 0]
click at [971, 599] on button "2" at bounding box center [975, 604] width 36 height 22
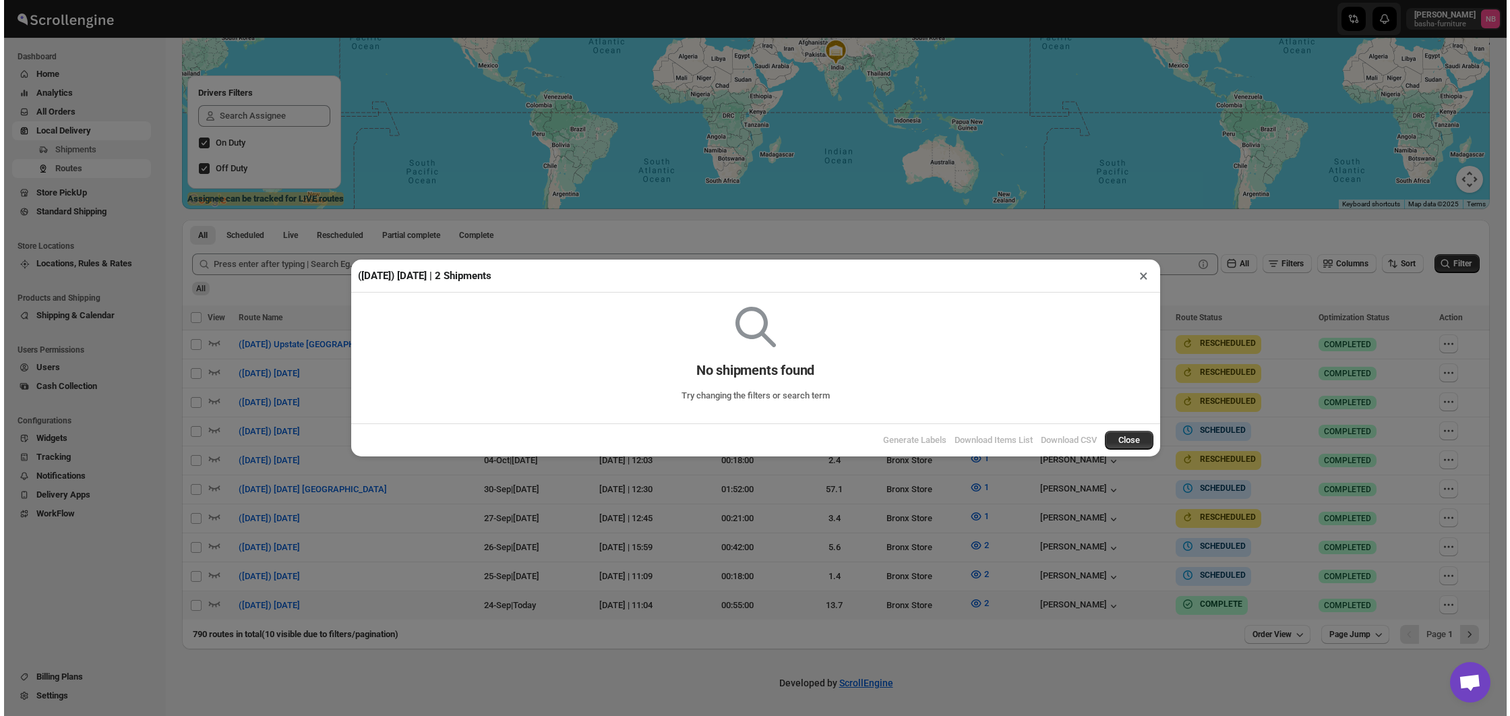
scroll to position [202, 0]
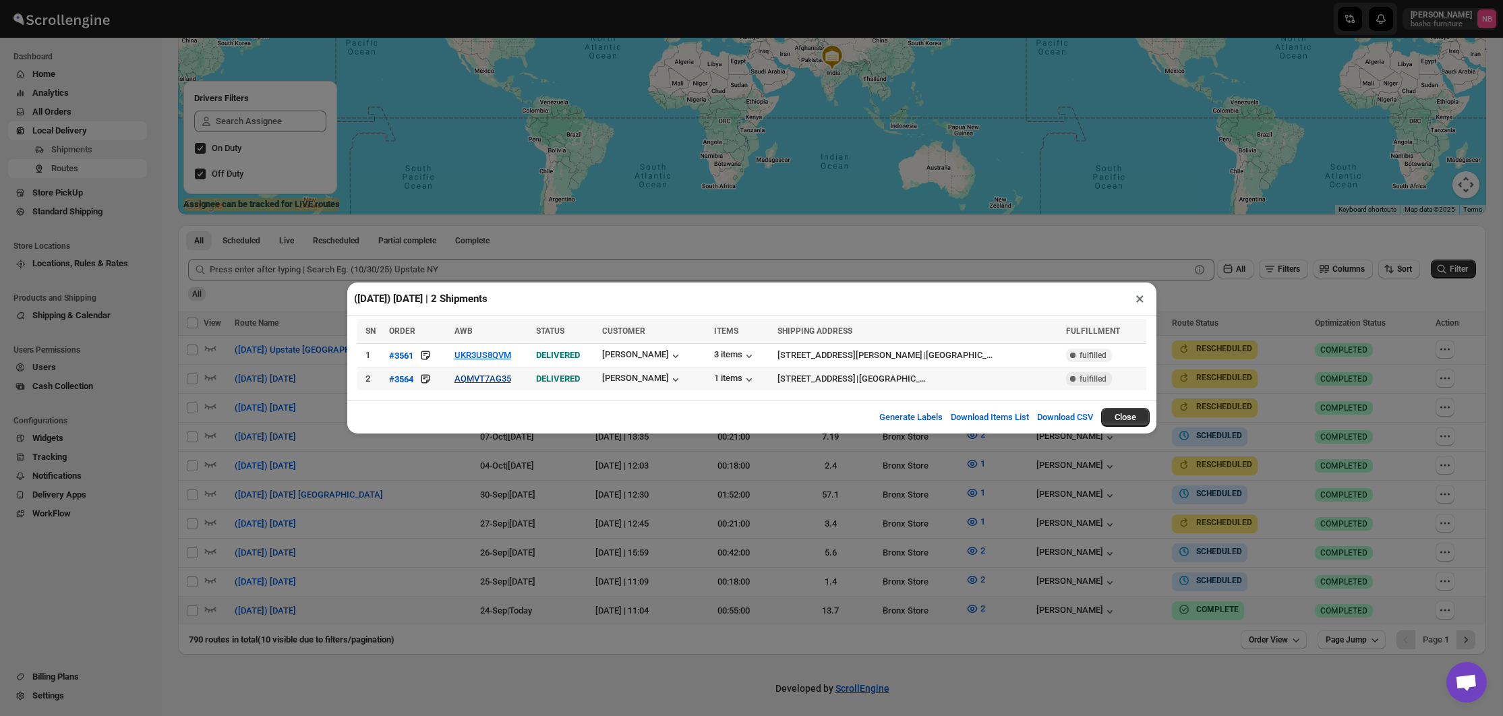
click at [473, 378] on button "AQMVT7AG35" at bounding box center [482, 378] width 57 height 10
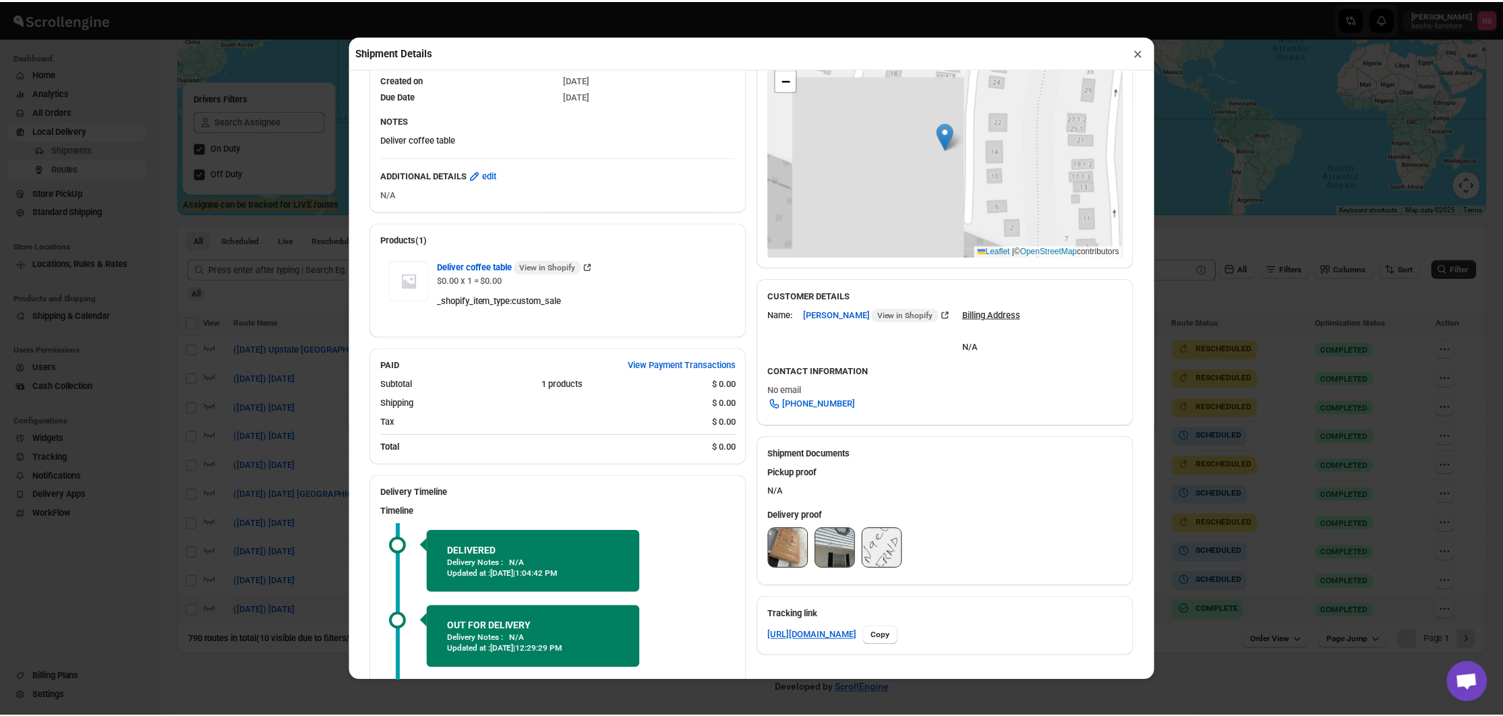
scroll to position [330, 0]
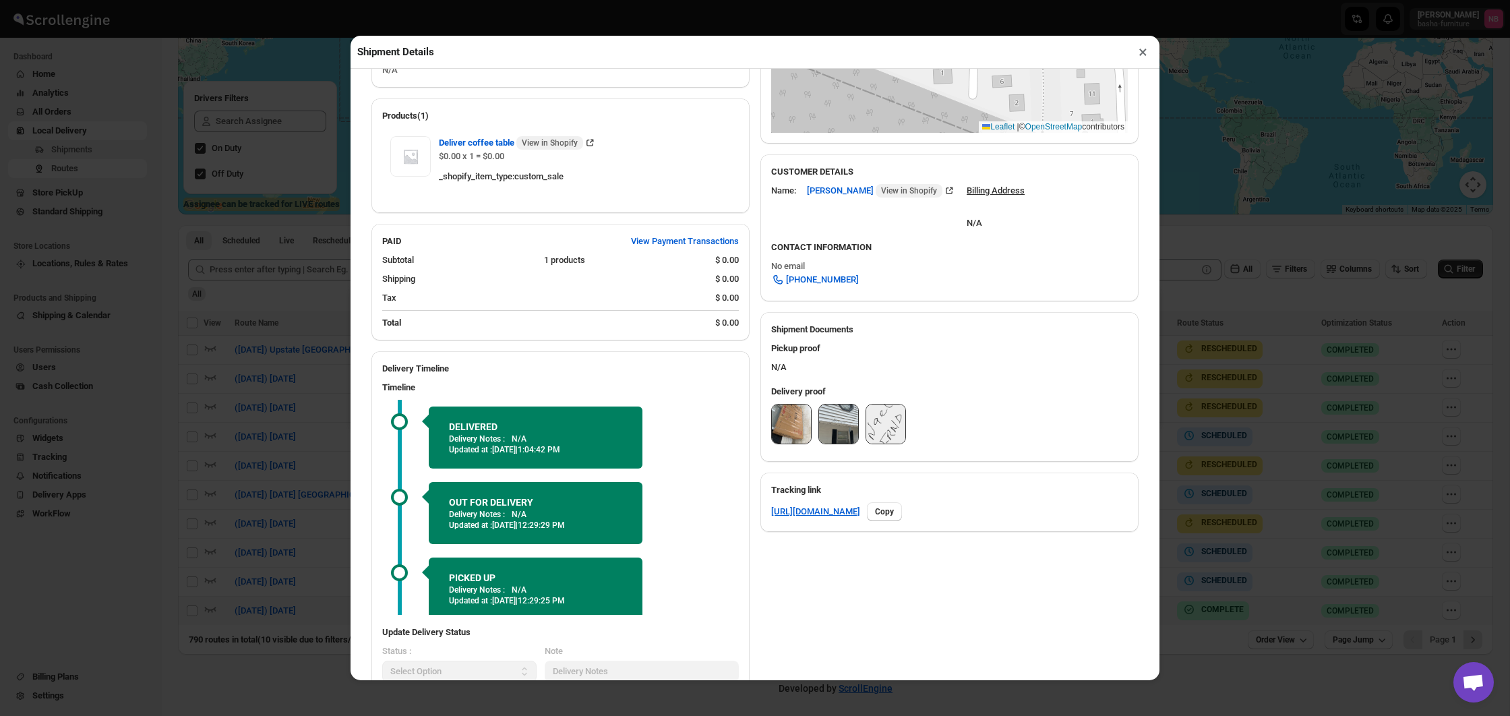
click at [800, 416] on img at bounding box center [791, 423] width 39 height 39
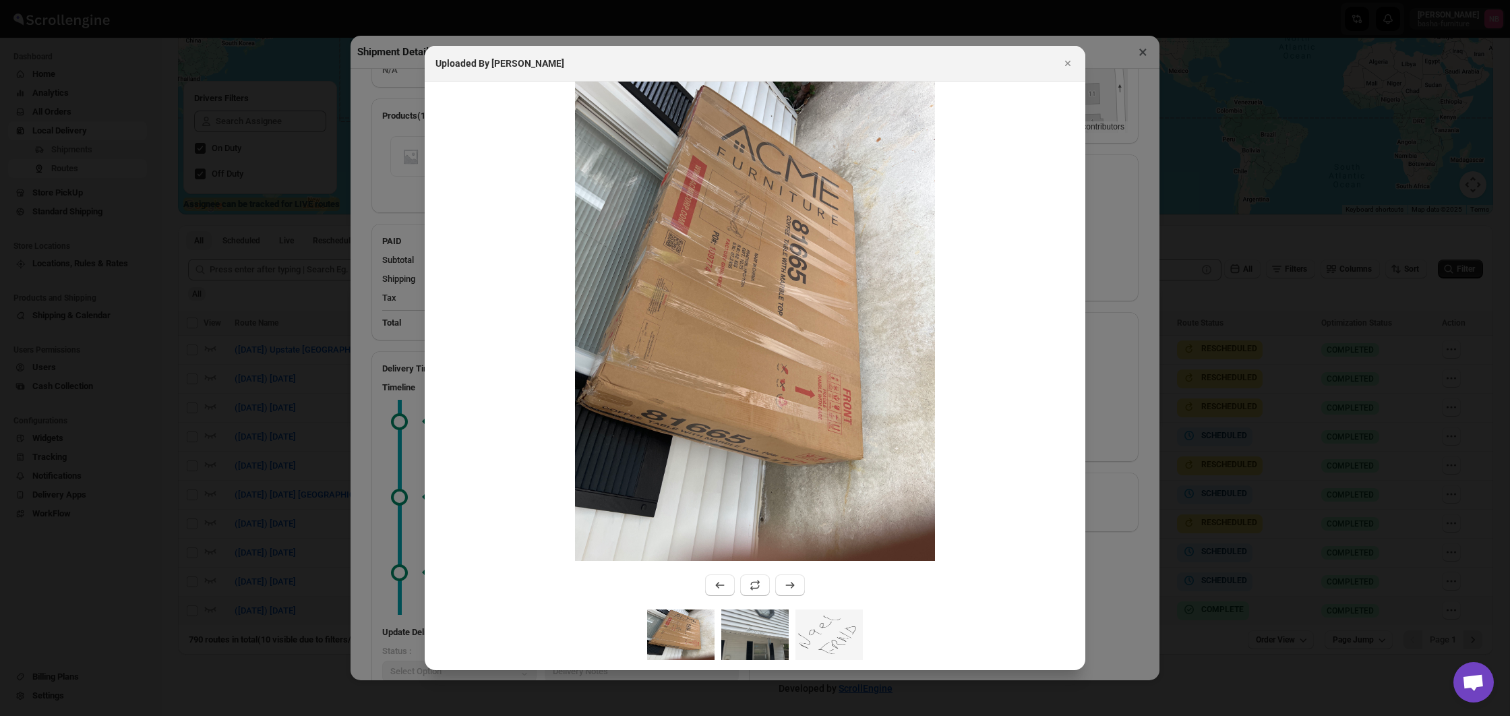
click at [758, 628] on img ":r96g:" at bounding box center [754, 634] width 67 height 51
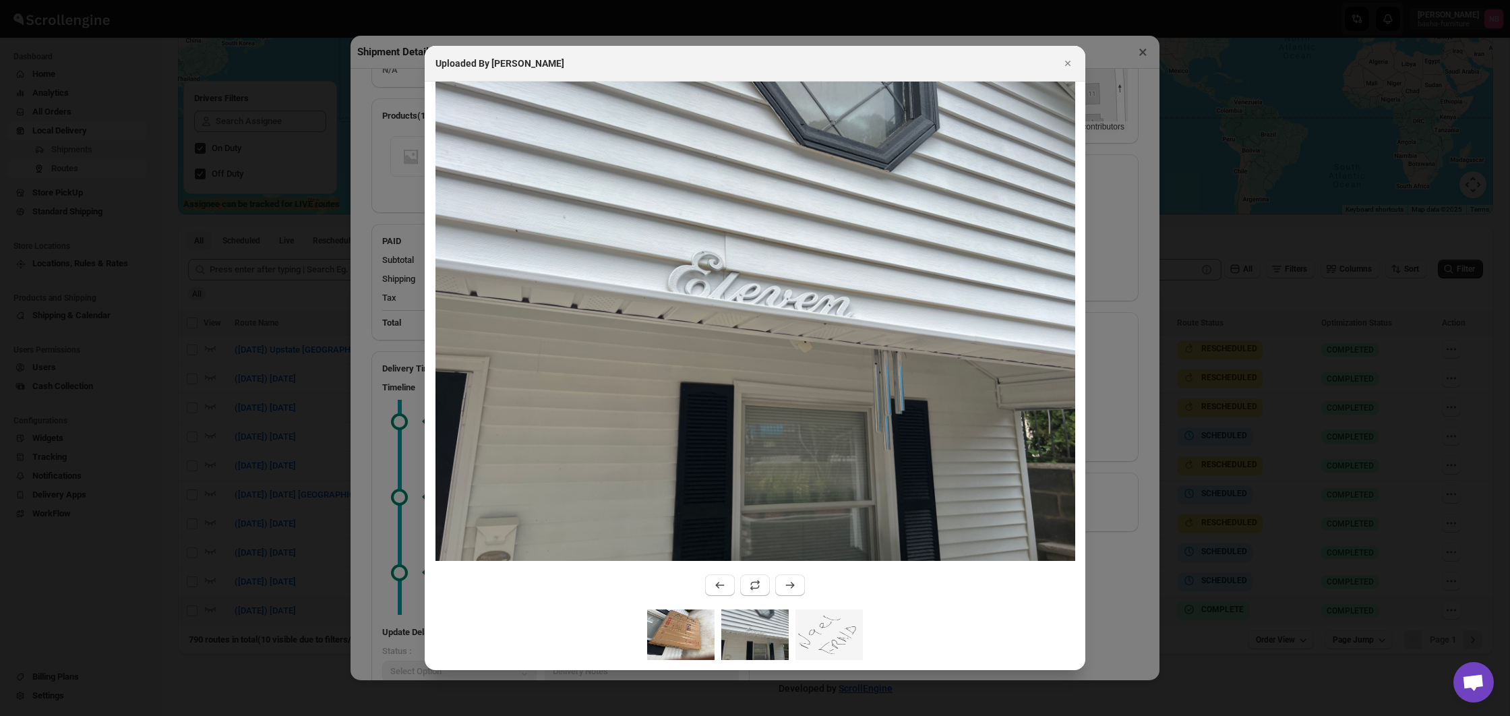
click at [657, 626] on img ":r96g:" at bounding box center [680, 634] width 67 height 51
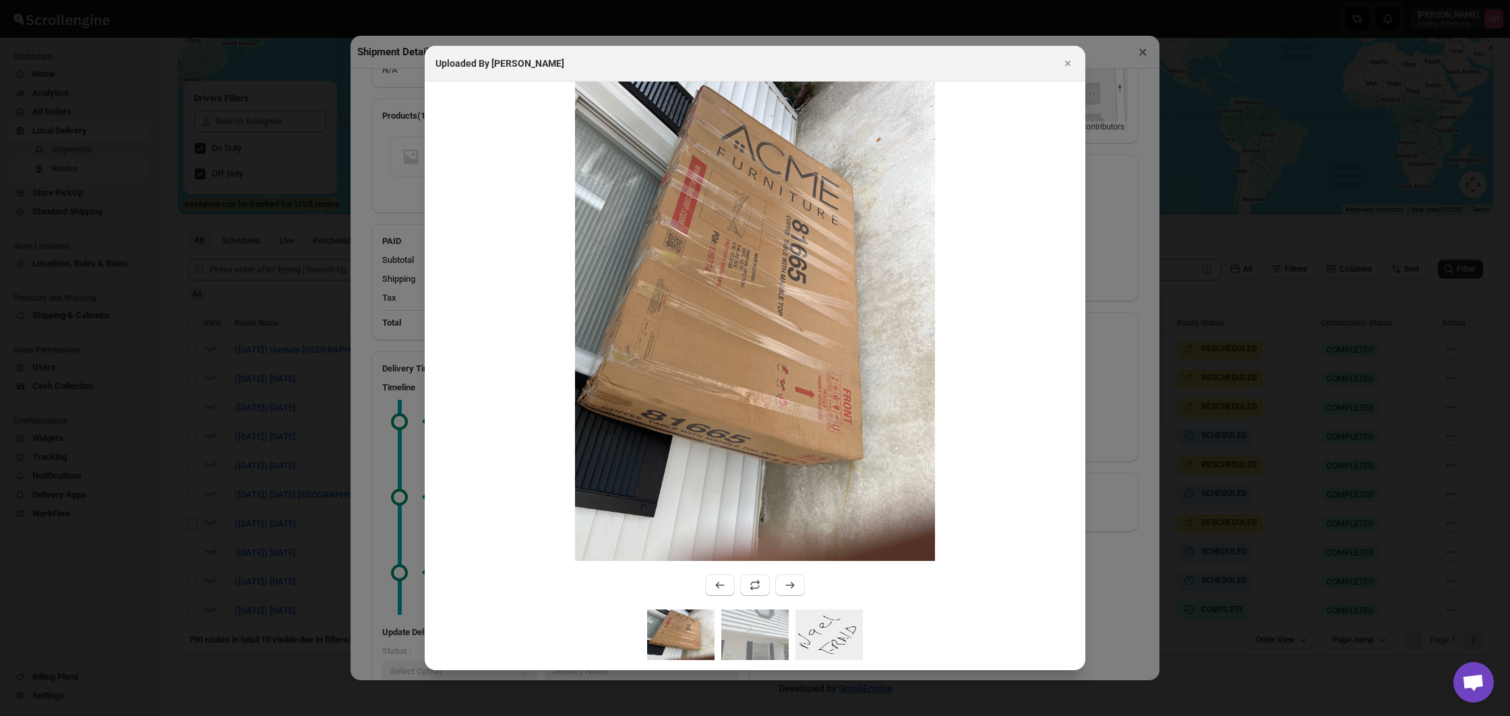
click at [839, 624] on img ":r96g:" at bounding box center [828, 634] width 67 height 51
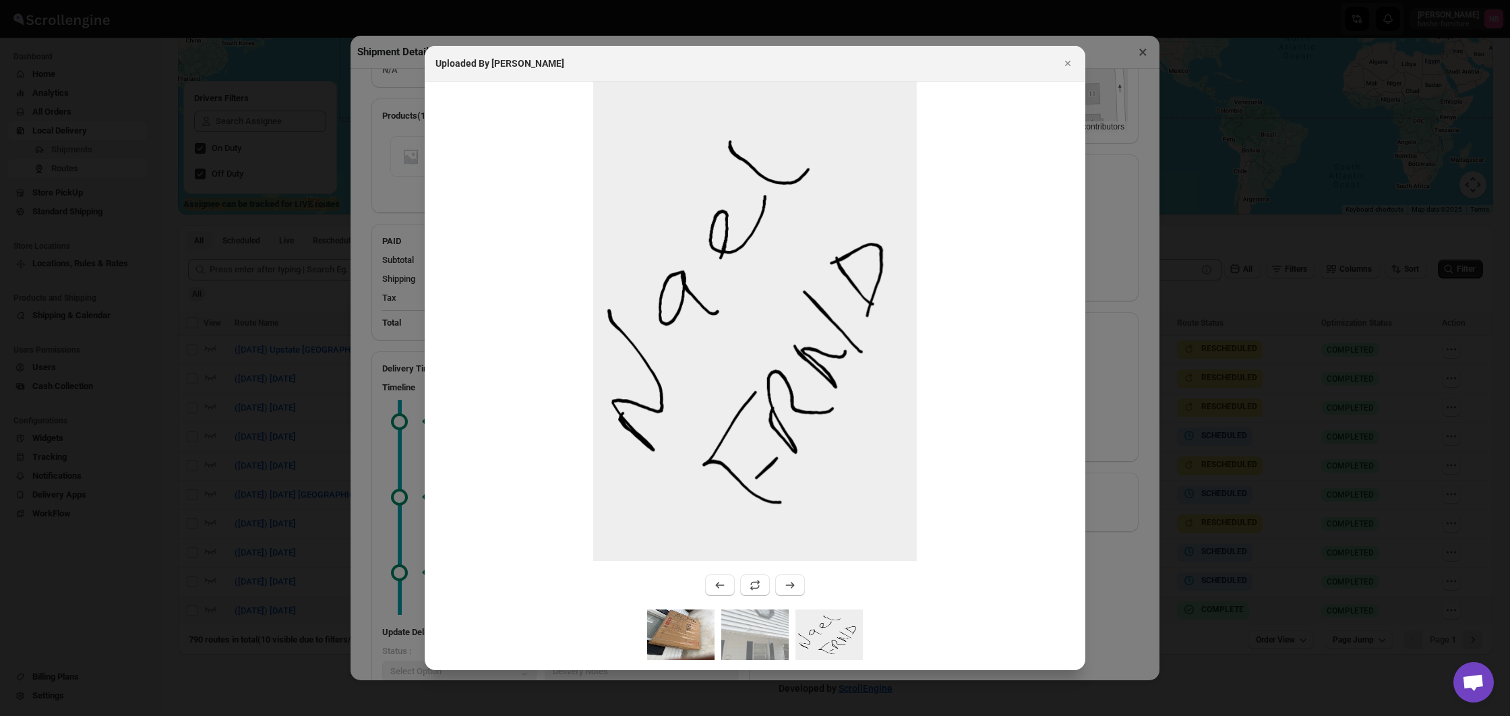
click at [671, 629] on img ":r96g:" at bounding box center [680, 634] width 67 height 51
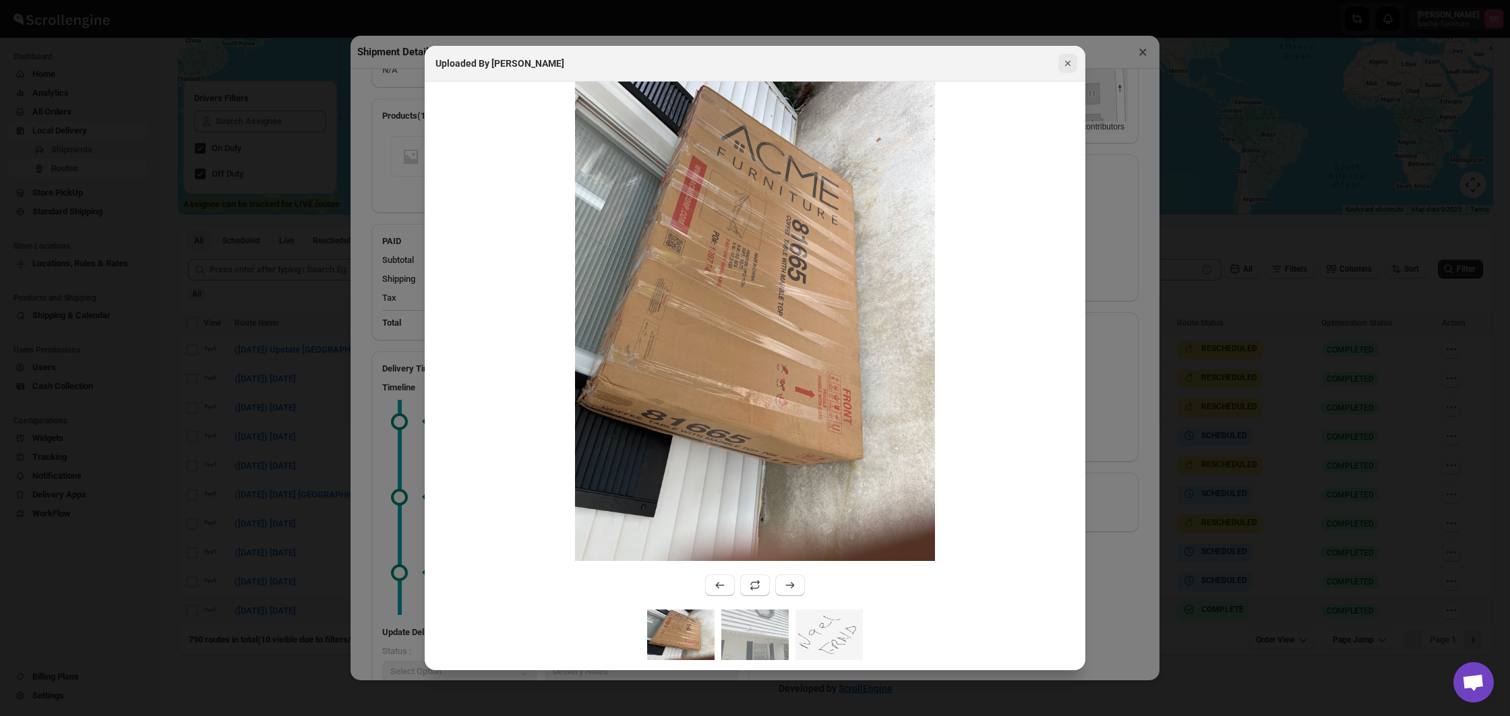
click at [1064, 61] on icon "Close" at bounding box center [1067, 63] width 13 height 13
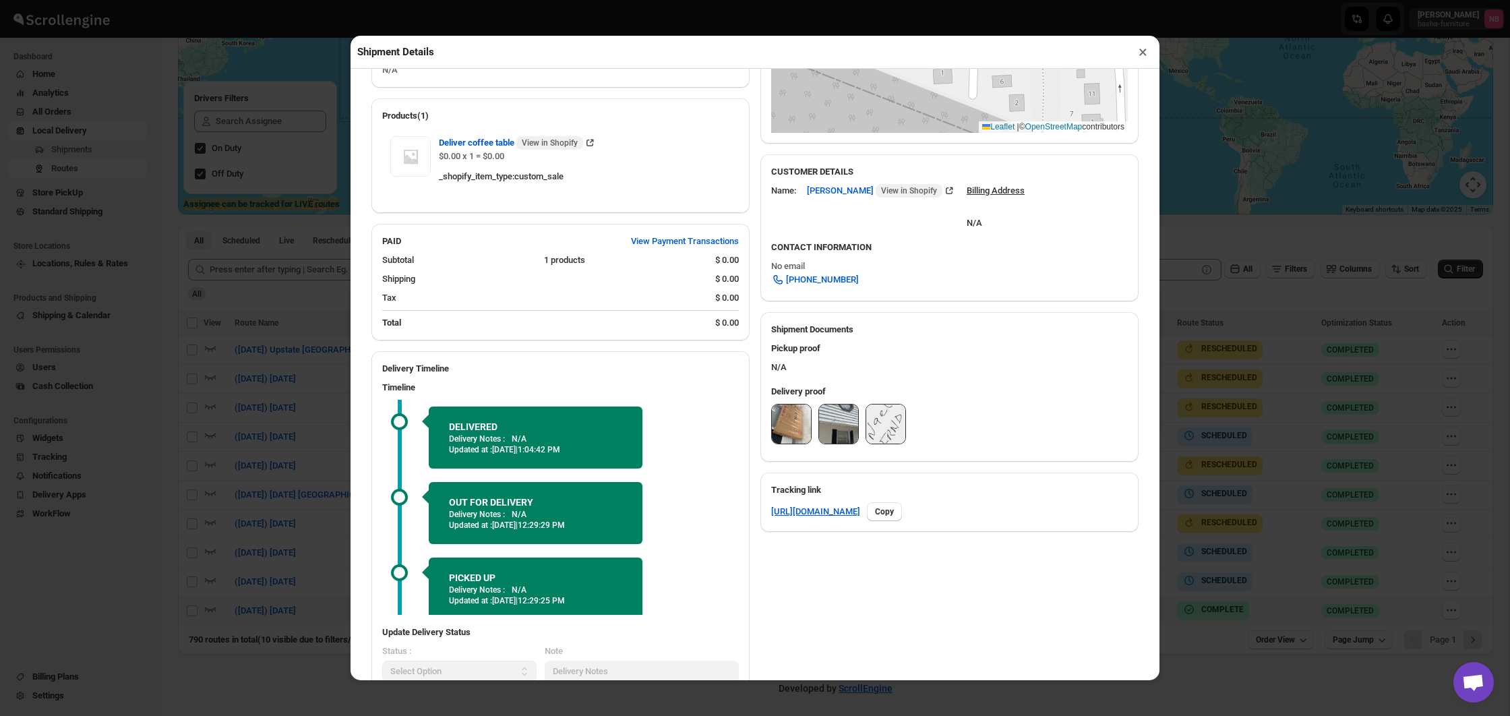
click at [1141, 54] on button "×" at bounding box center [1143, 51] width 20 height 19
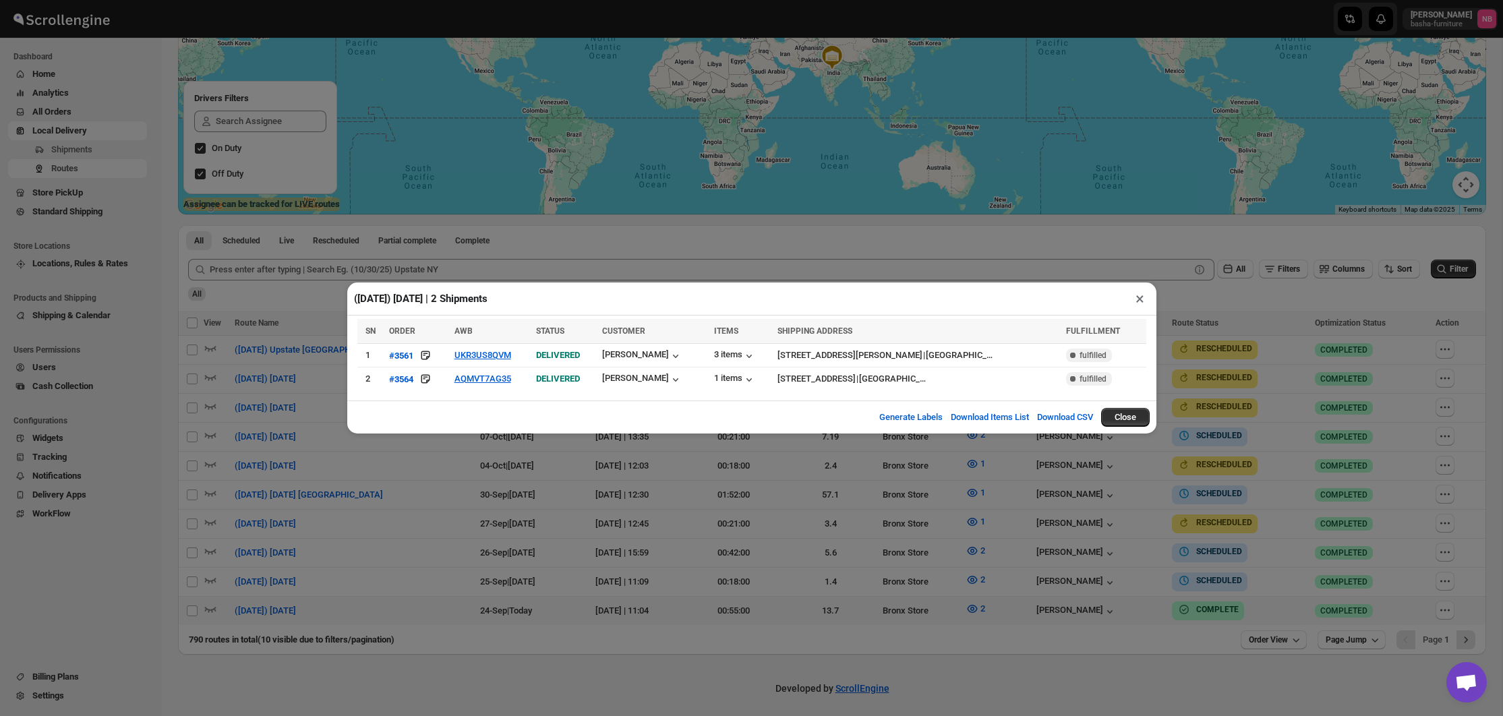
click at [768, 465] on div "(9/24/25) Wednesday | 2 Shipments × SN ORDER AWB STATUS CUSTOMER ITEMS SHIPPING…" at bounding box center [751, 358] width 1503 height 716
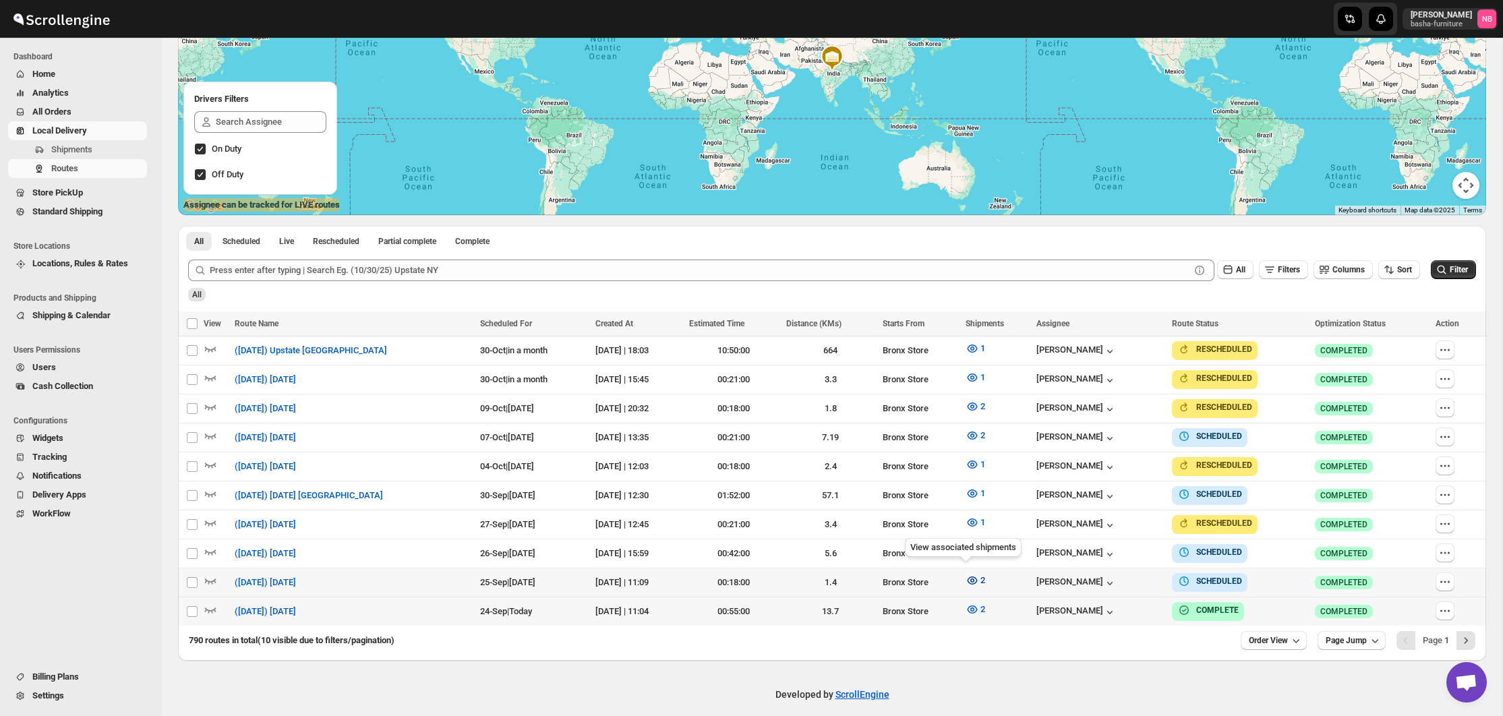
click at [967, 578] on icon "button" at bounding box center [972, 580] width 10 height 8
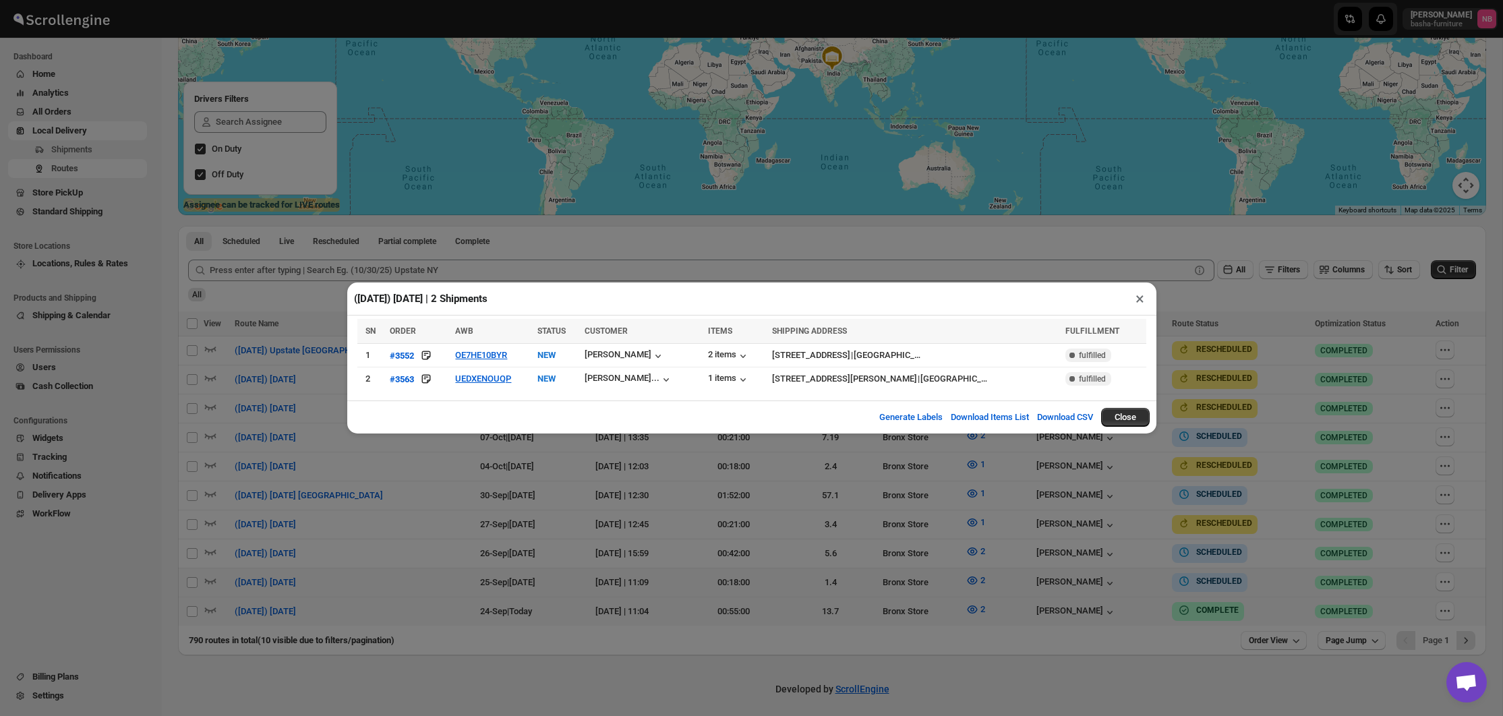
click at [1058, 555] on div "(9/25/25) Thursday | 2 Shipments × SN ORDER AWB STATUS CUSTOMER ITEMS SHIPPING …" at bounding box center [751, 358] width 1503 height 716
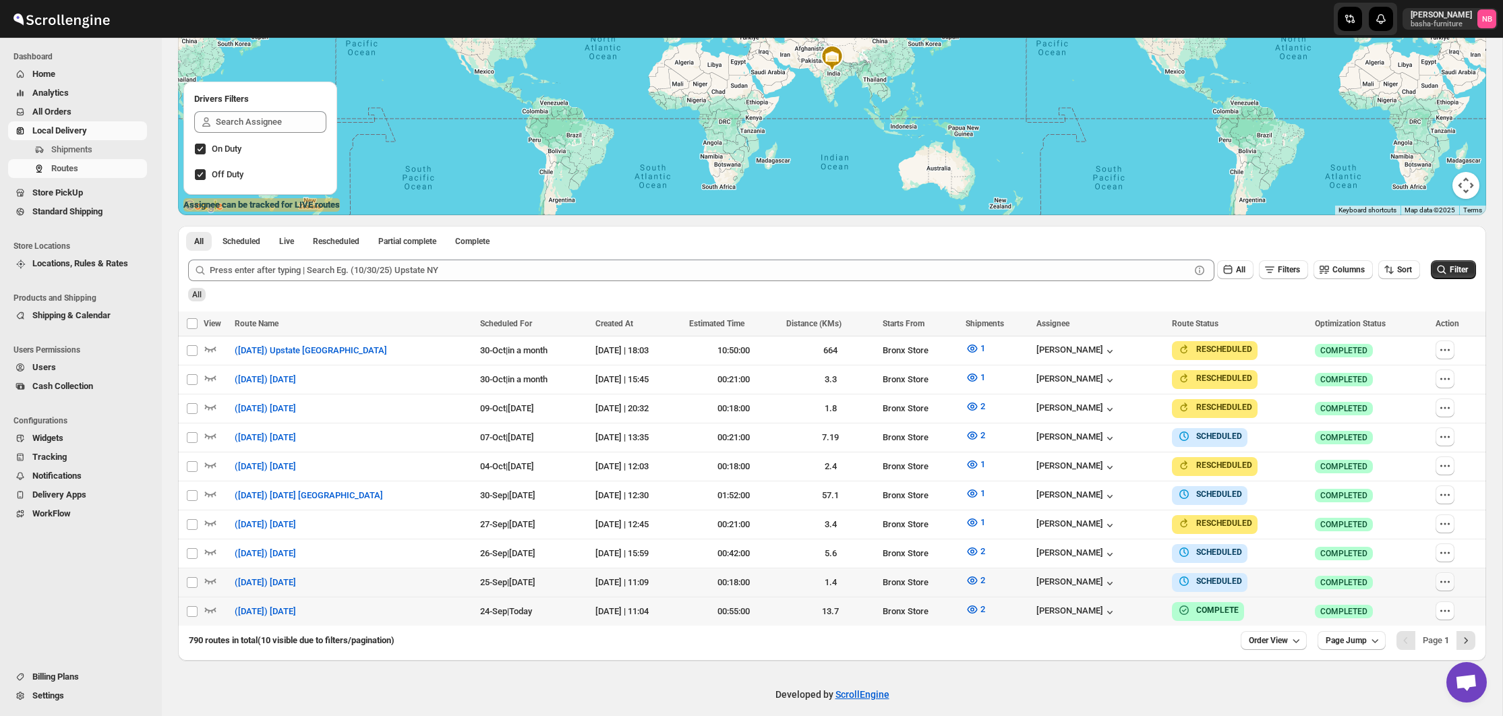
click at [1440, 580] on icon "button" at bounding box center [1441, 581] width 2 height 2
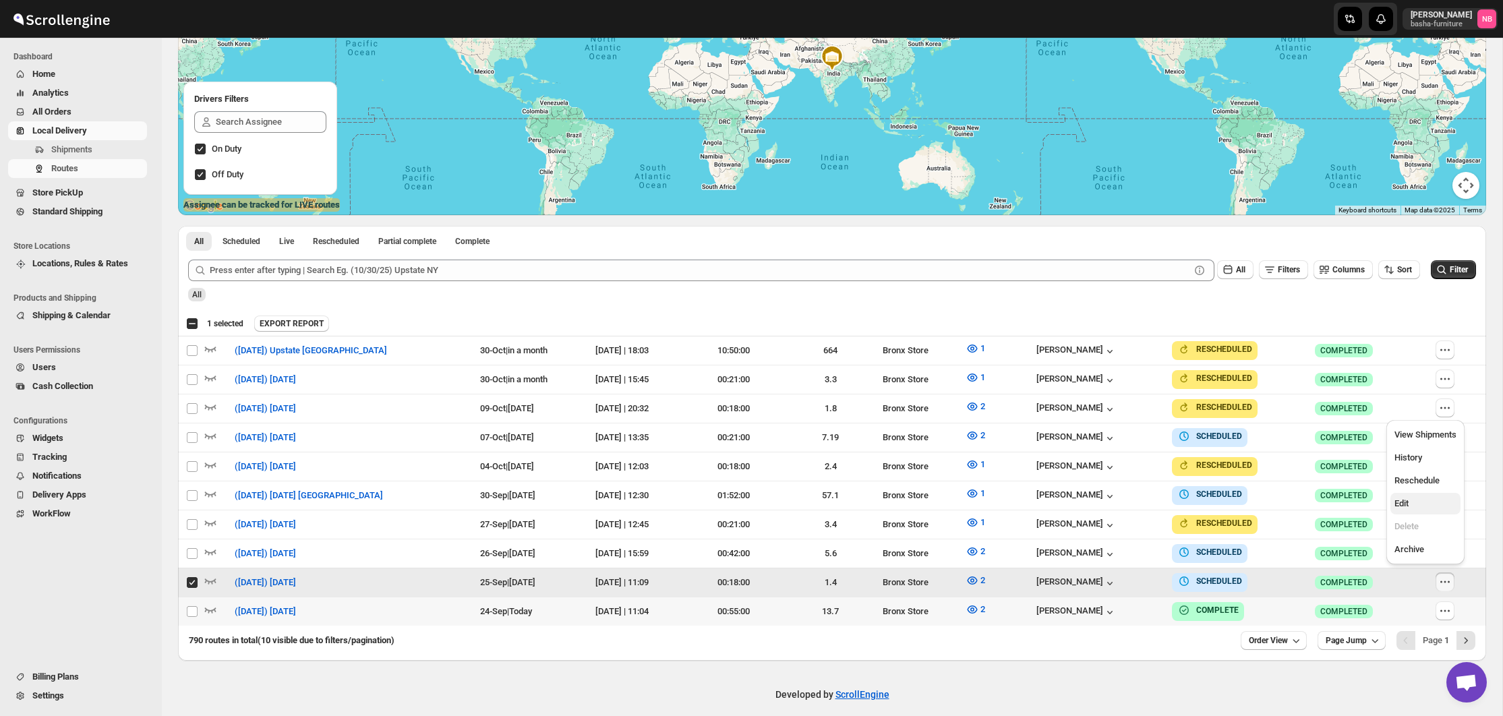
click at [1424, 507] on span "Edit" at bounding box center [1425, 503] width 62 height 13
checkbox input "false"
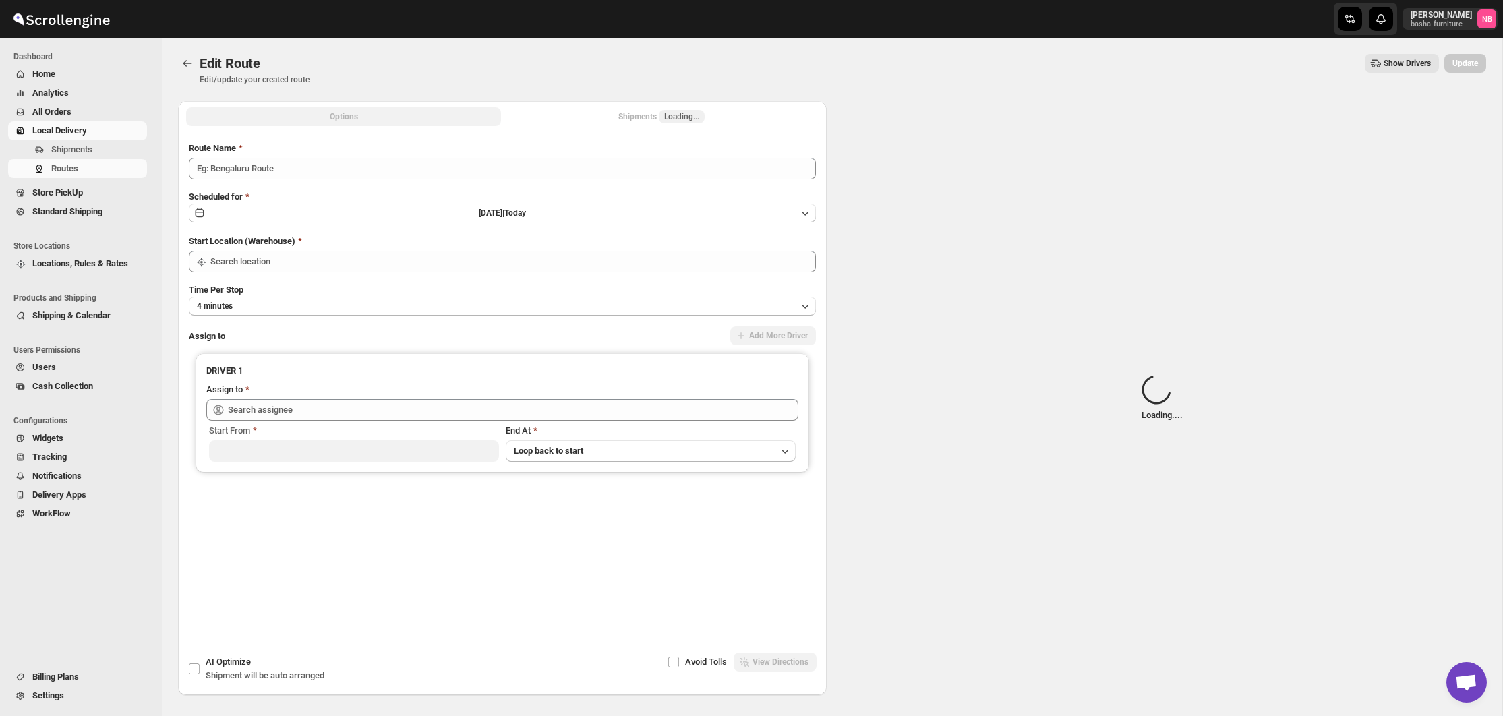
type input "([DATE]) [DATE]"
type input "Bronx Store"
type input "Kumar Budhram (kumar16ld@gmail.com)"
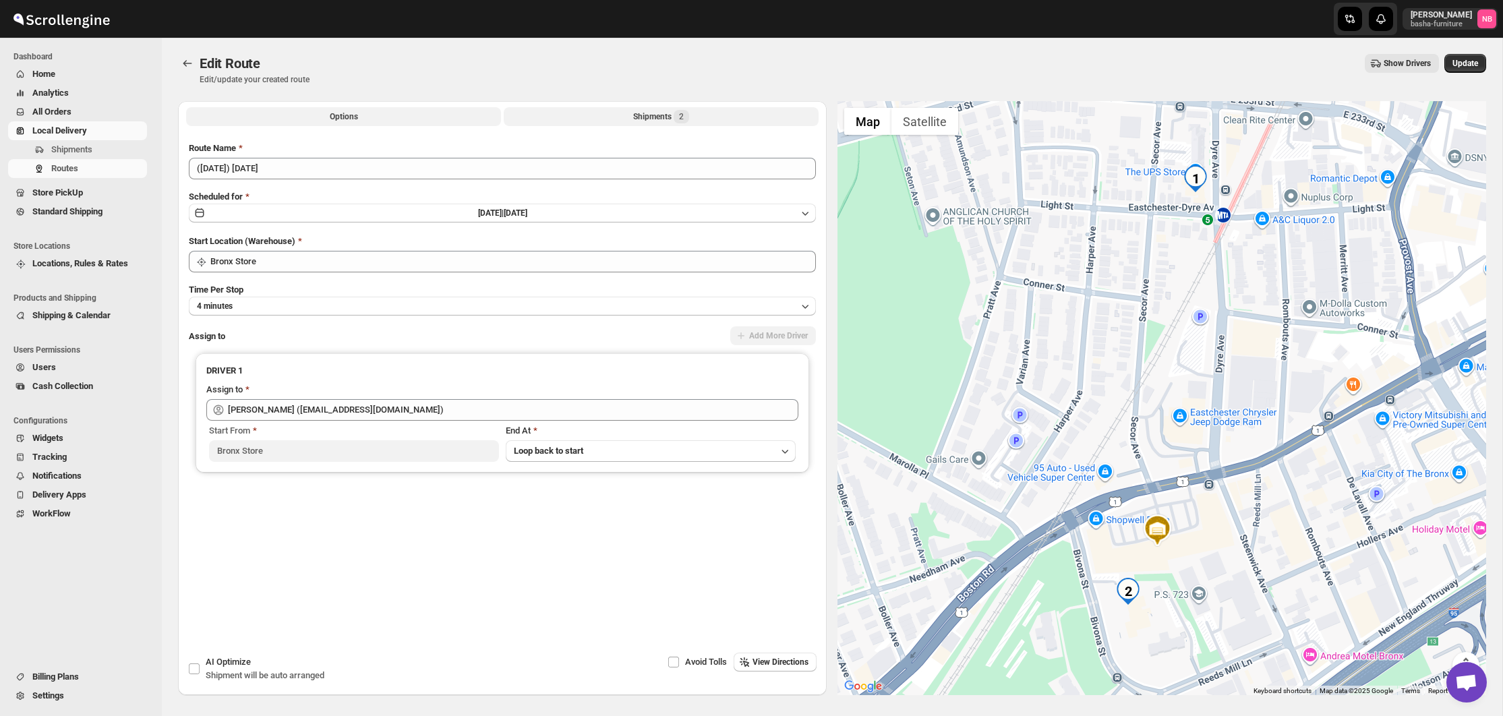
click at [599, 111] on button "Shipments 2" at bounding box center [661, 116] width 315 height 19
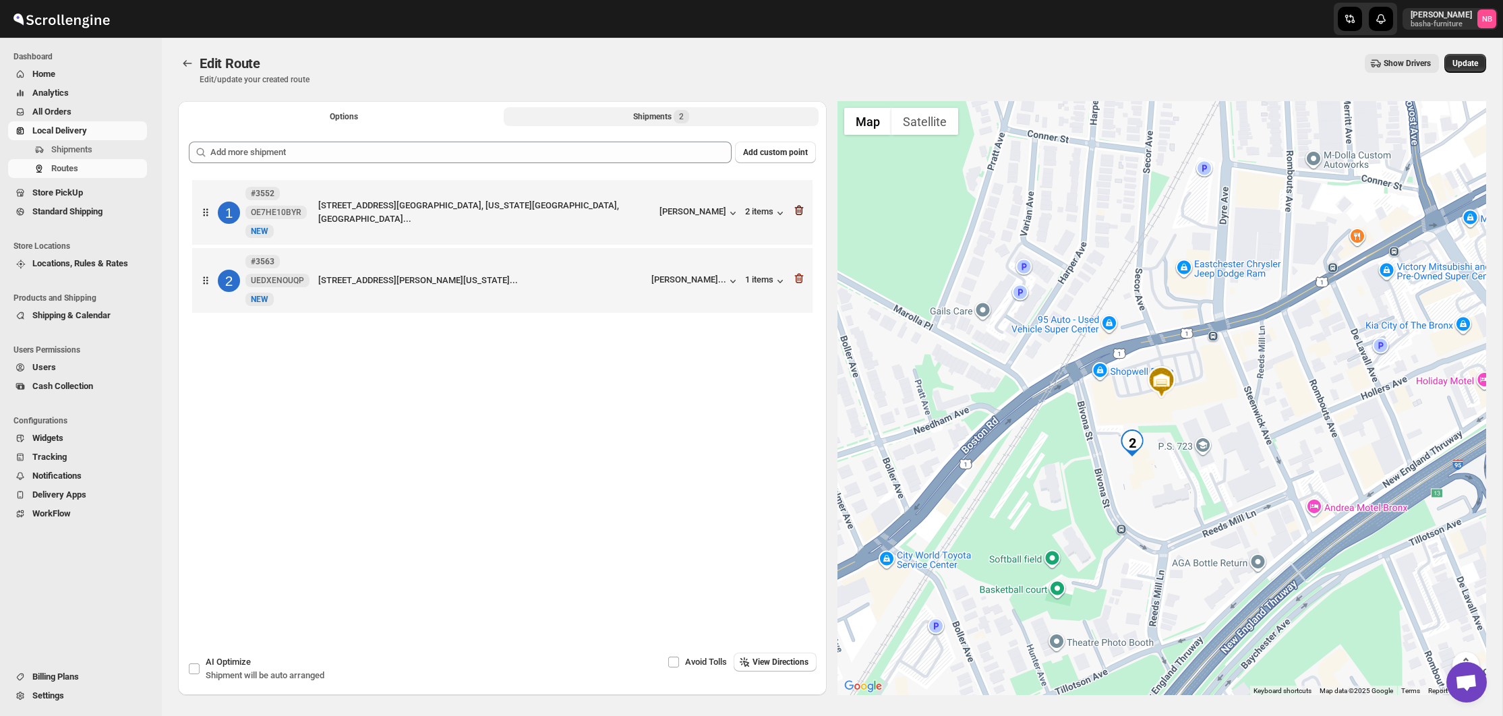
click at [801, 216] on icon "button" at bounding box center [799, 211] width 9 height 10
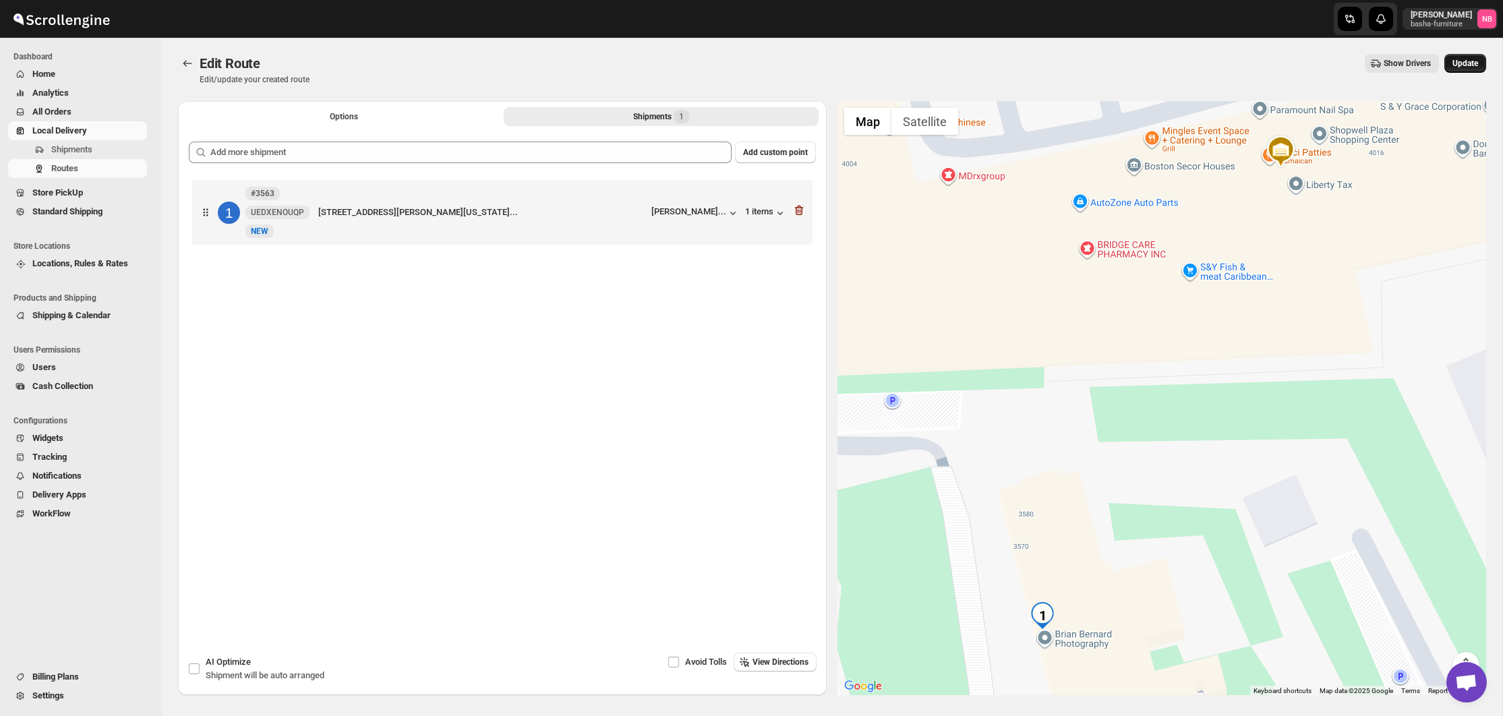
click at [1446, 65] on button "Update" at bounding box center [1465, 63] width 42 height 19
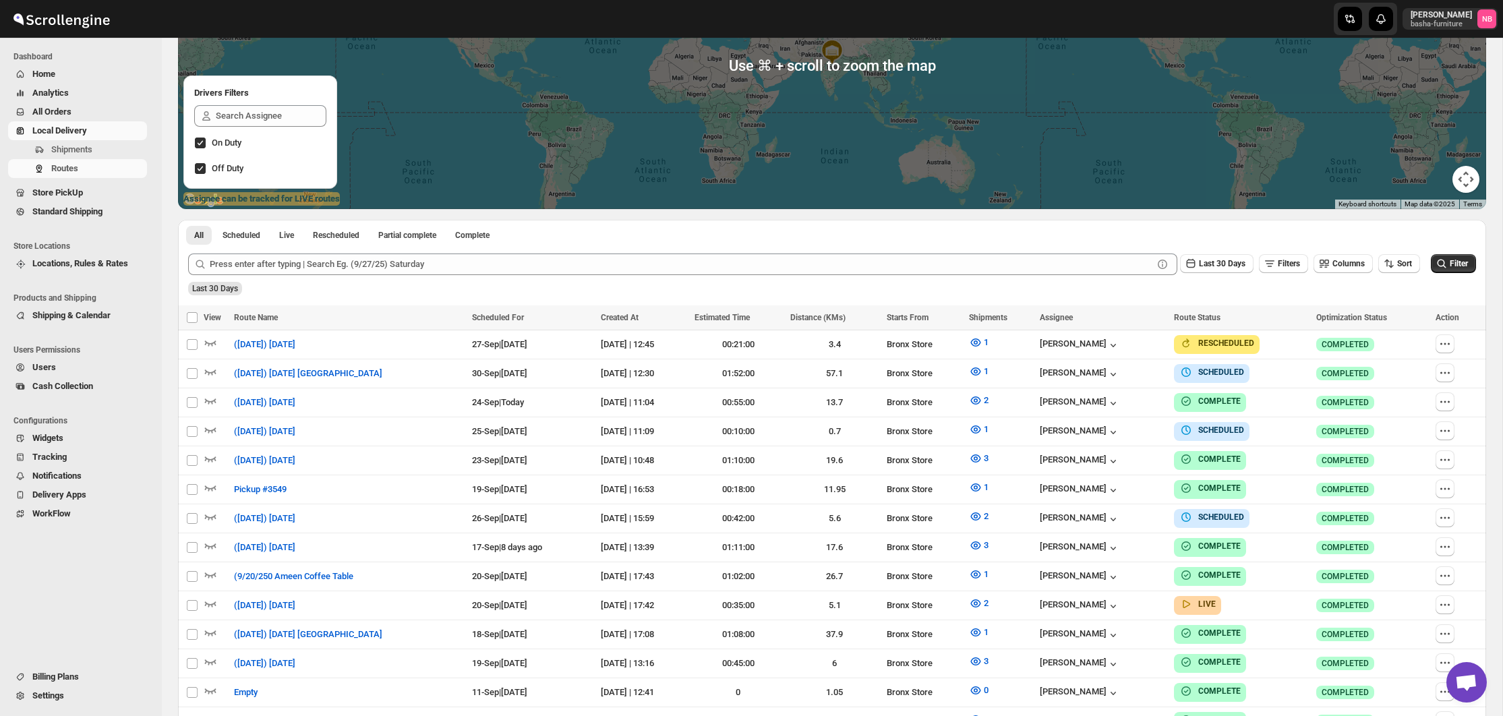
scroll to position [351, 0]
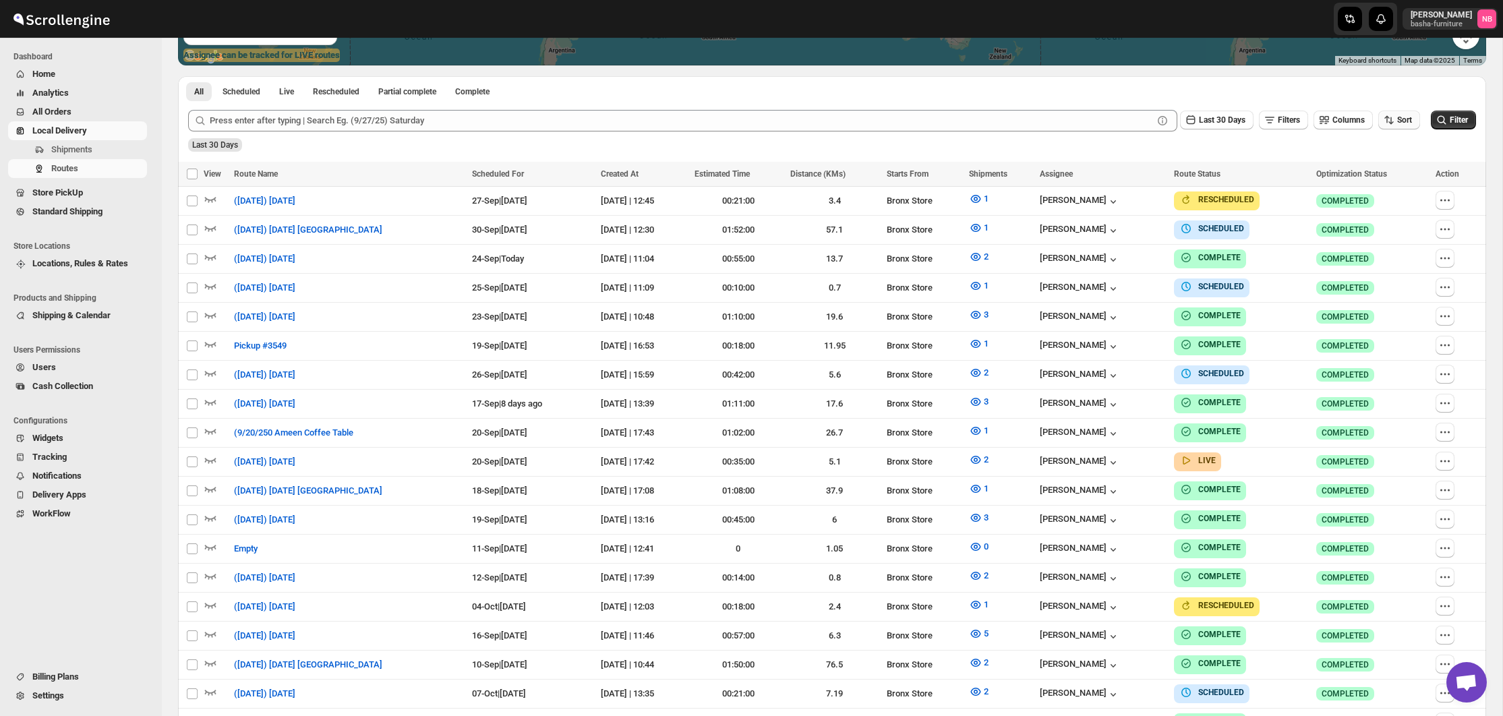
click at [1382, 124] on icon "button" at bounding box center [1388, 119] width 13 height 13
click at [1228, 150] on div "Last 30 Days" at bounding box center [830, 140] width 1290 height 23
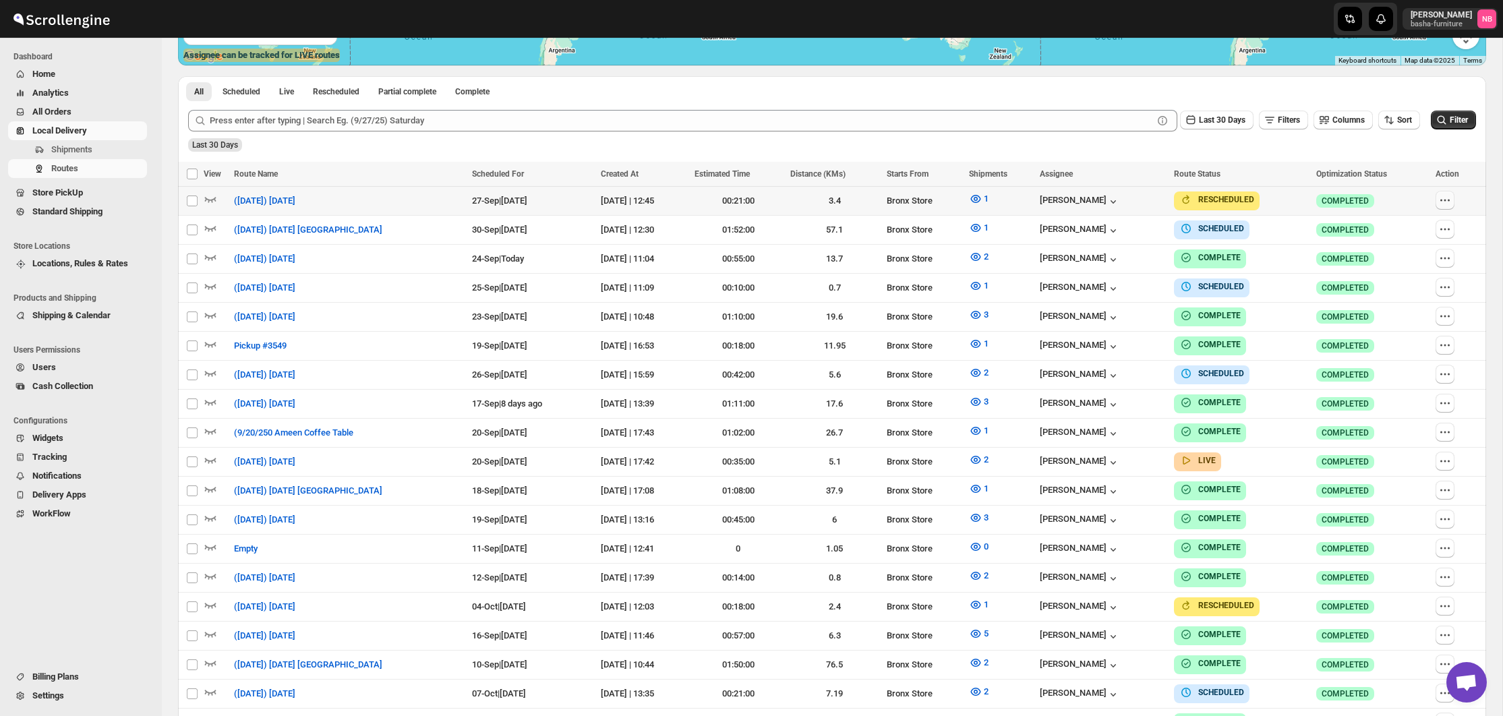
drag, startPoint x: 1463, startPoint y: 203, endPoint x: 1443, endPoint y: 204, distance: 19.6
click at [1463, 203] on div at bounding box center [1456, 201] width 42 height 20
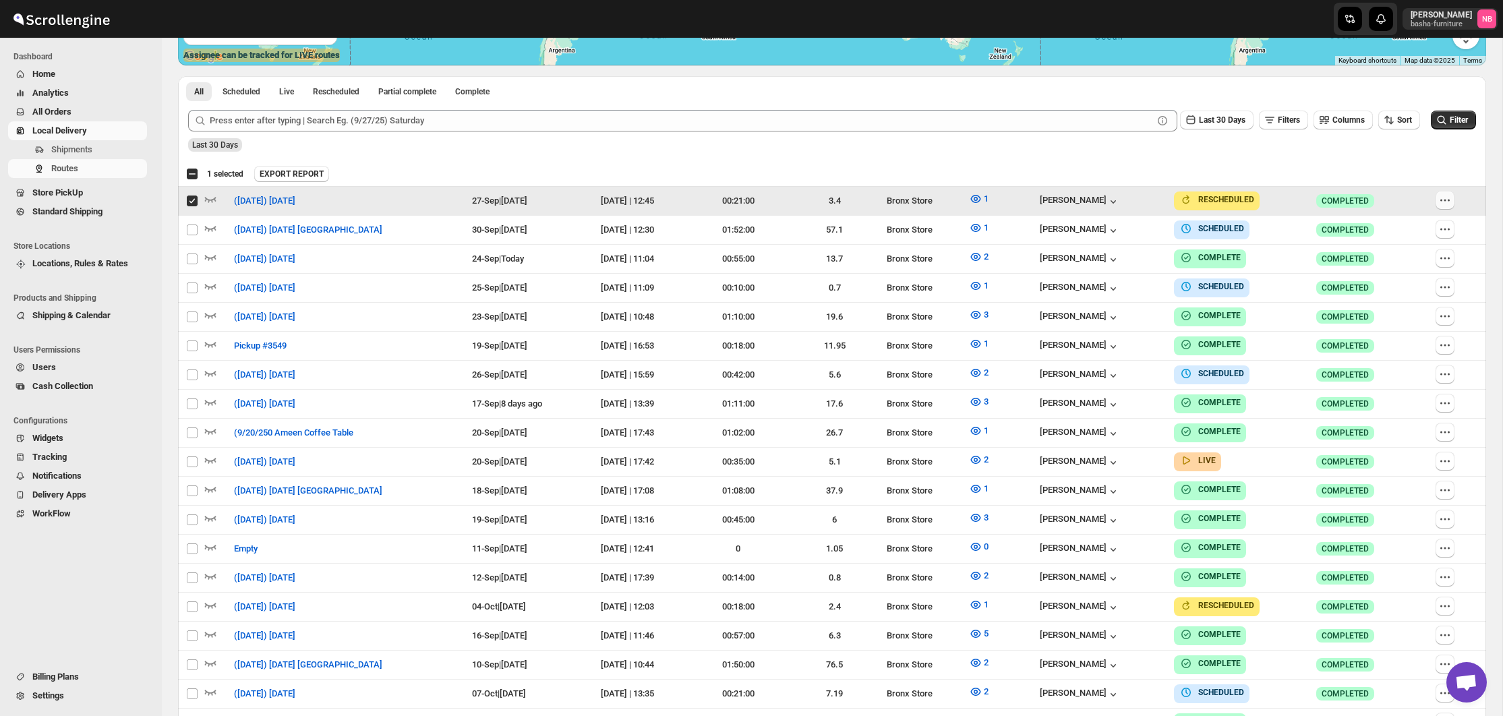
click at [1439, 205] on button "button" at bounding box center [1444, 200] width 19 height 19
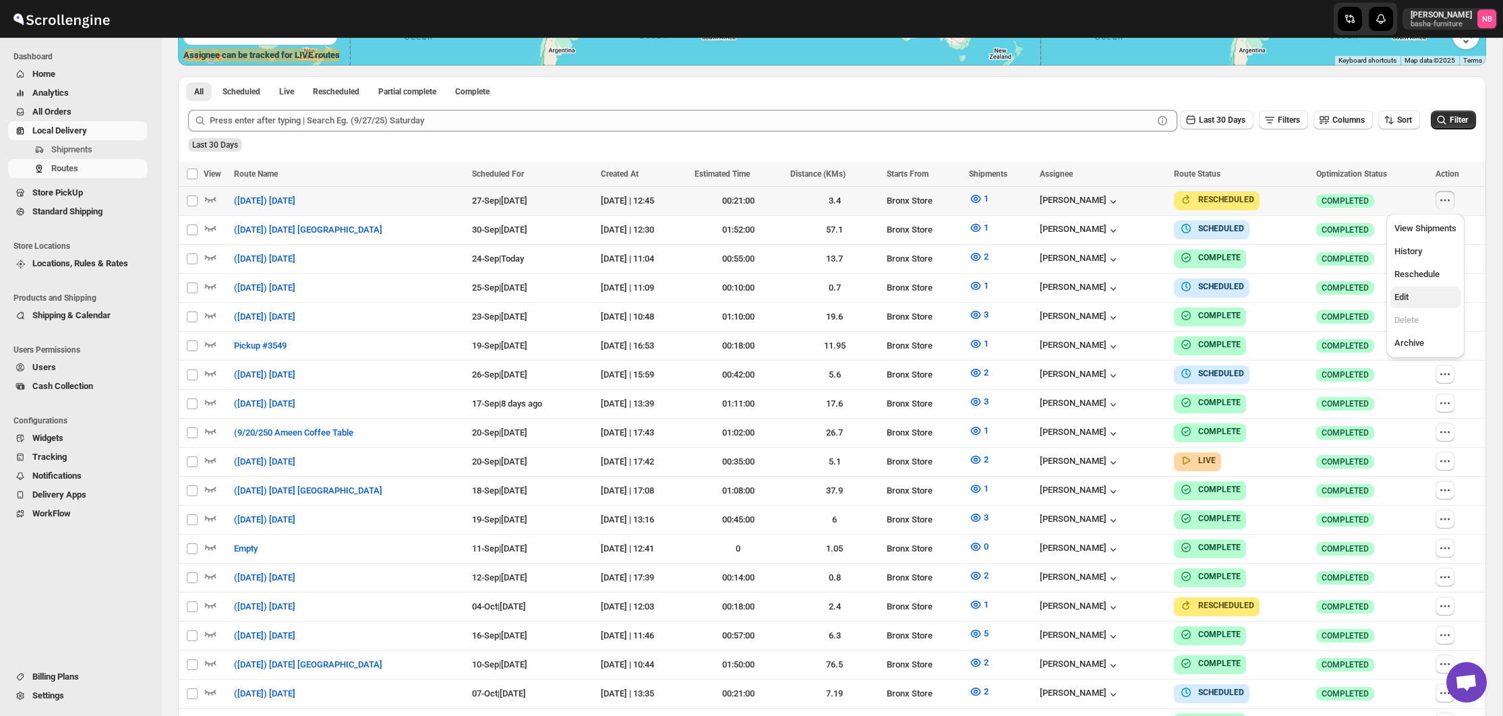
click at [1418, 297] on span "Edit" at bounding box center [1425, 297] width 62 height 13
checkbox input "true"
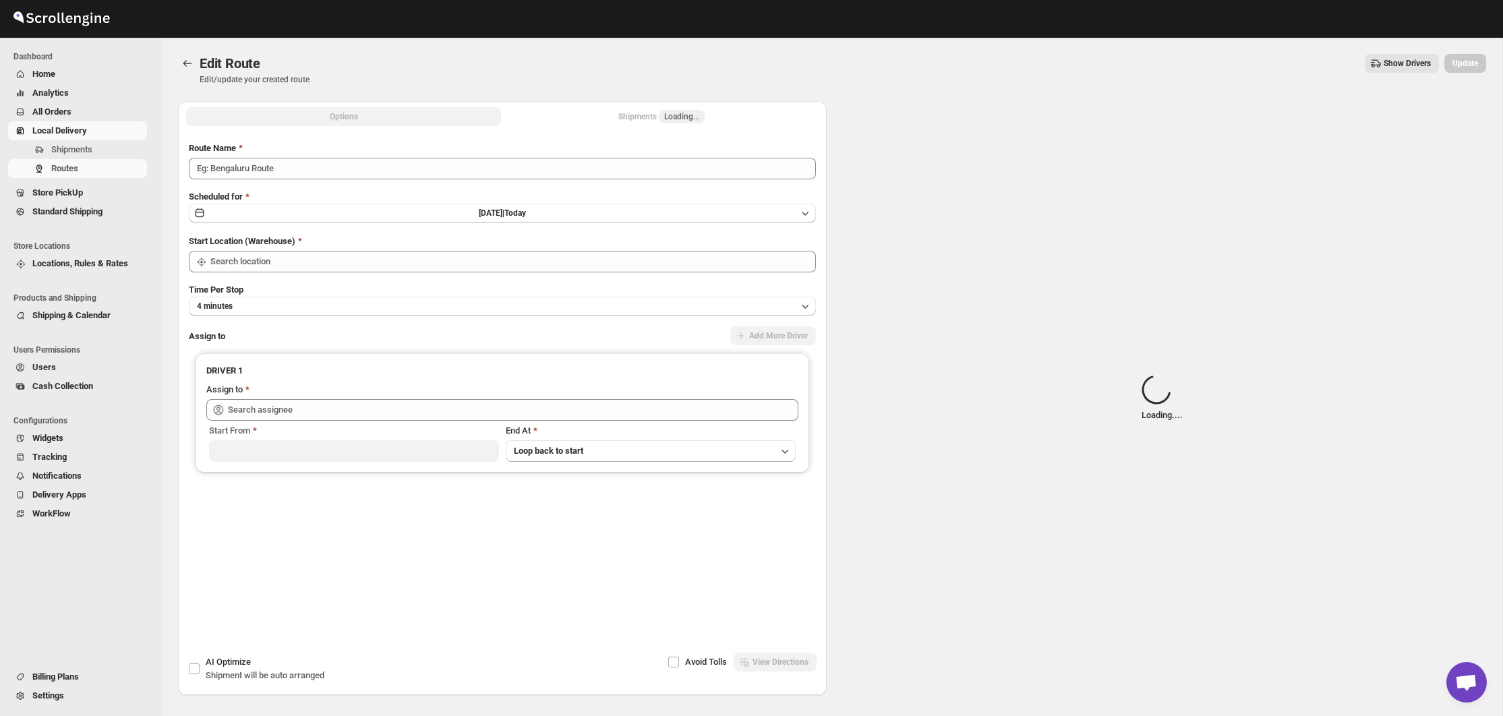
type input "(9/27/25) Saturday"
type input "Bronx Store"
type input "Kumar Budhram (kumar16ld@gmail.com)"
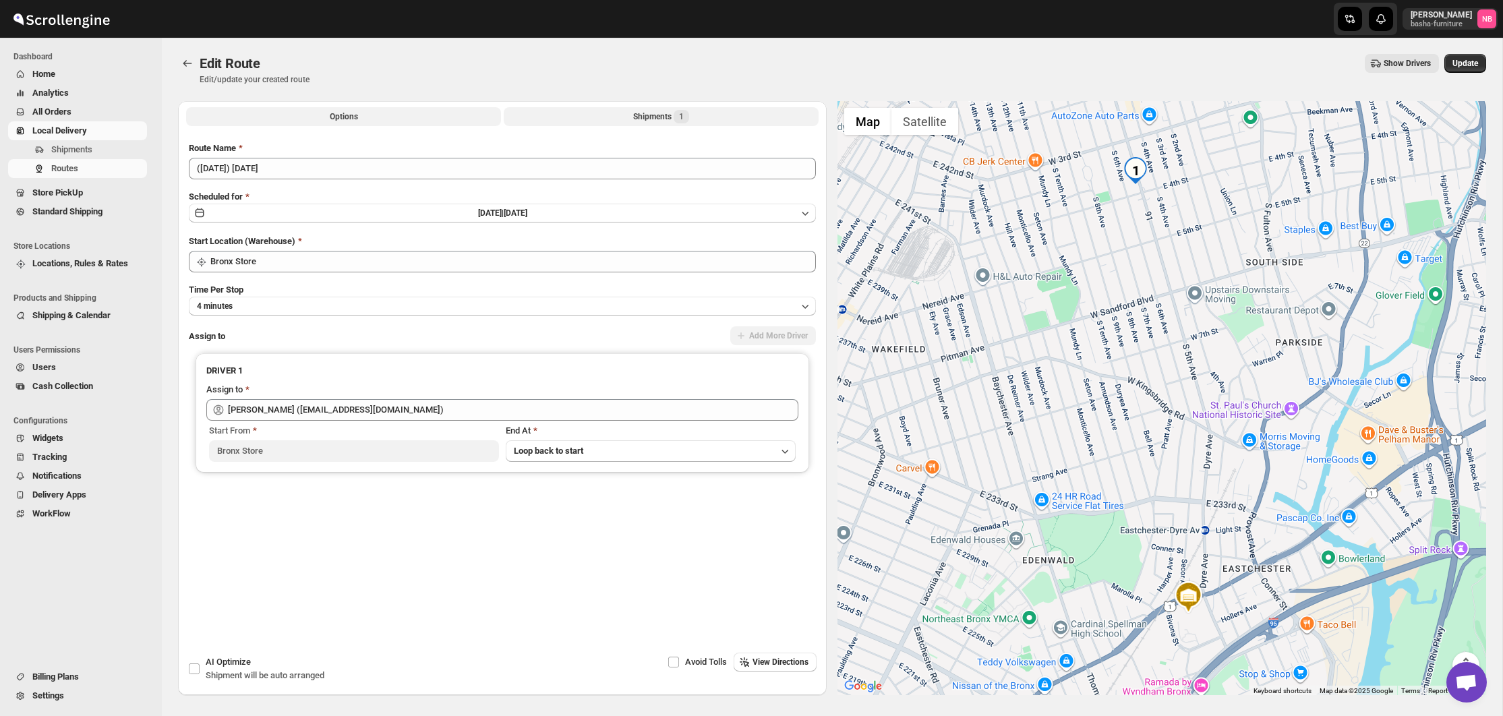
click at [643, 115] on div "Shipments 1" at bounding box center [661, 116] width 56 height 13
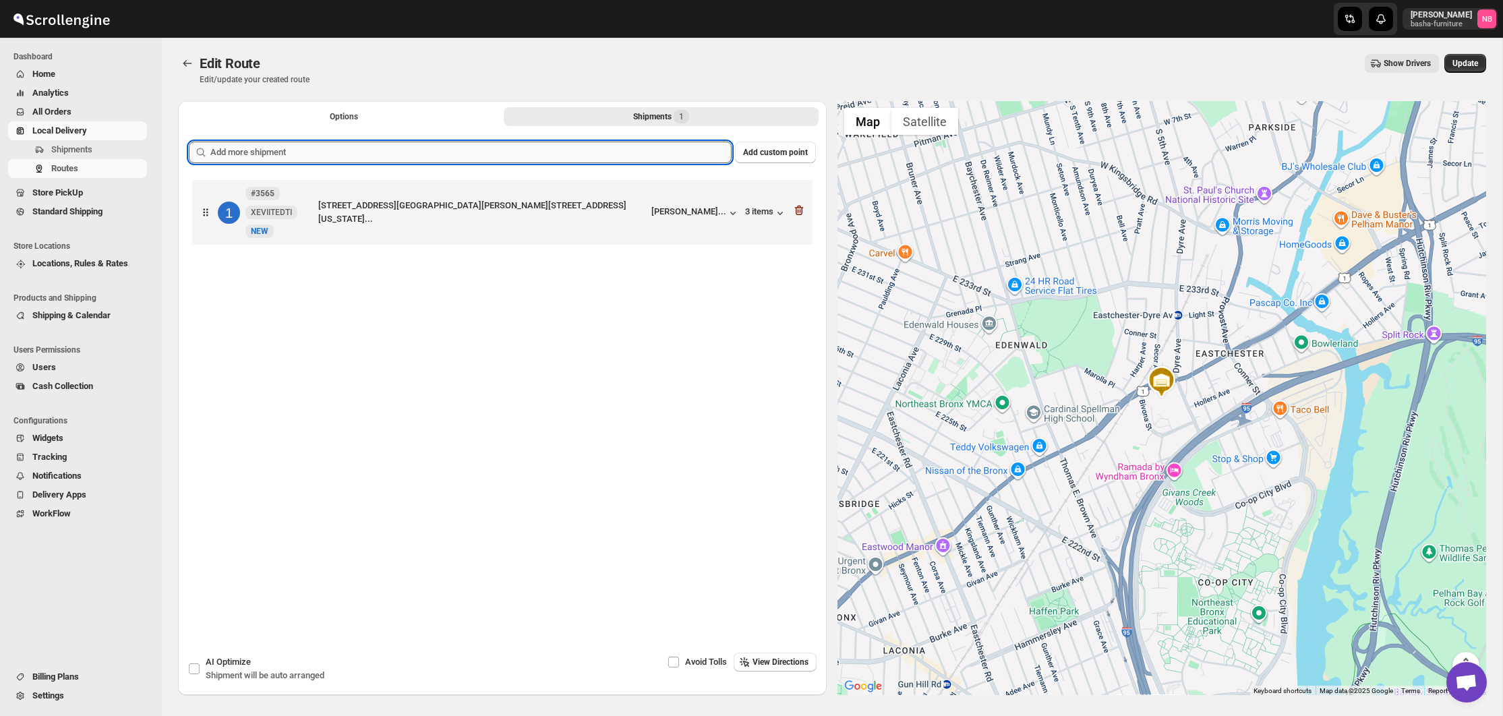
click at [624, 152] on input "text" at bounding box center [470, 153] width 521 height 22
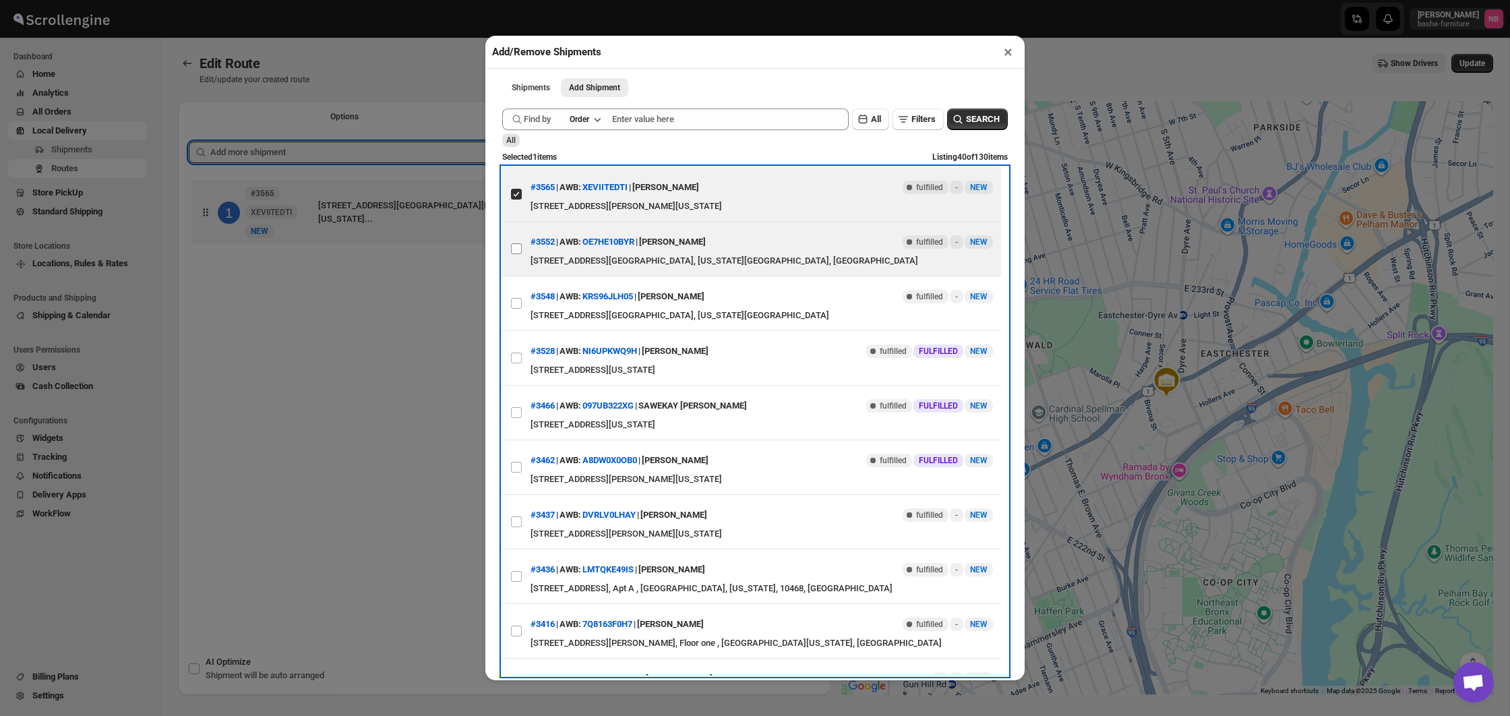
click at [516, 251] on input "View details for 68cc804139c4c993ff1a1252" at bounding box center [516, 248] width 11 height 11
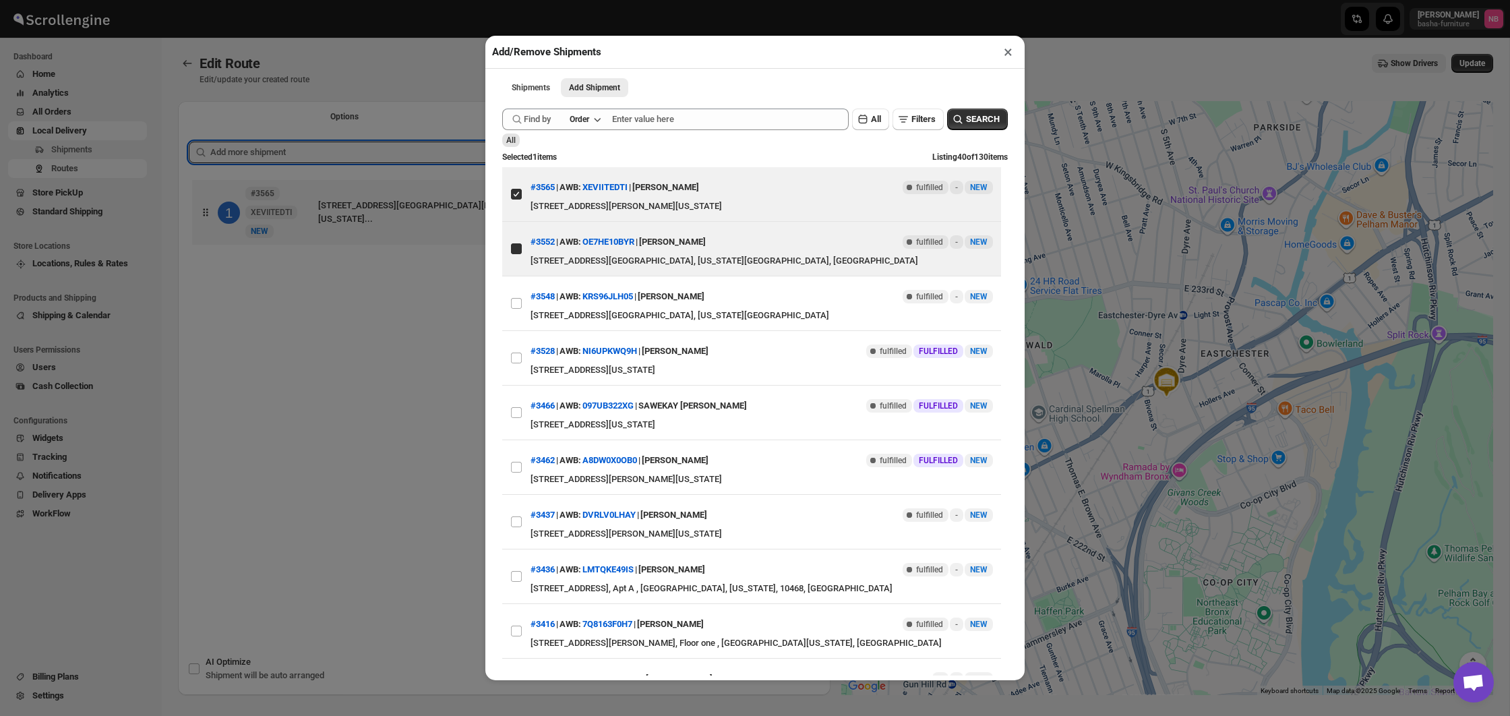
checkbox input "true"
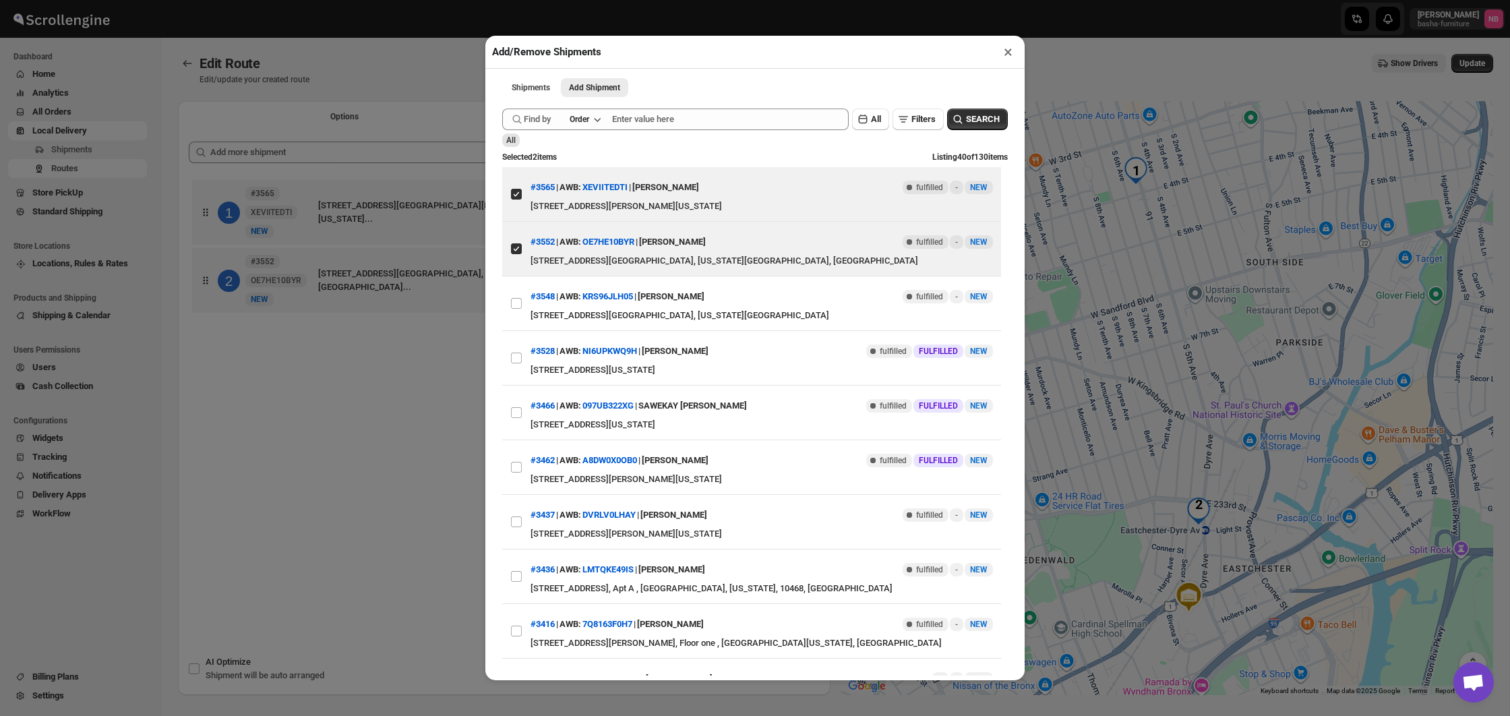
click at [414, 369] on div "Add/Remove Shipments × Shipments Add Shipment More views Shipments Add Shipment…" at bounding box center [755, 358] width 1510 height 716
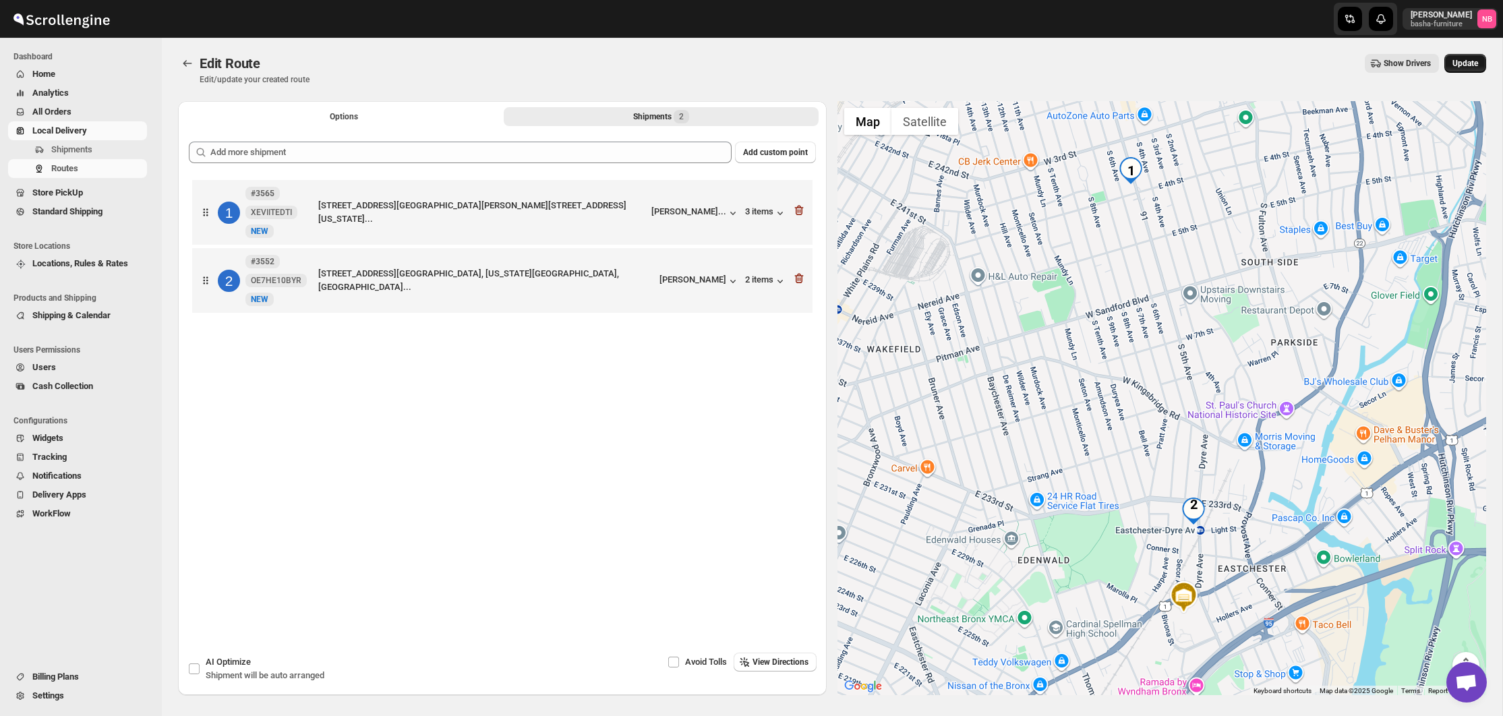
click at [1474, 69] on button "Update" at bounding box center [1465, 63] width 42 height 19
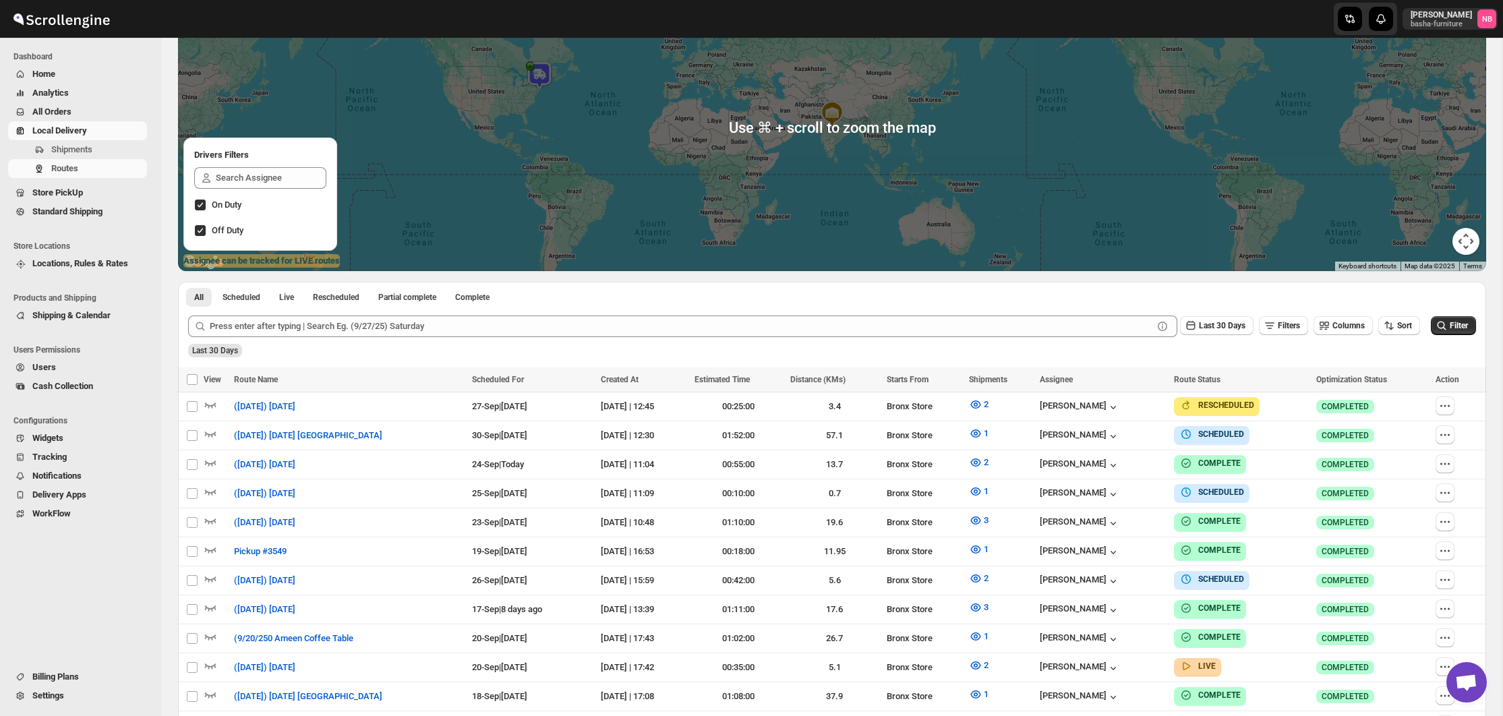
scroll to position [224, 0]
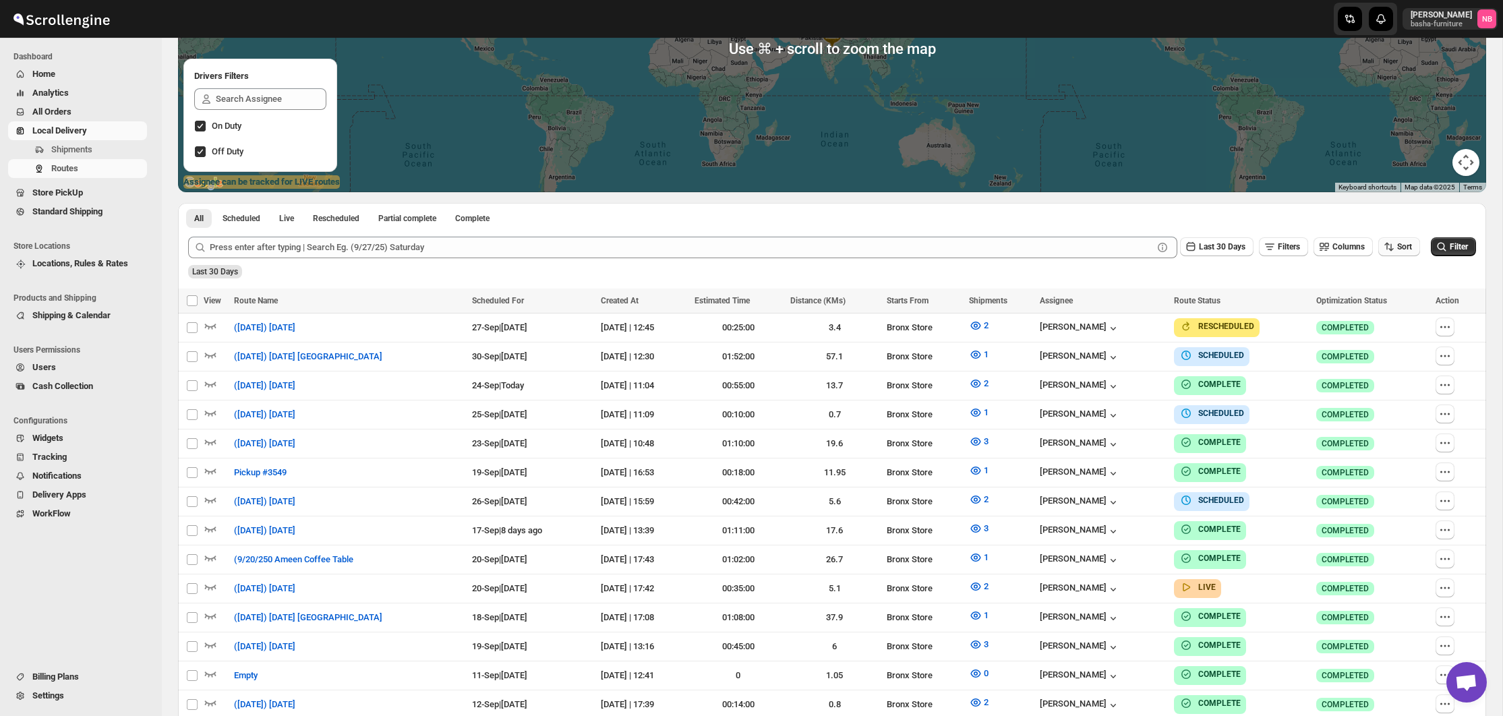
click at [1398, 253] on button "Sort" at bounding box center [1399, 246] width 42 height 19
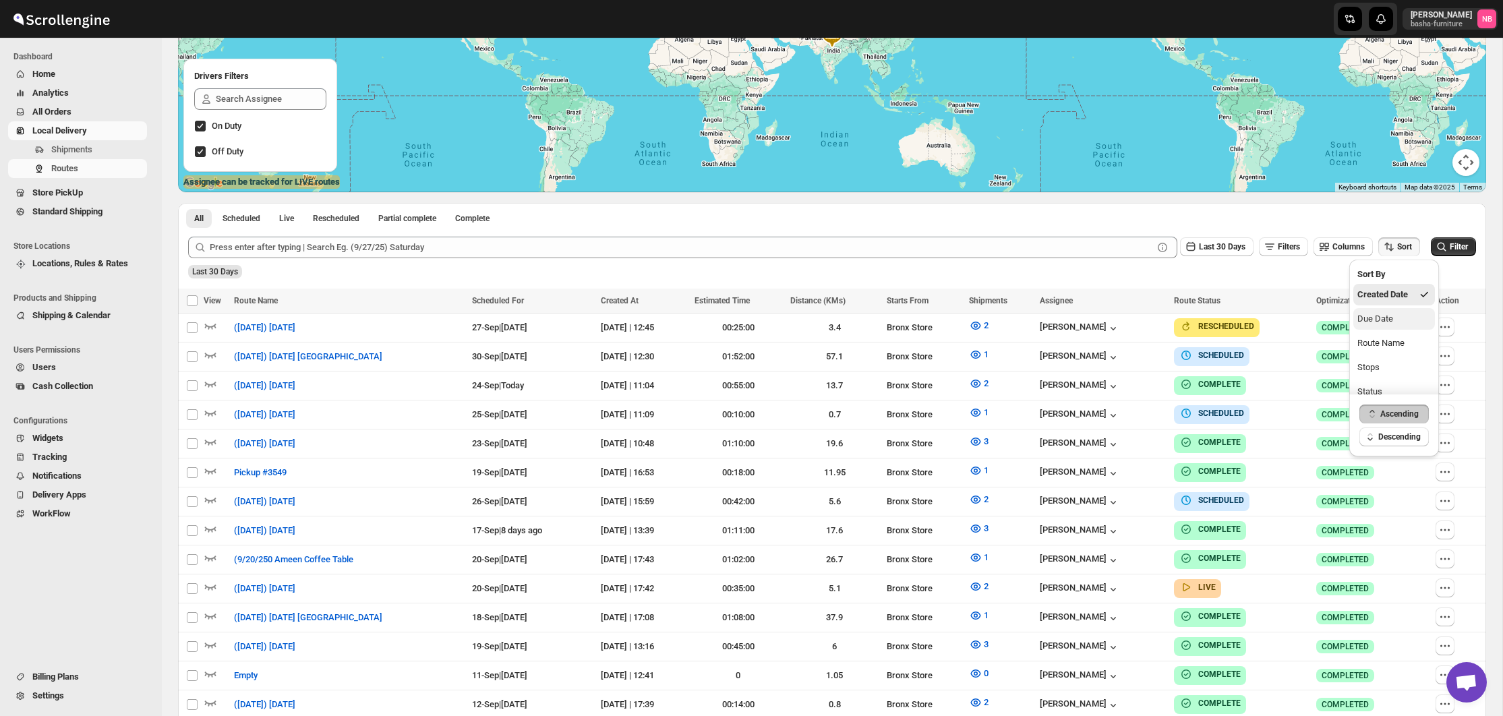
click at [1385, 324] on div "Due Date" at bounding box center [1375, 318] width 36 height 13
click at [1211, 247] on span "Last 30 Days" at bounding box center [1222, 246] width 47 height 9
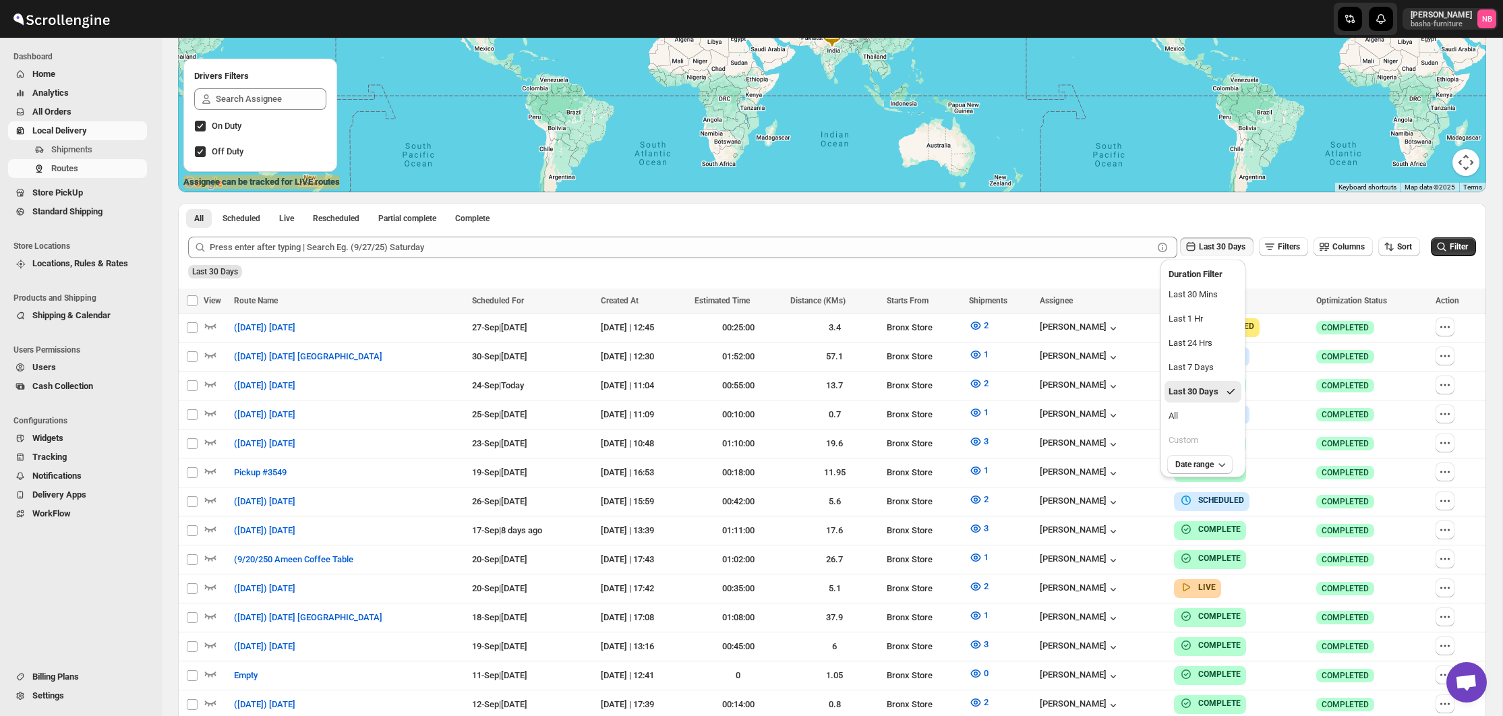
drag, startPoint x: 1213, startPoint y: 417, endPoint x: 1430, endPoint y: 297, distance: 247.8
click at [1213, 417] on button "All" at bounding box center [1202, 416] width 77 height 22
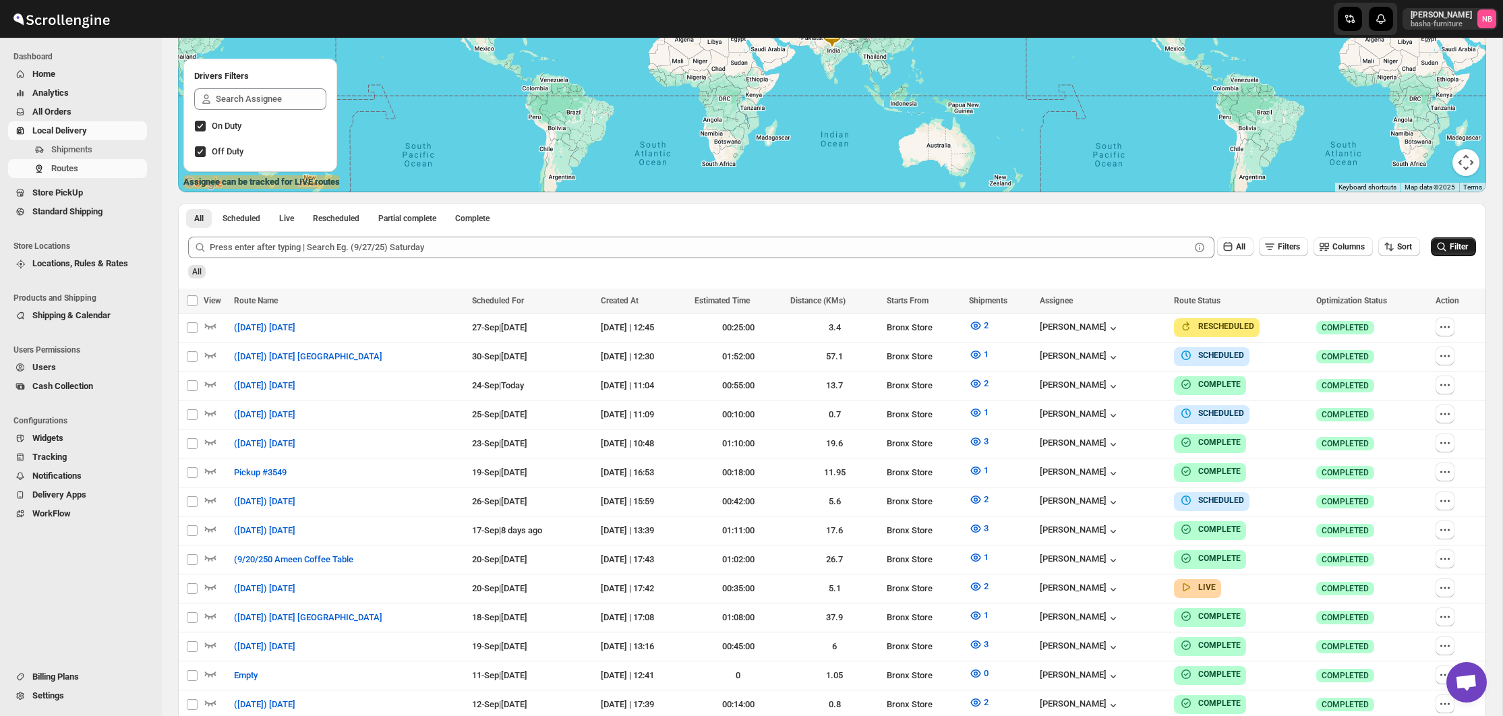
click at [1460, 249] on span "Filter" at bounding box center [1458, 246] width 18 height 9
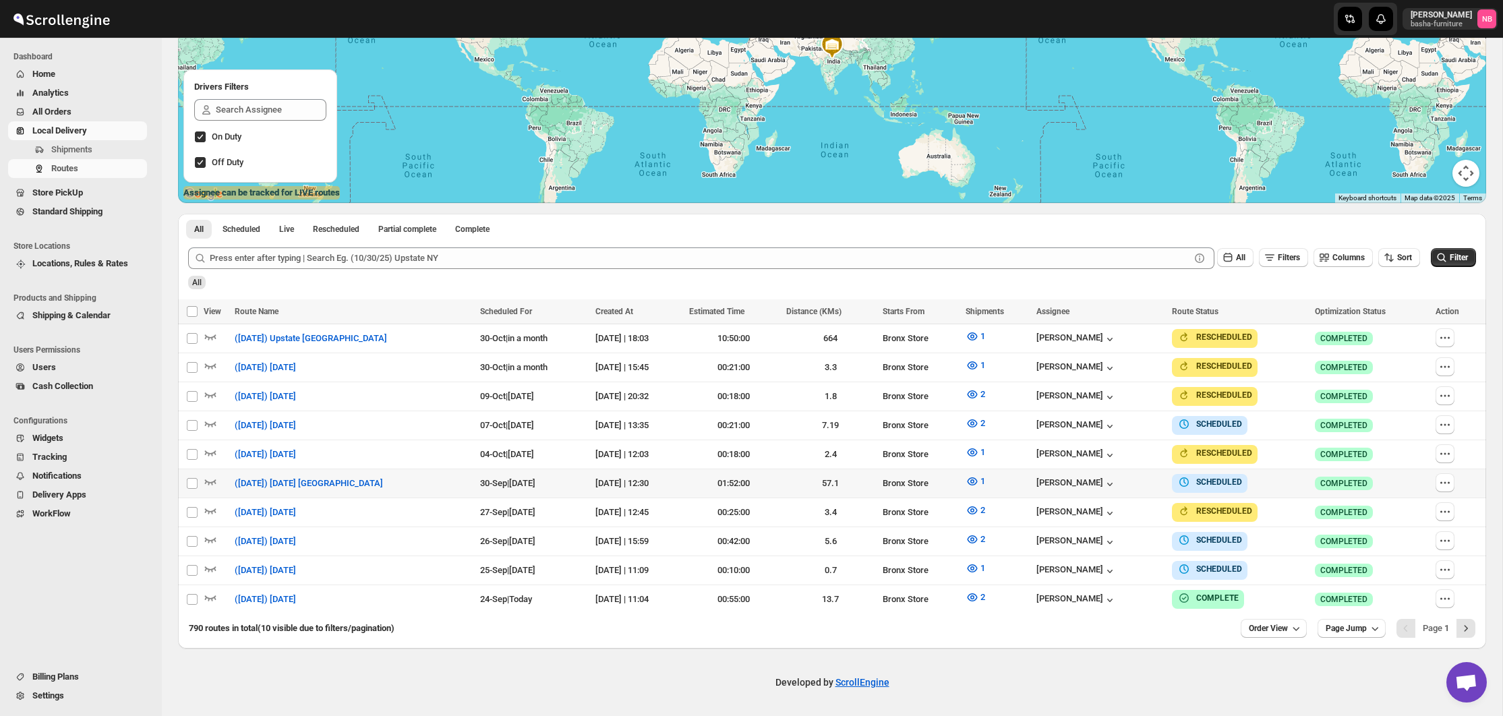
scroll to position [208, 0]
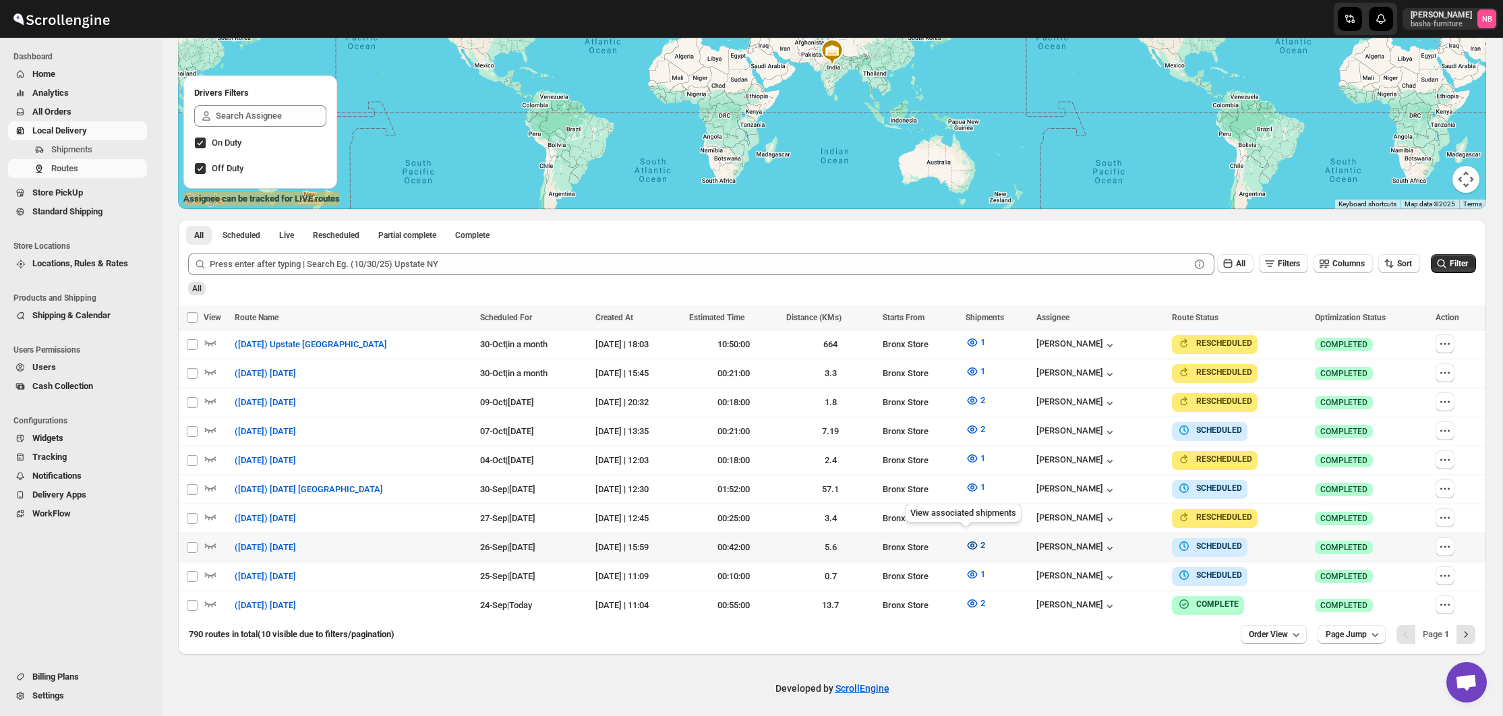
click at [965, 539] on icon "button" at bounding box center [971, 545] width 13 height 13
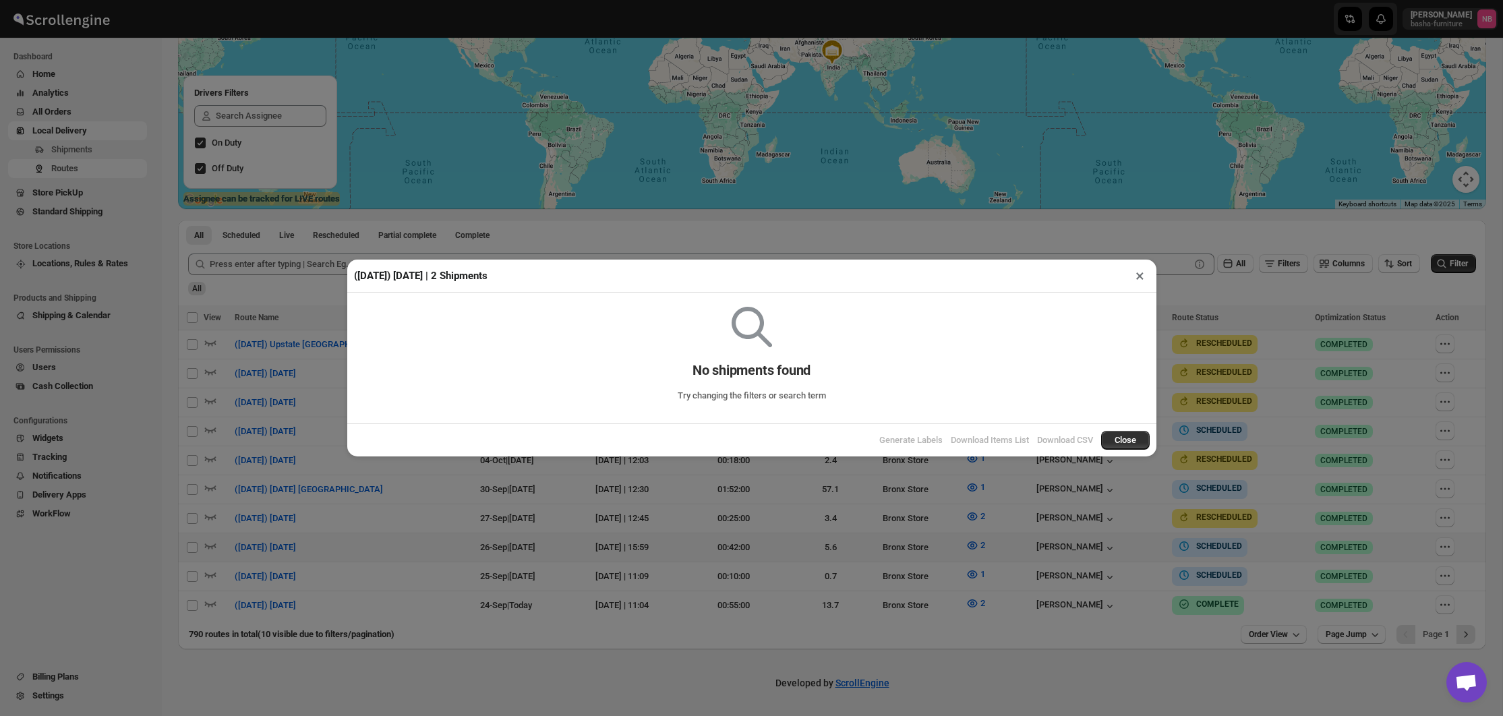
scroll to position [202, 0]
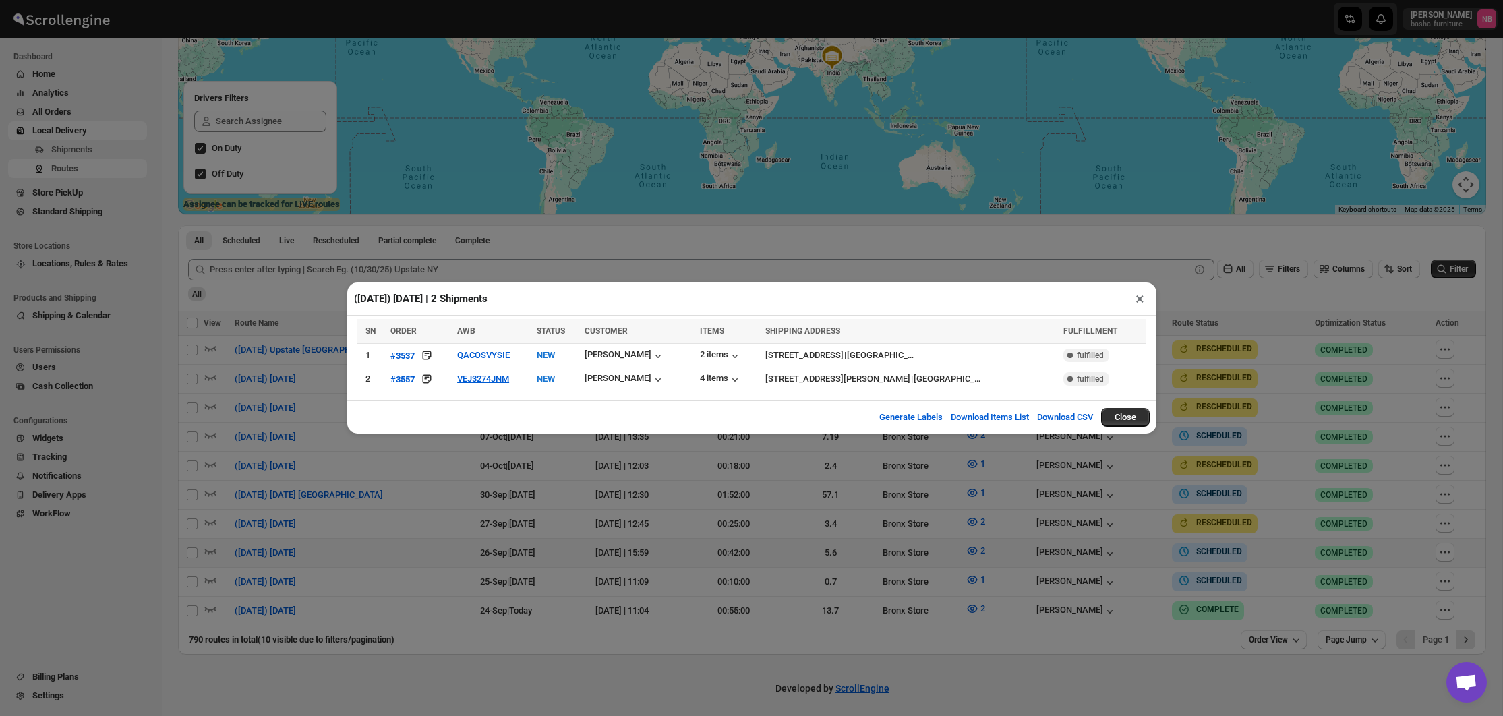
click at [1002, 532] on div "(9/26/25) Friday | 2 Shipments × SN ORDER AWB STATUS CUSTOMER ITEMS SHIPPING AD…" at bounding box center [751, 358] width 1503 height 716
